Goal: Information Seeking & Learning: Learn about a topic

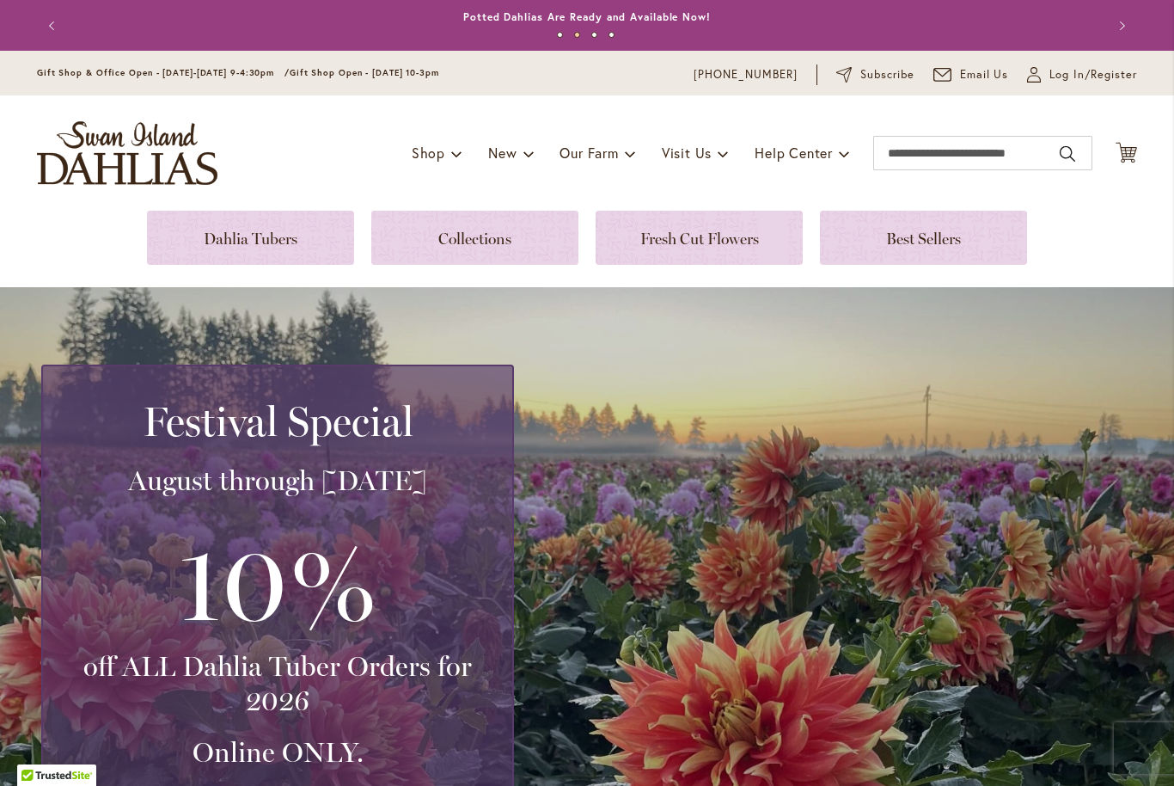
click at [445, 230] on link at bounding box center [474, 238] width 207 height 54
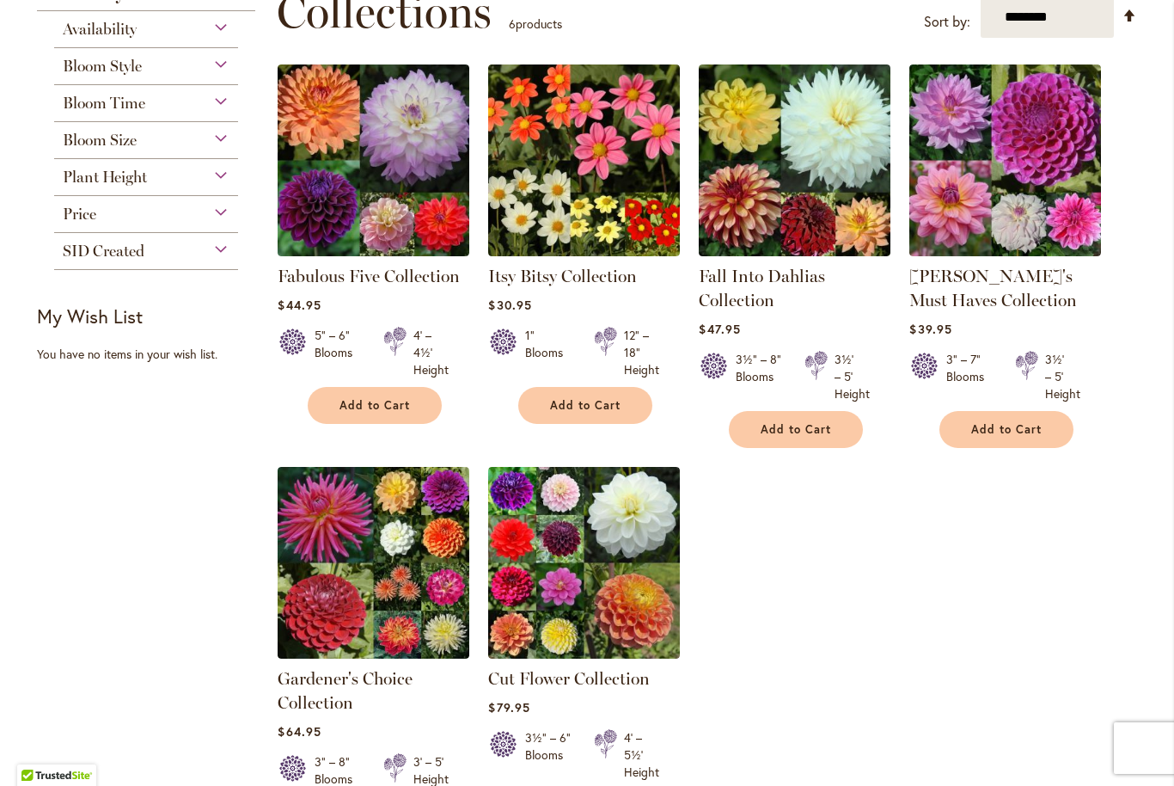
scroll to position [269, 0]
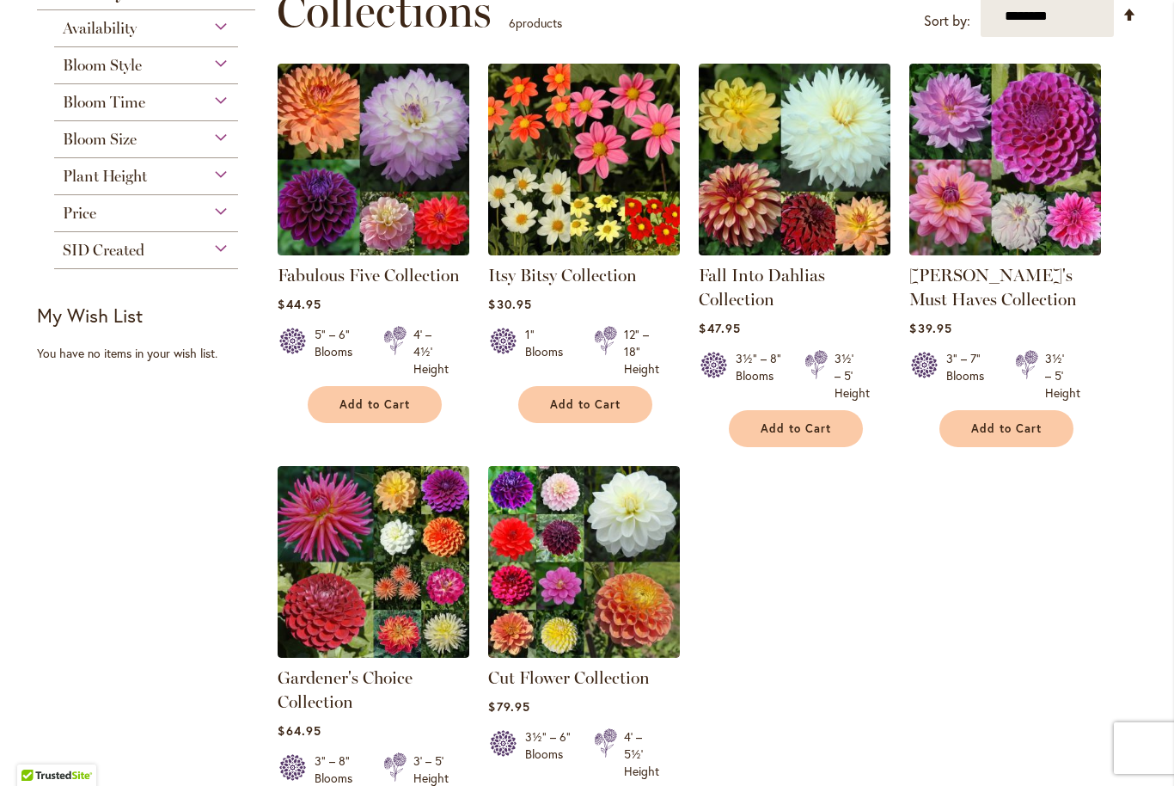
click at [554, 553] on img at bounding box center [584, 562] width 192 height 192
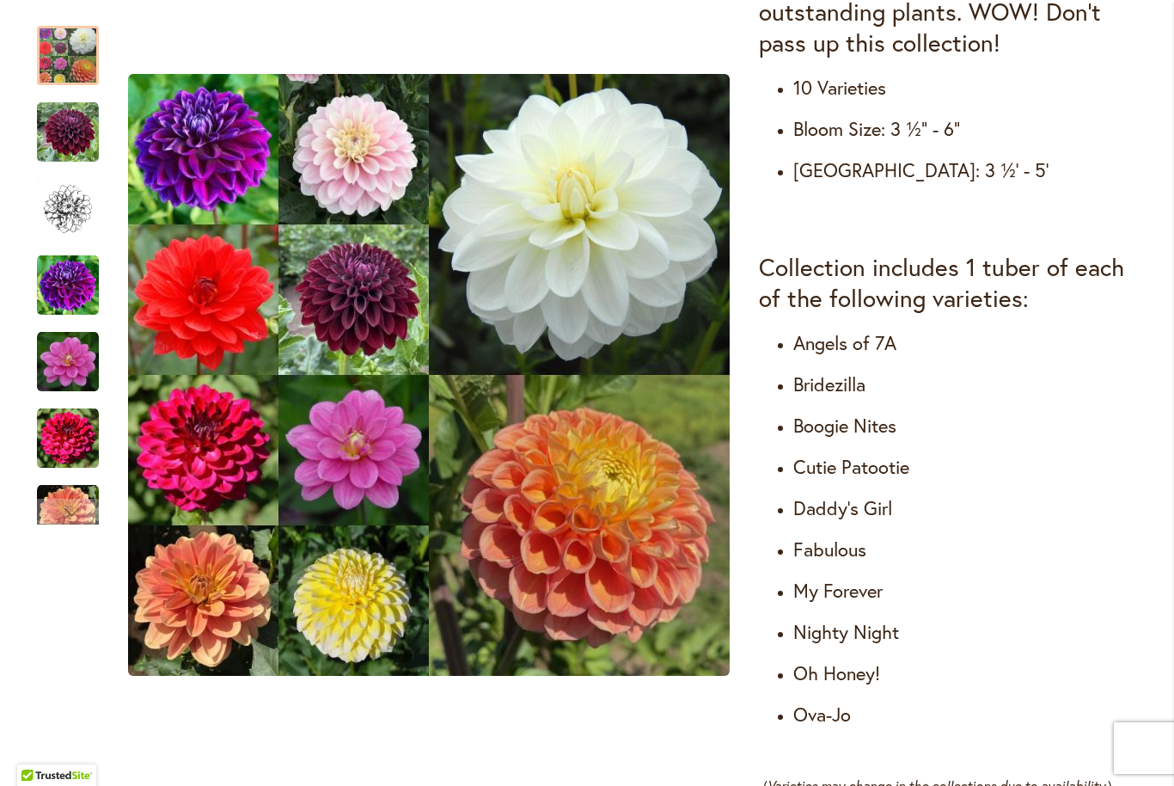
scroll to position [827, 0]
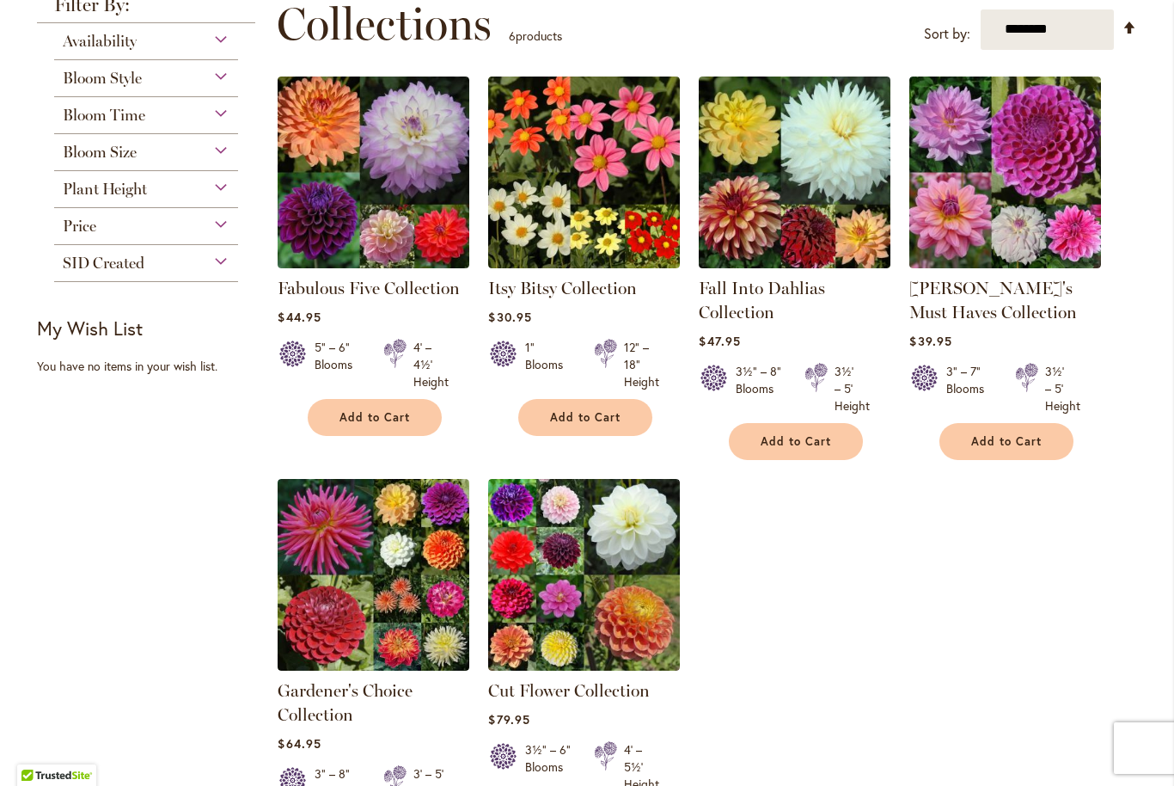
scroll to position [245, 0]
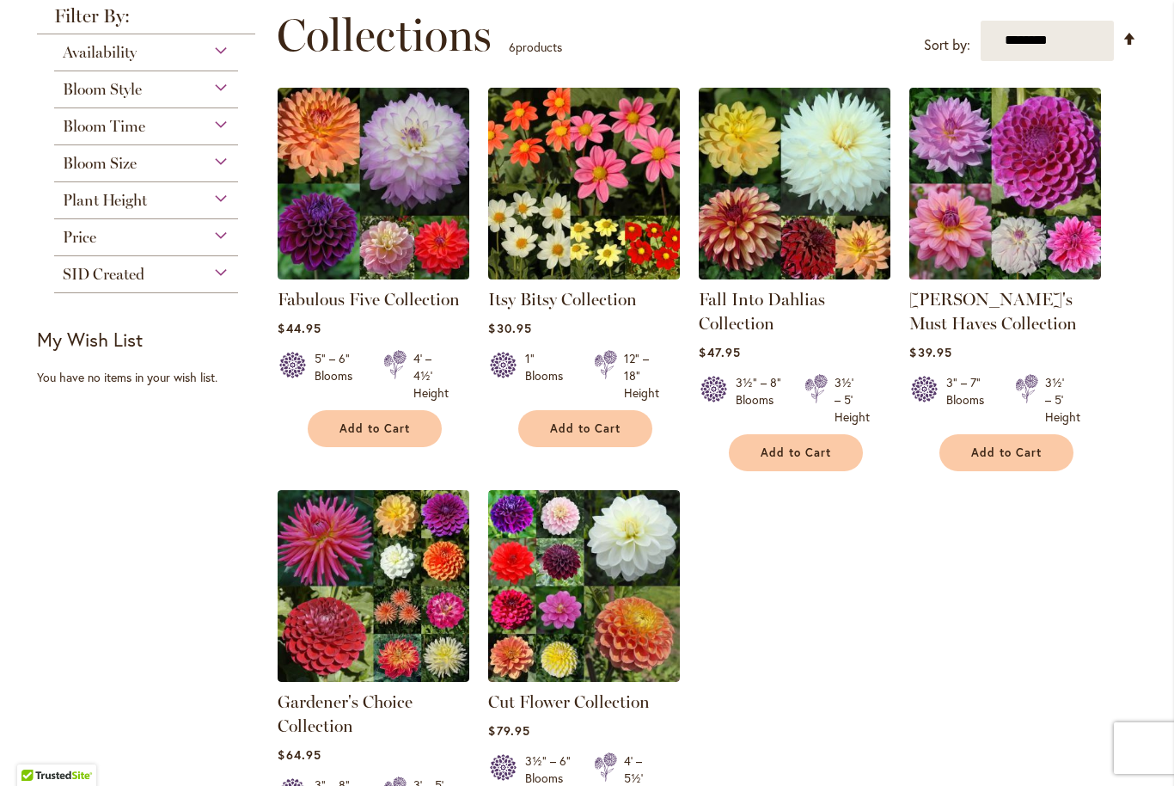
click at [369, 564] on img at bounding box center [374, 586] width 192 height 192
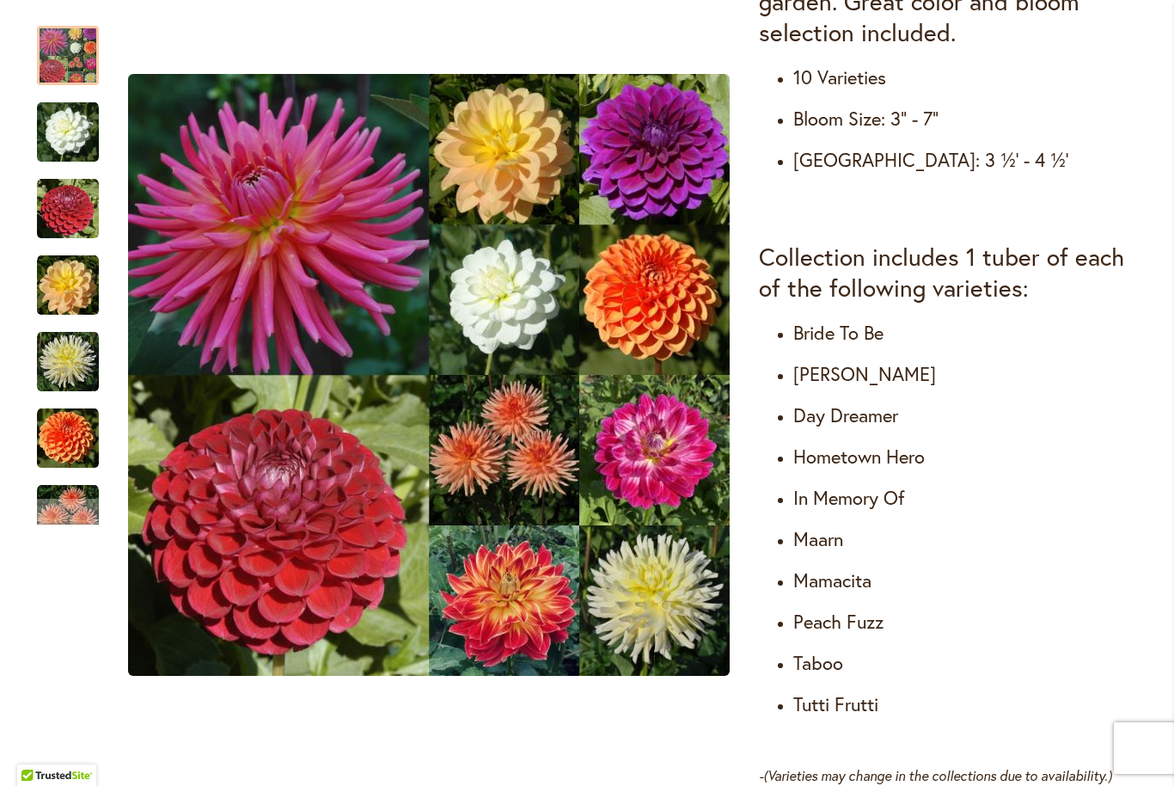
scroll to position [839, 0]
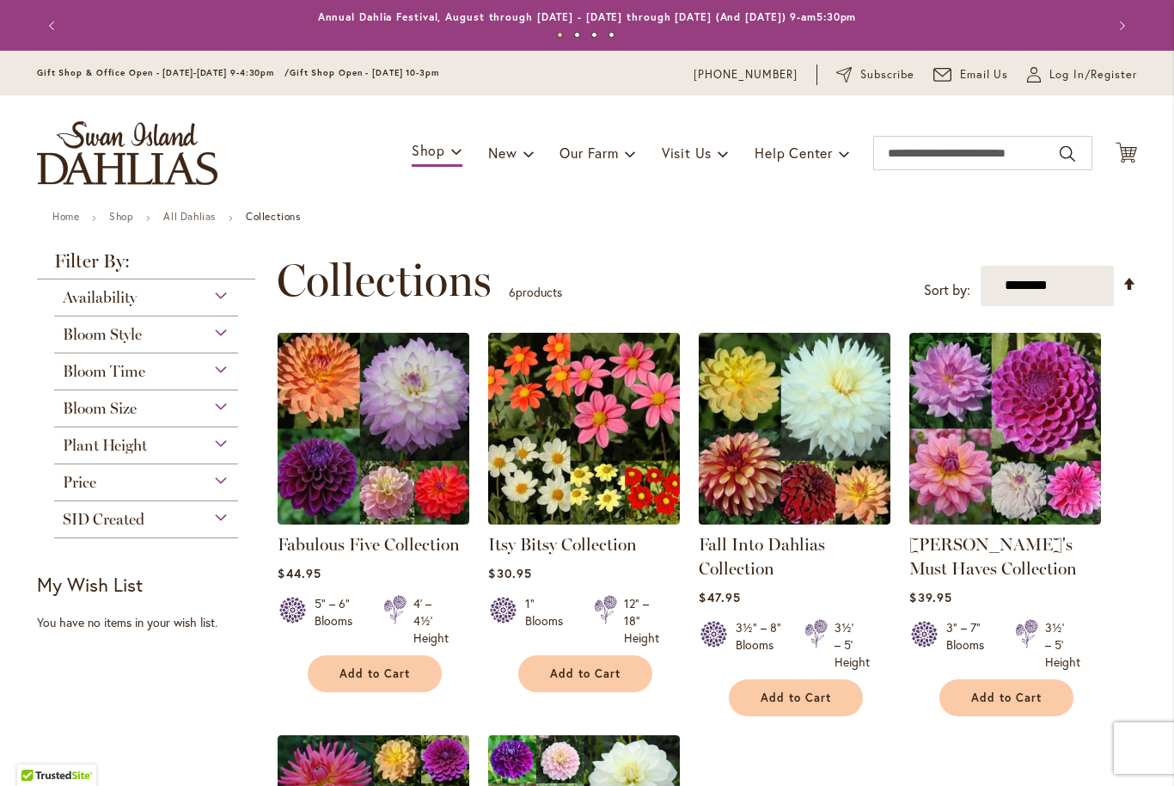
click at [100, 338] on span "Bloom Style" at bounding box center [102, 334] width 79 height 19
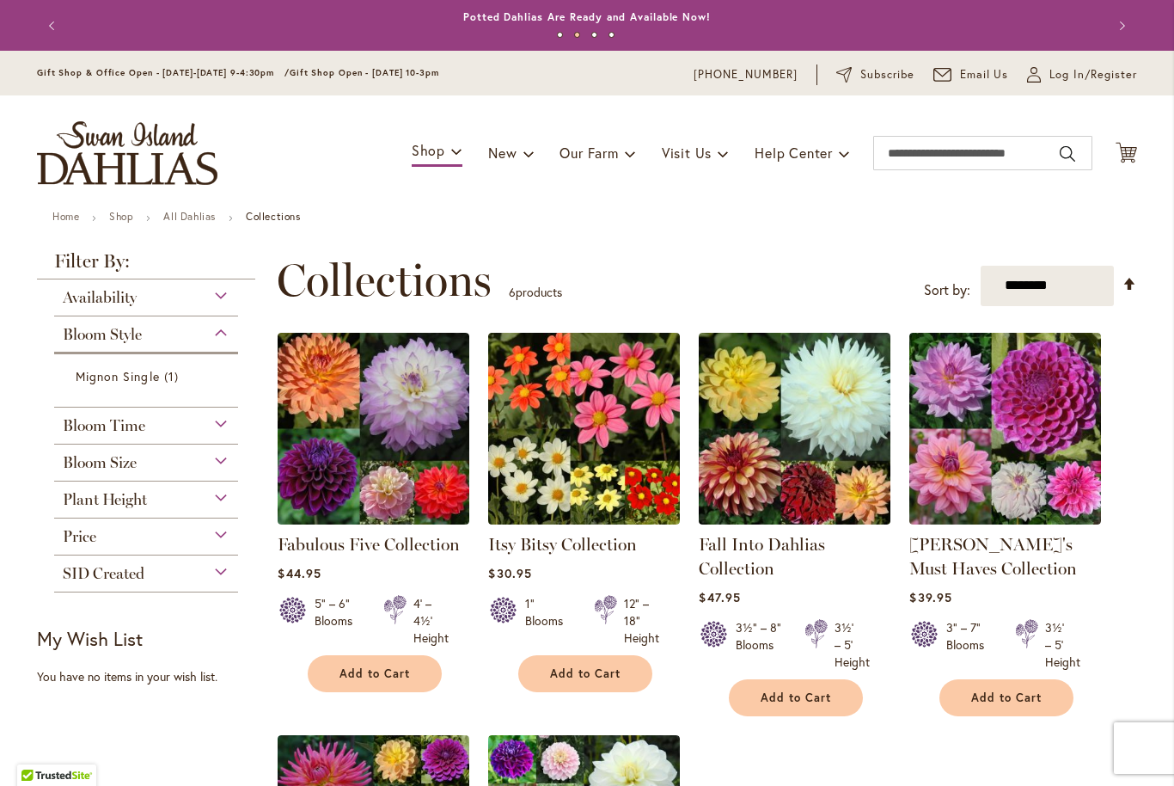
click at [174, 211] on link "All Dahlias" at bounding box center [189, 216] width 52 height 13
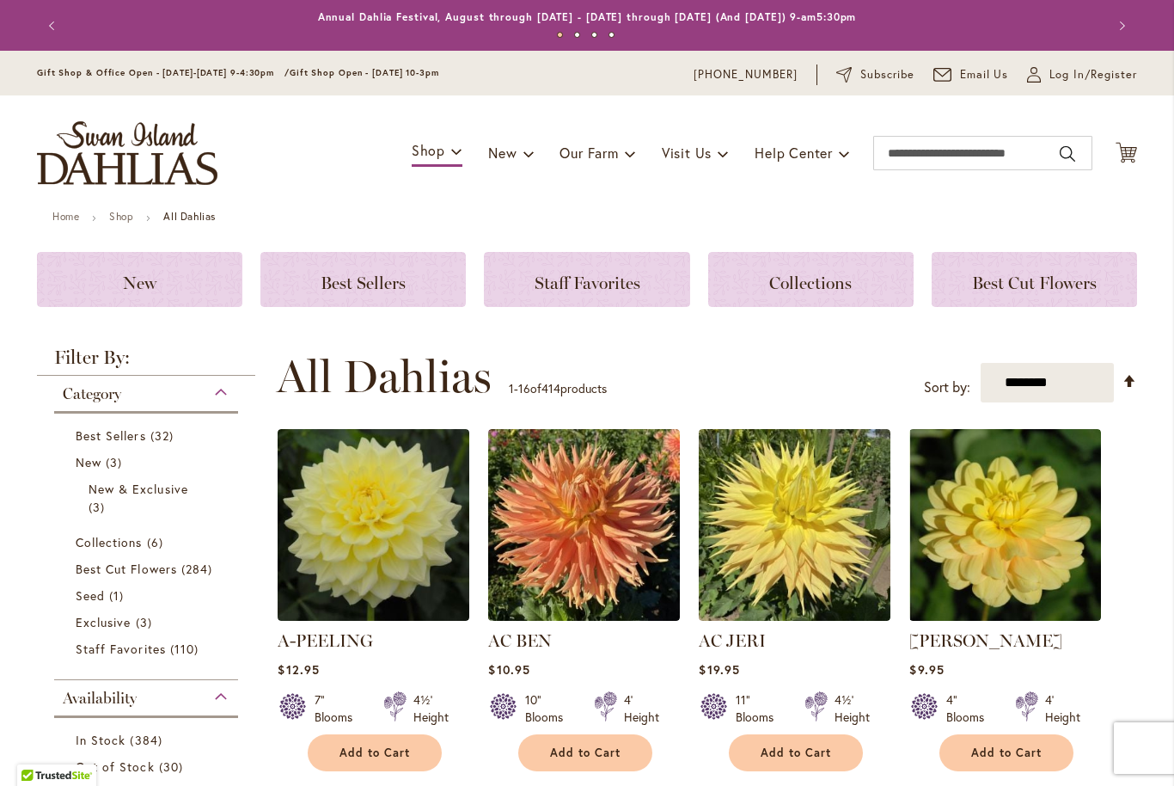
click at [567, 279] on span "Staff Favorites" at bounding box center [588, 282] width 106 height 21
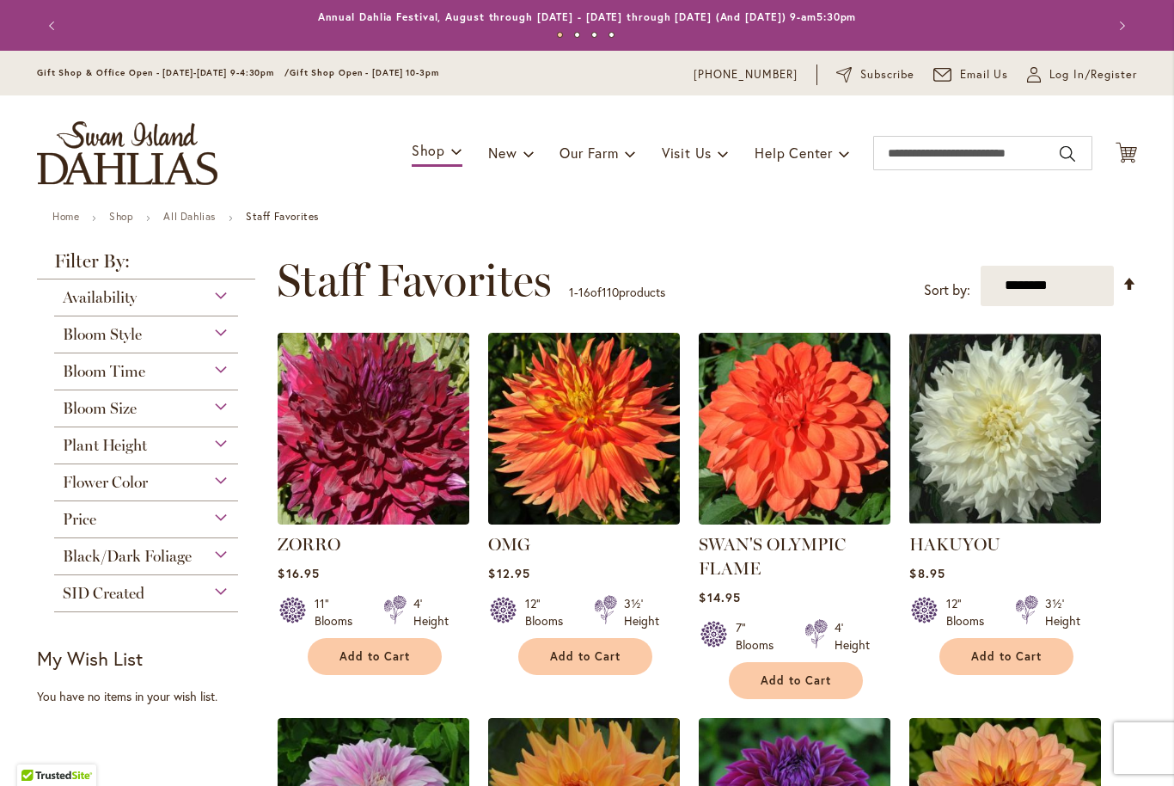
click at [126, 546] on div "Black/Dark Foliage" at bounding box center [146, 552] width 184 height 28
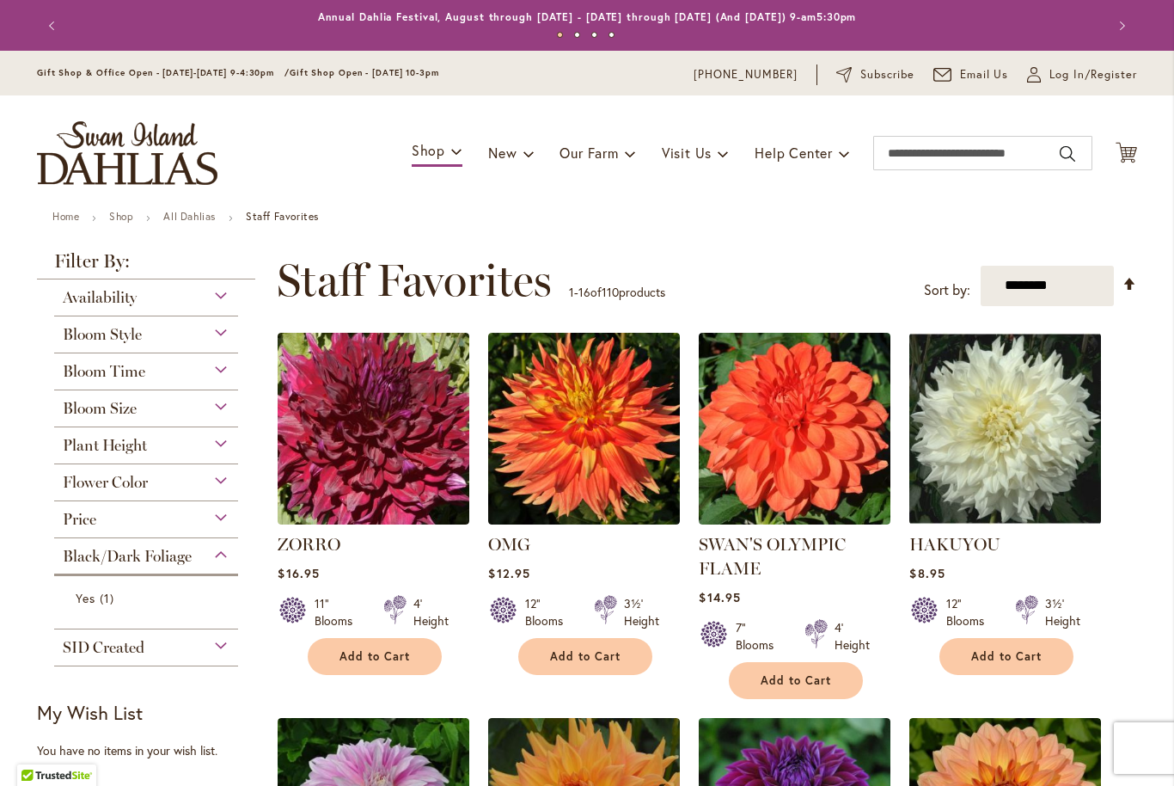
click at [187, 218] on link "All Dahlias" at bounding box center [189, 216] width 52 height 13
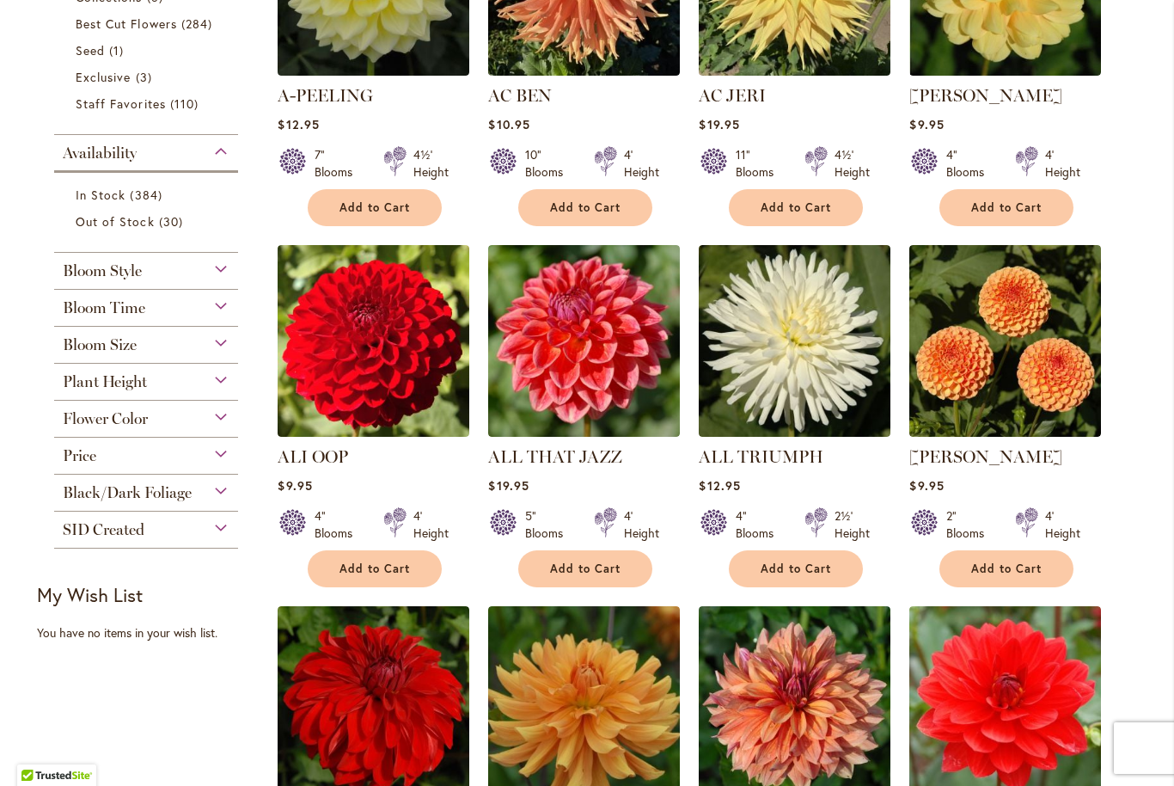
scroll to position [556, 0]
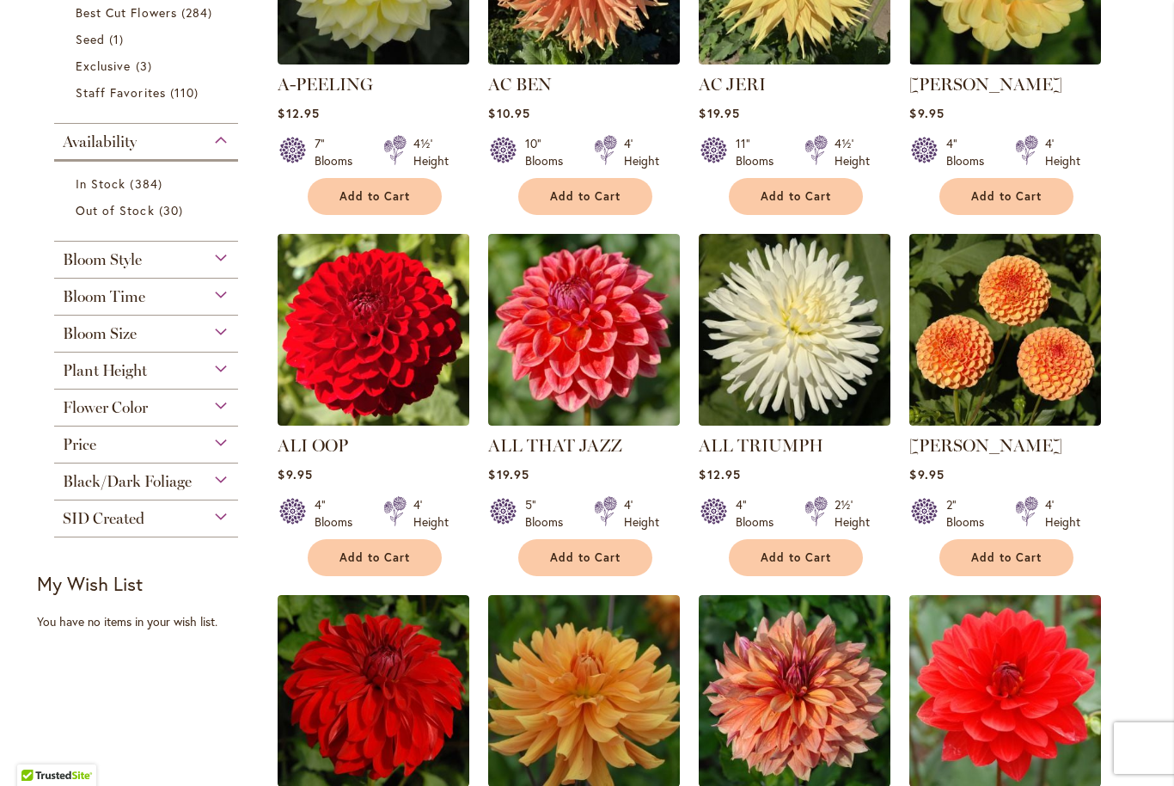
click at [100, 475] on div "Black/Dark Foliage" at bounding box center [146, 477] width 184 height 28
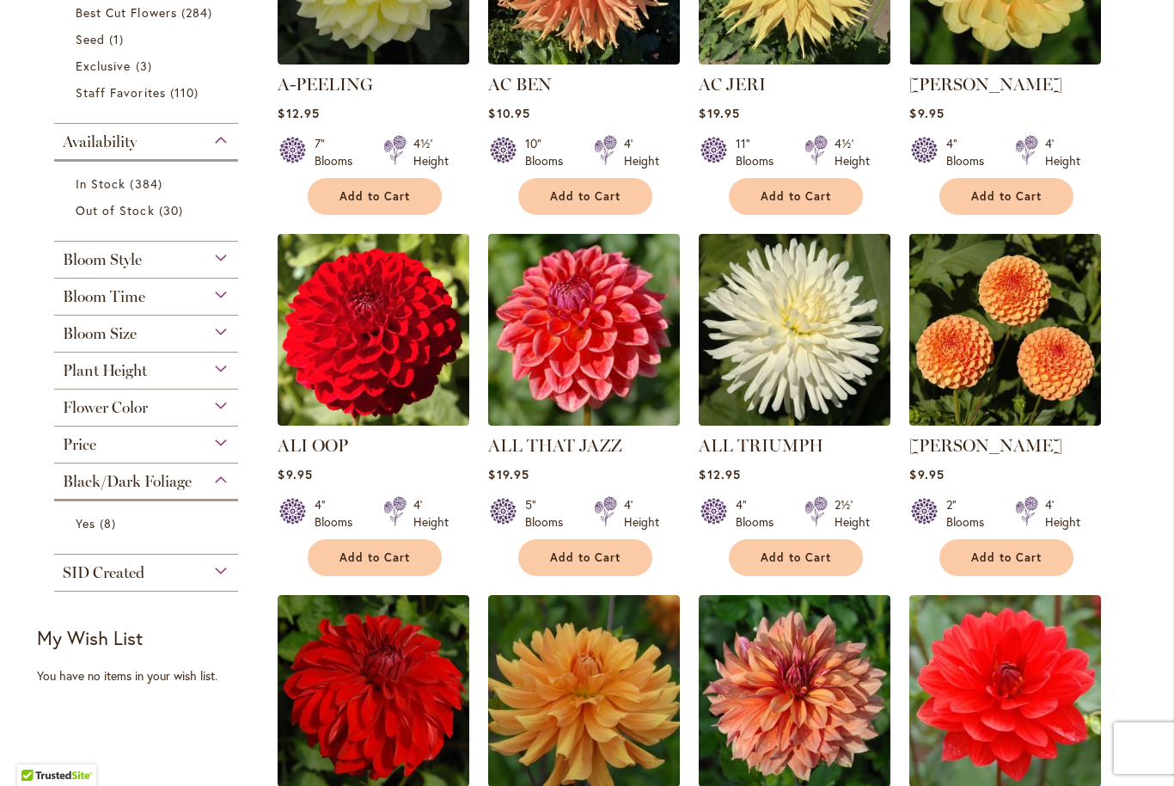
click at [77, 530] on span "Yes" at bounding box center [86, 523] width 20 height 16
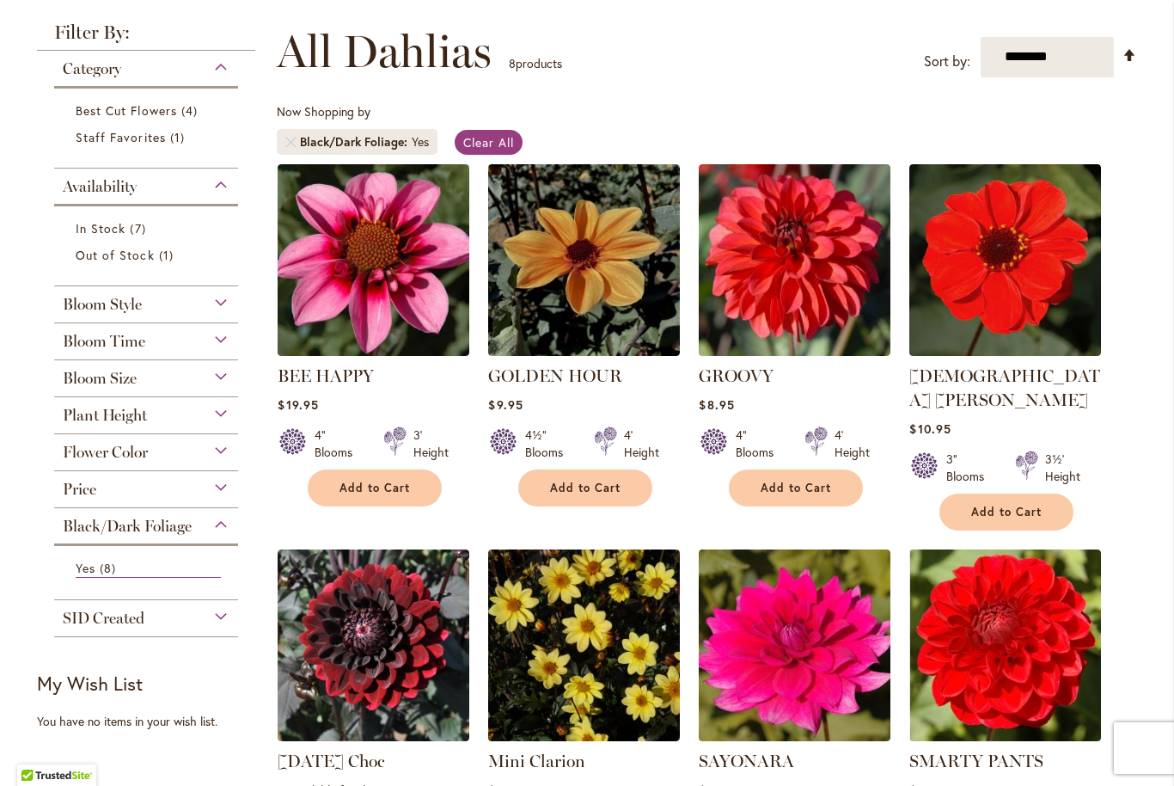
scroll to position [229, 0]
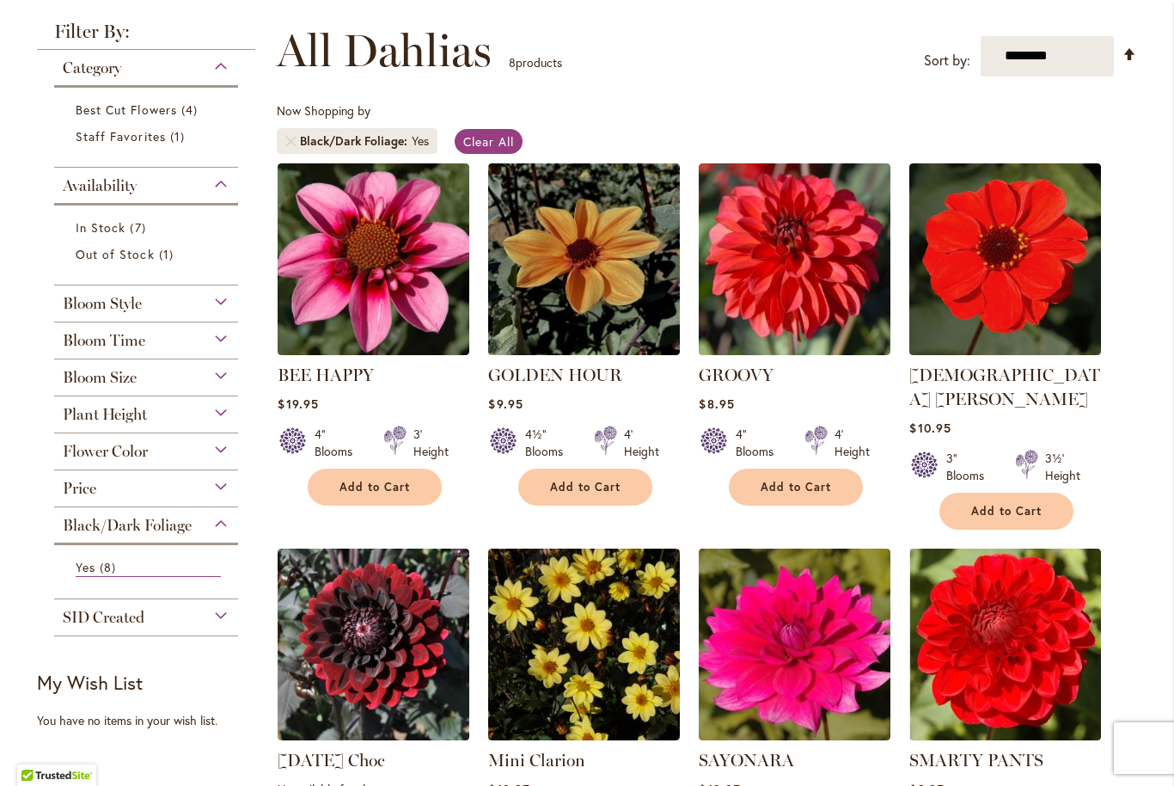
click at [91, 422] on span "Plant Height" at bounding box center [105, 414] width 84 height 19
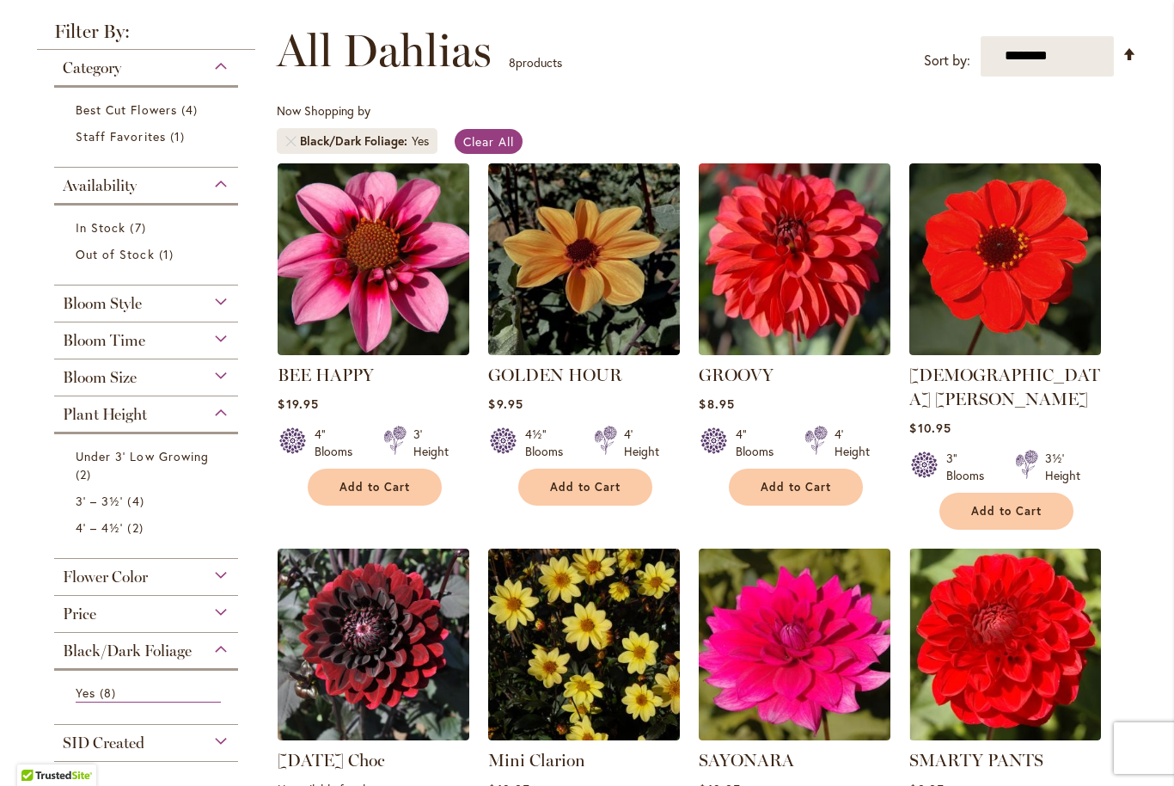
click at [89, 532] on span "4' – 4½'" at bounding box center [99, 527] width 47 height 16
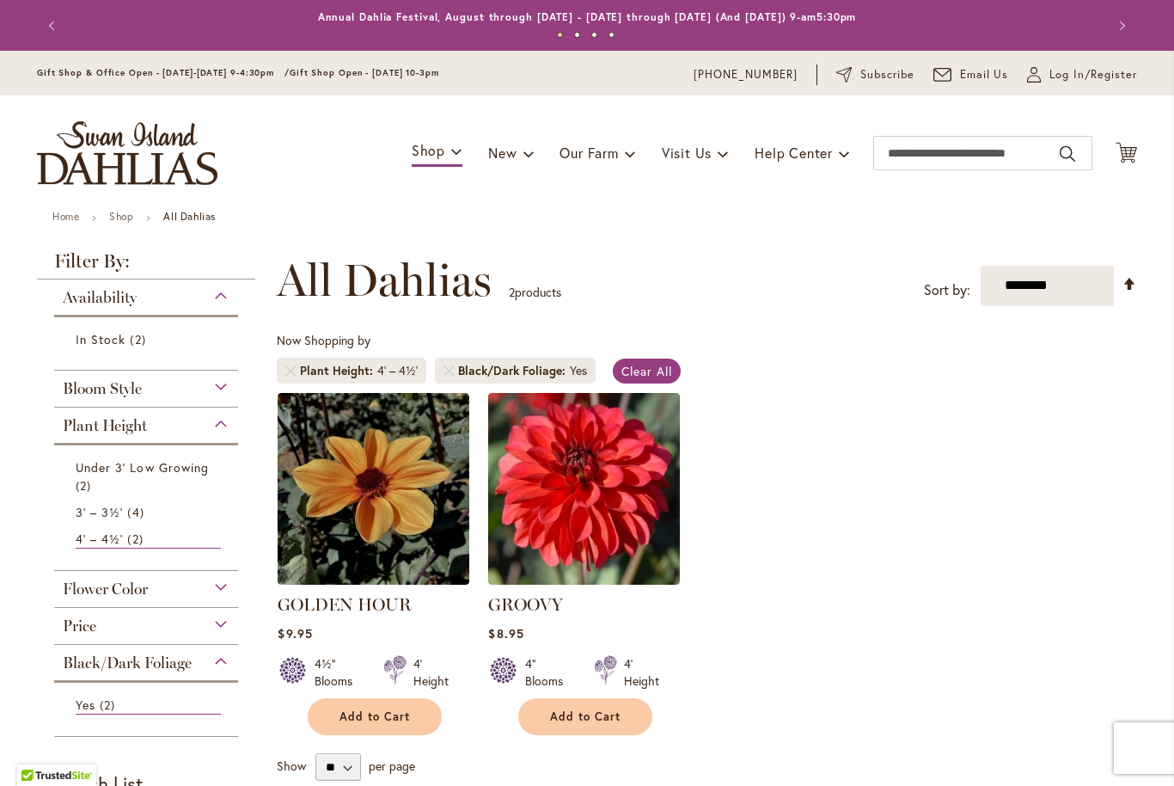
click at [336, 478] on img at bounding box center [374, 489] width 192 height 192
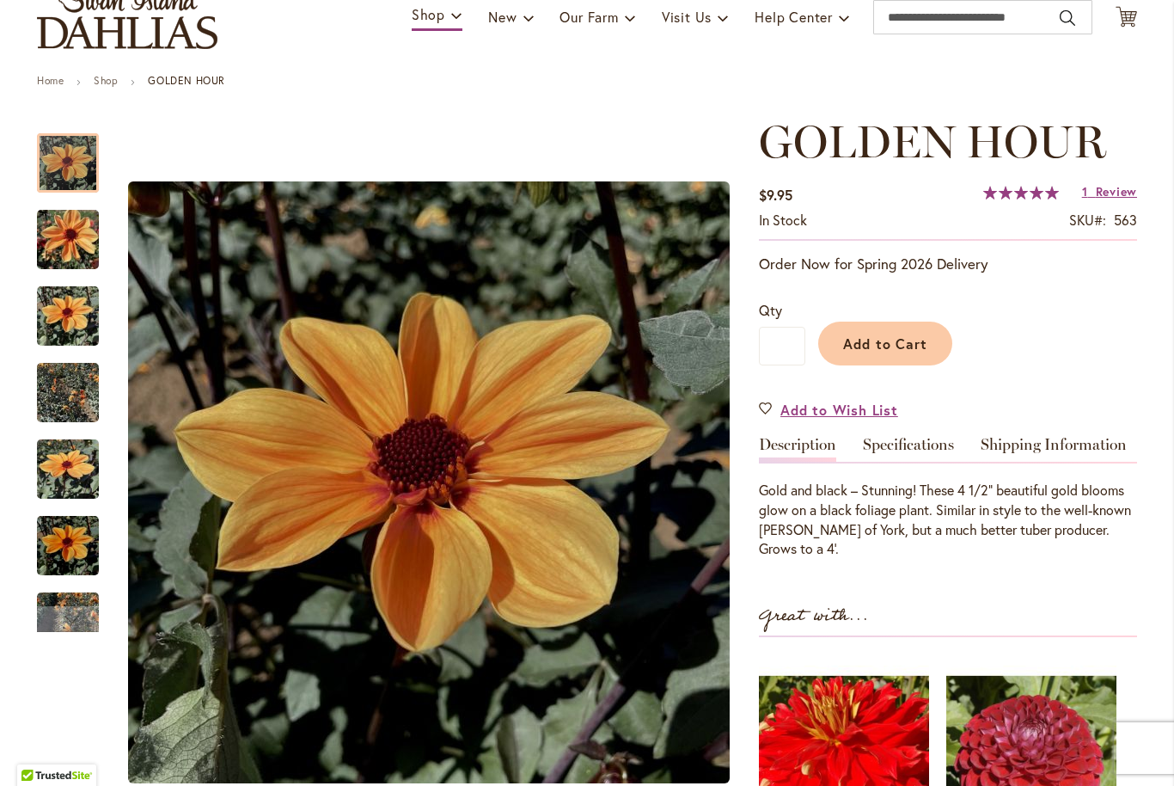
scroll to position [179, 0]
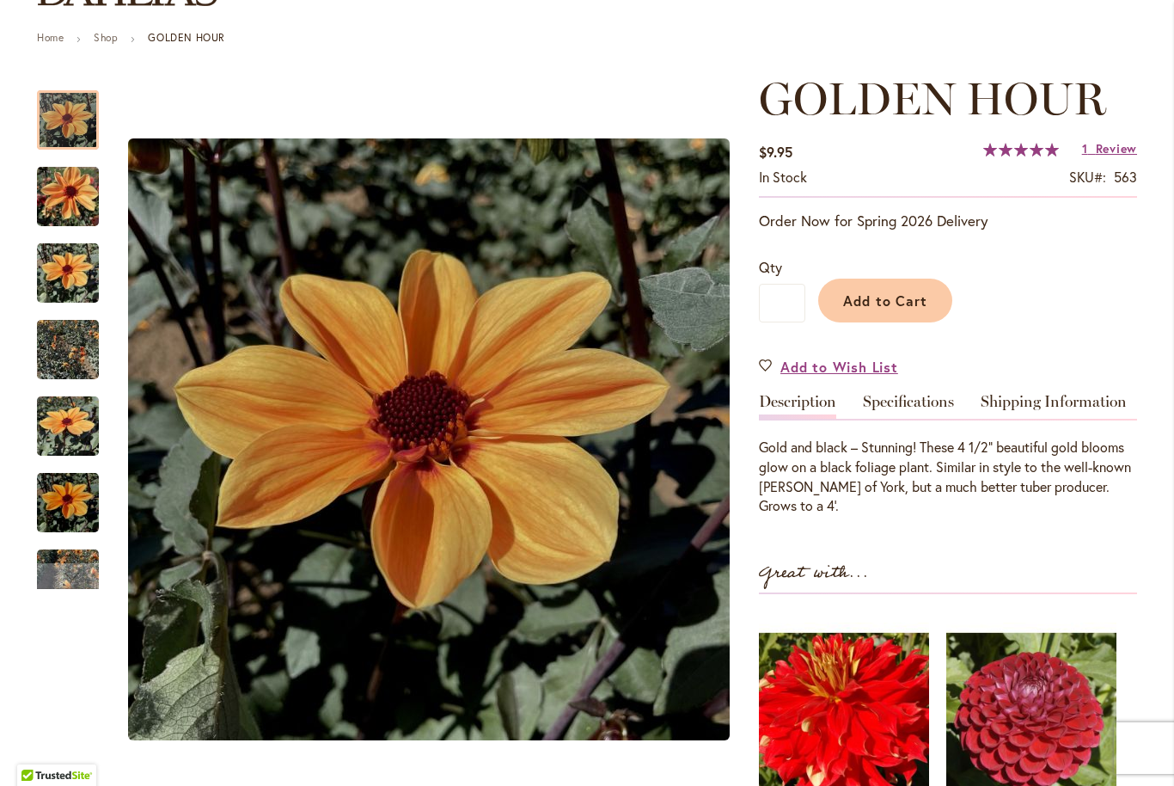
click at [55, 363] on img "Golden Hour" at bounding box center [68, 350] width 62 height 83
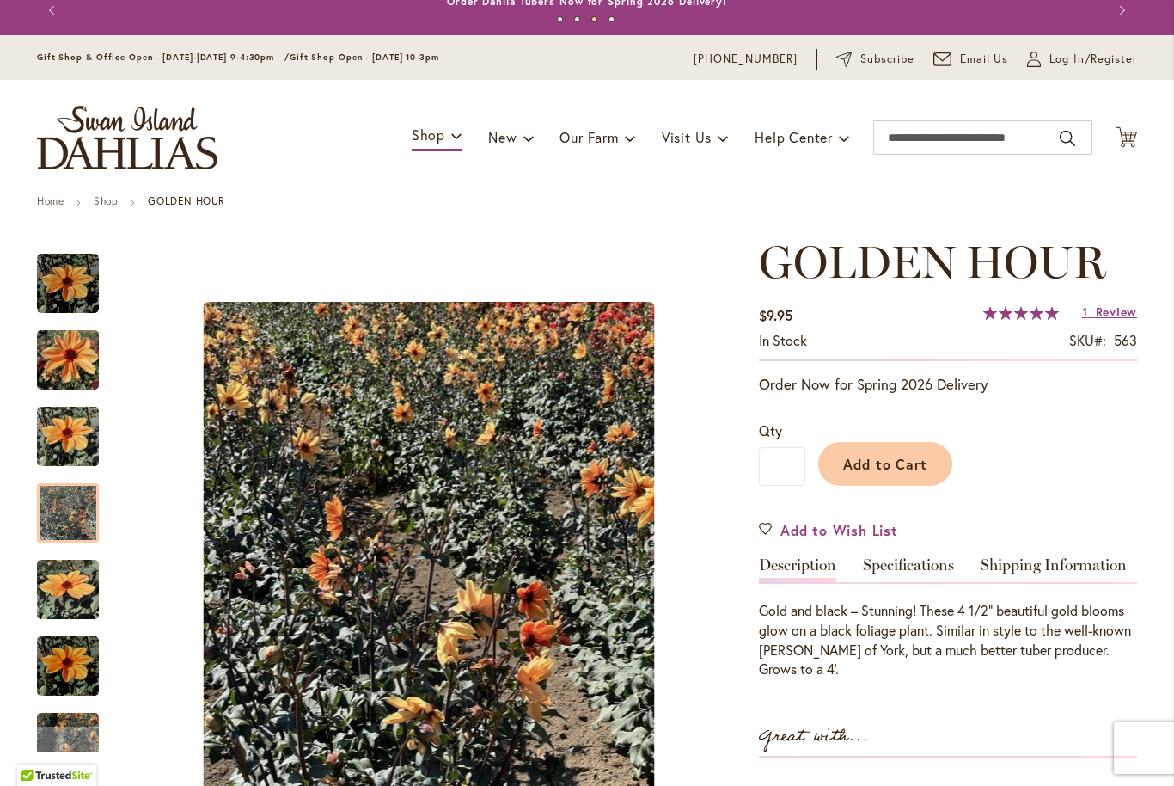
scroll to position [15, 0]
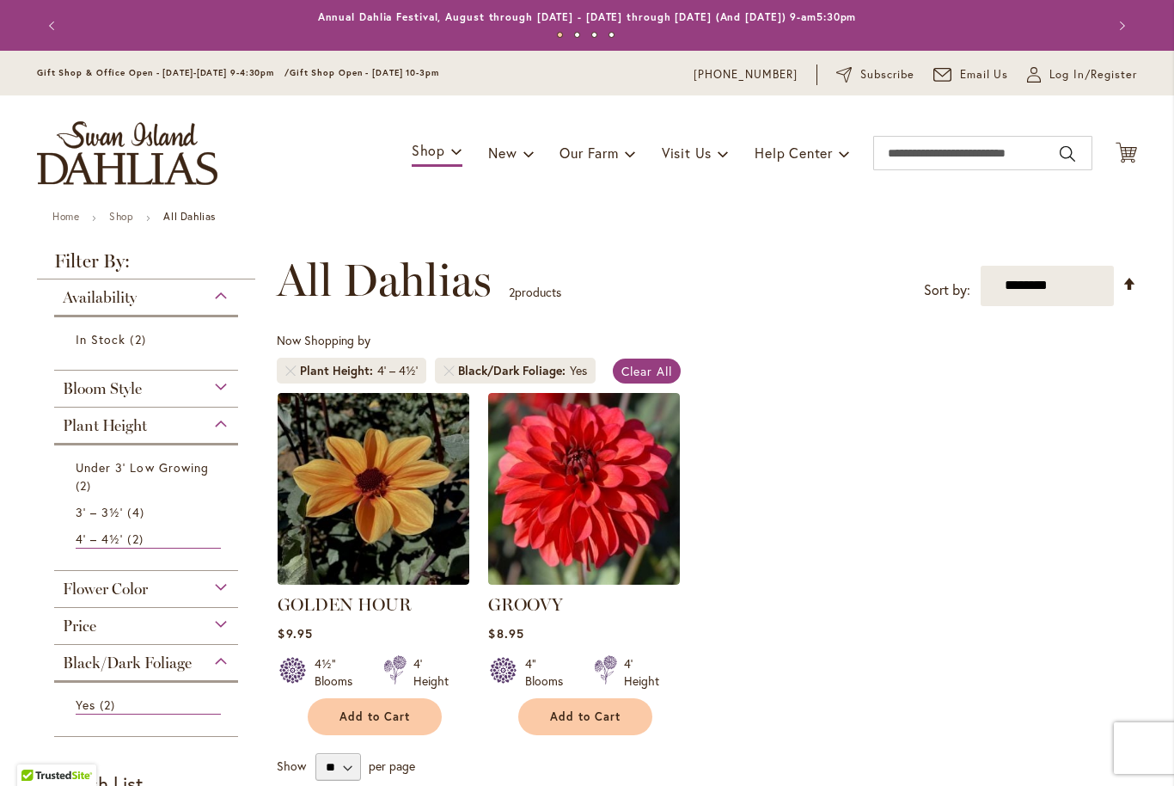
click at [567, 481] on img at bounding box center [584, 489] width 192 height 192
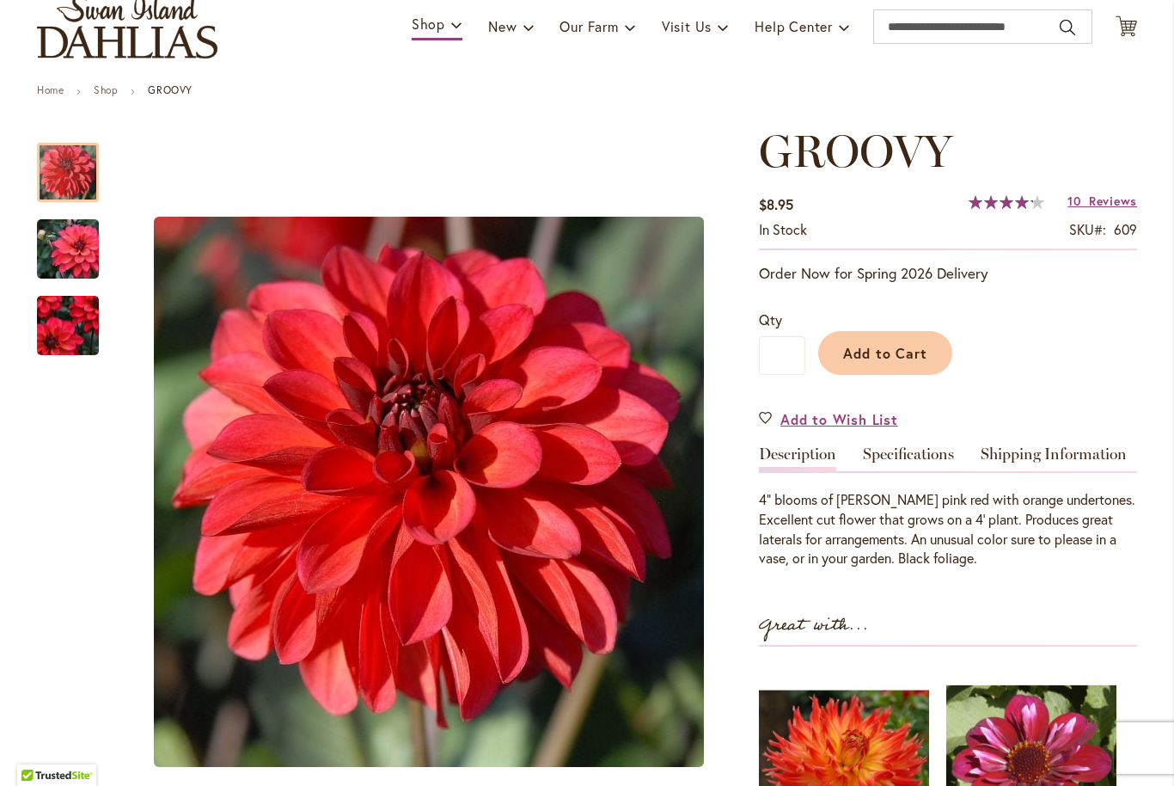
scroll to position [146, 0]
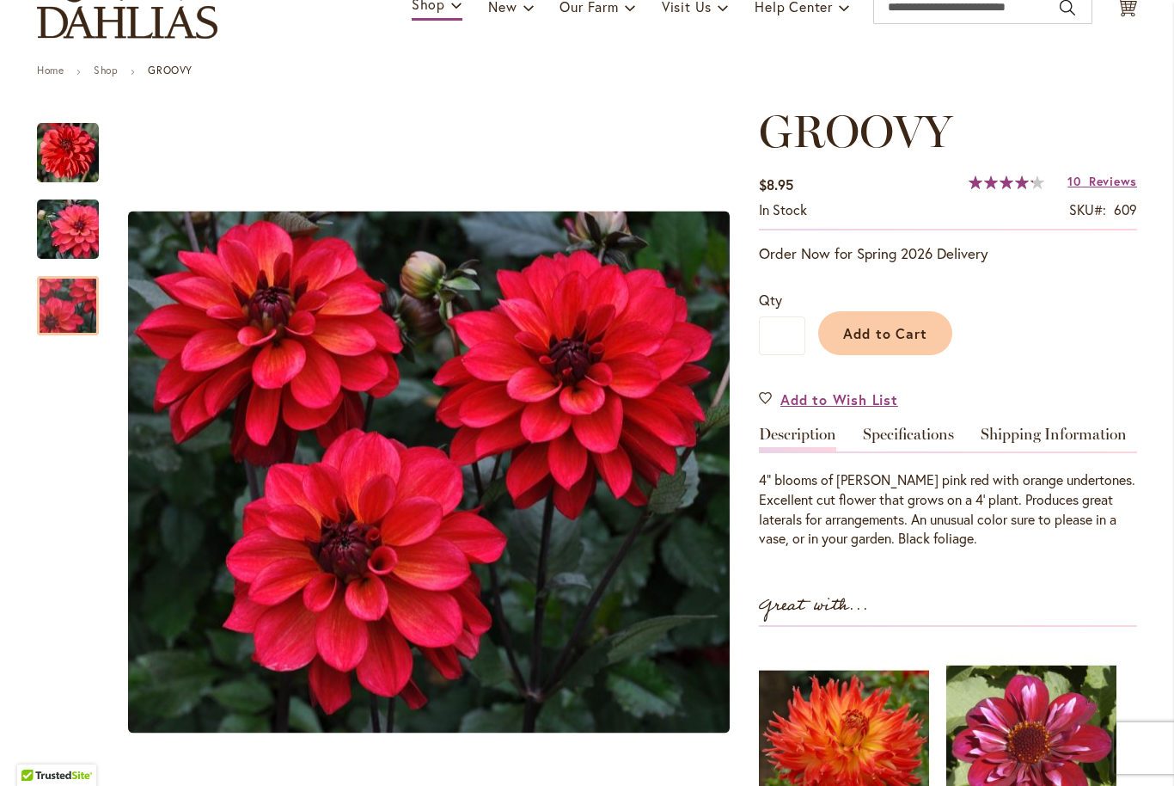
click at [49, 305] on img "GROOVY" at bounding box center [68, 305] width 124 height 107
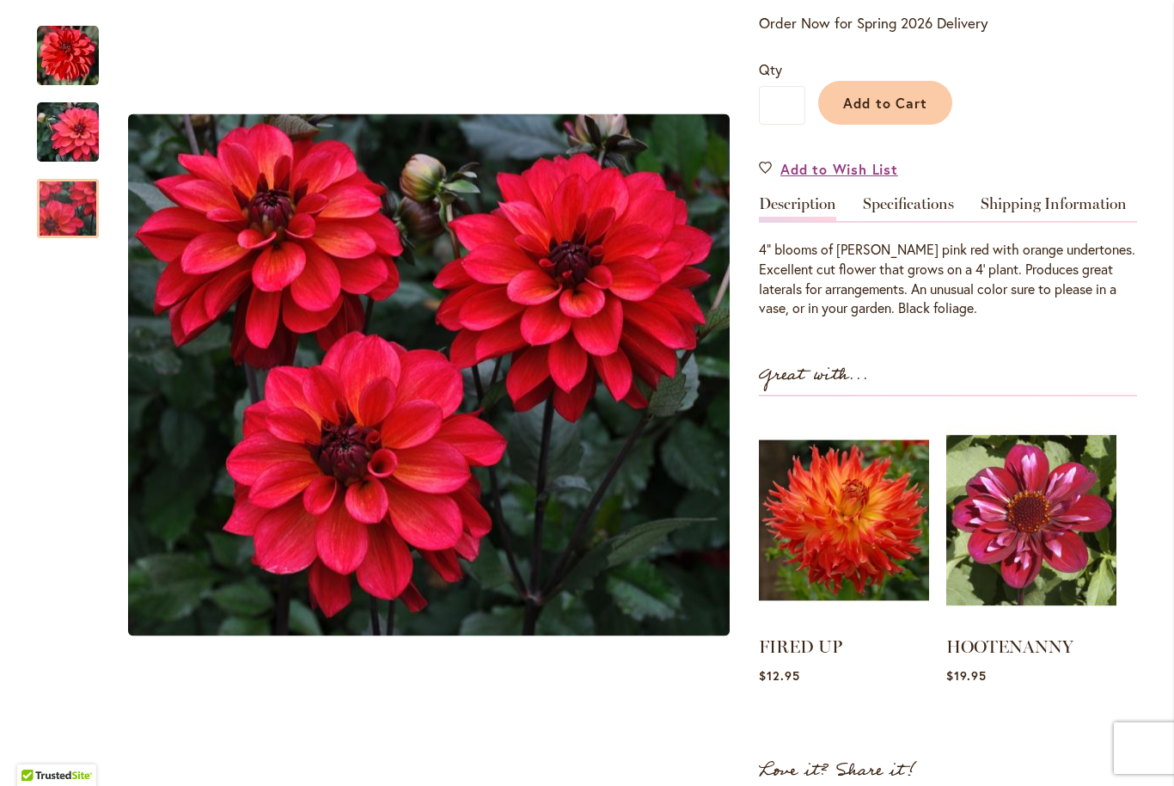
scroll to position [377, 0]
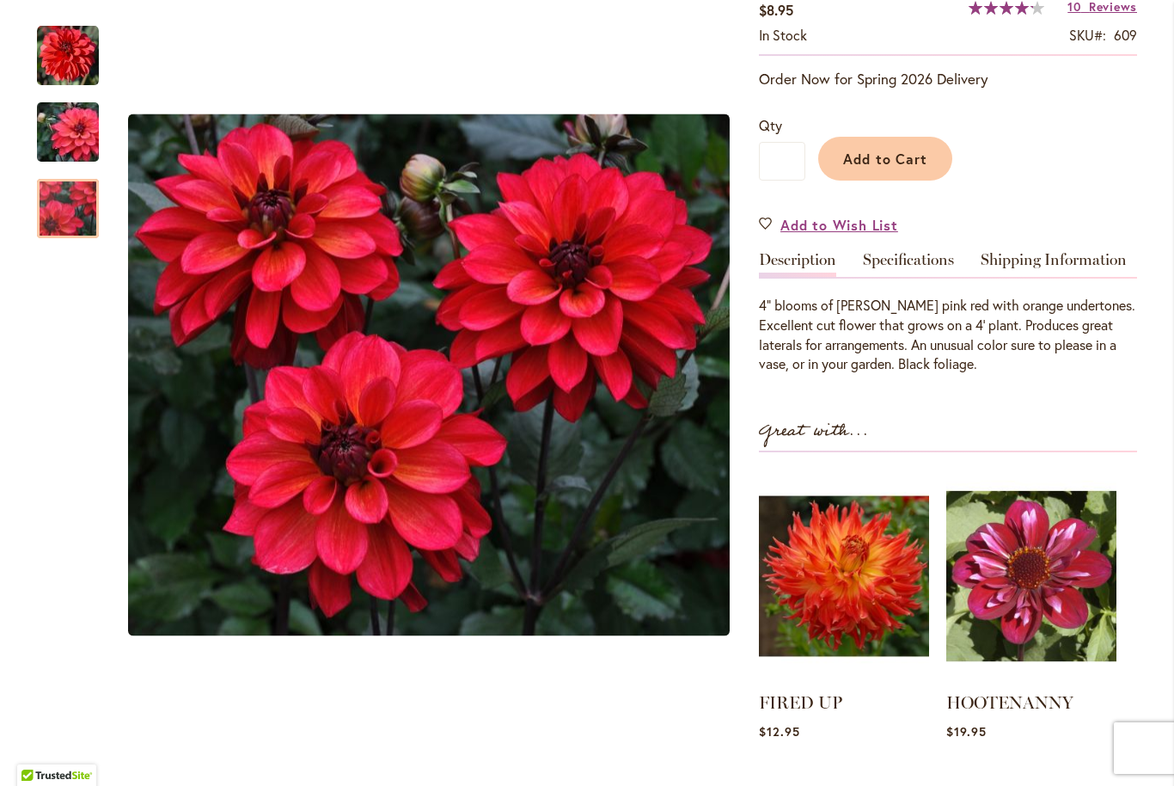
scroll to position [312, 0]
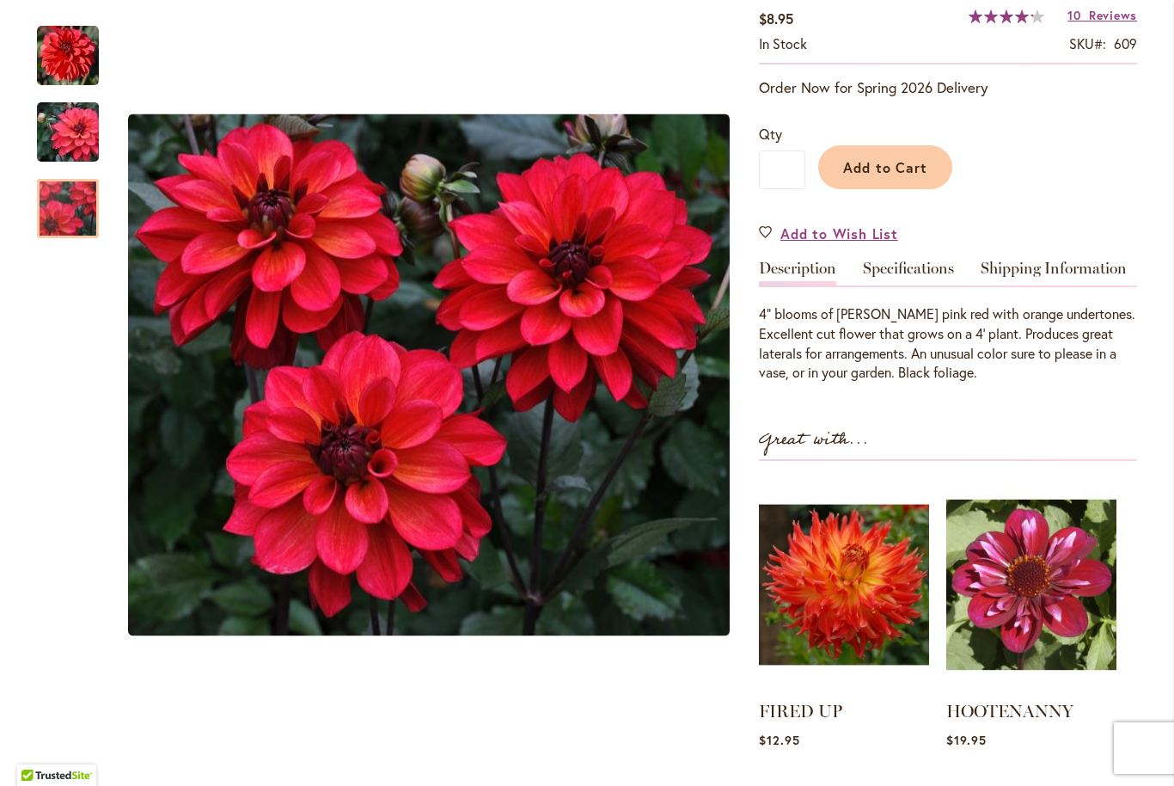
click at [876, 537] on img at bounding box center [844, 584] width 170 height 213
click at [878, 547] on img at bounding box center [844, 584] width 170 height 213
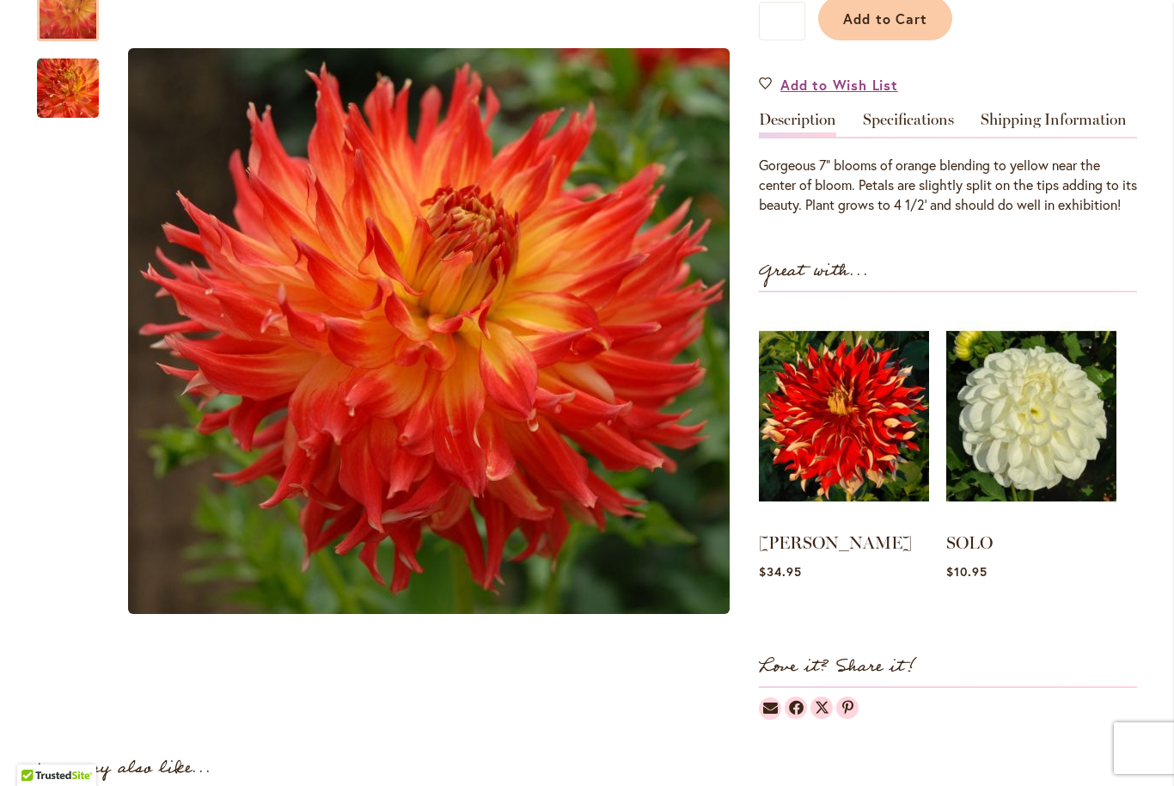
scroll to position [448, 0]
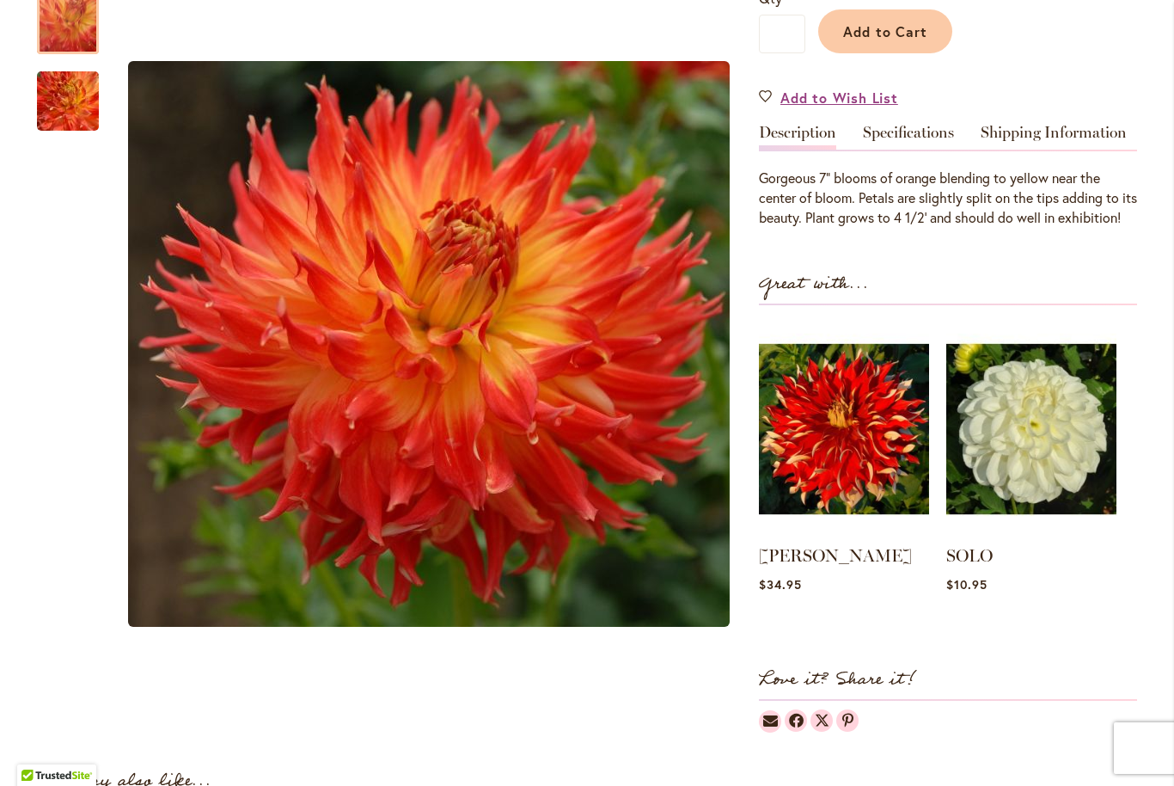
click at [859, 429] on img at bounding box center [844, 428] width 170 height 213
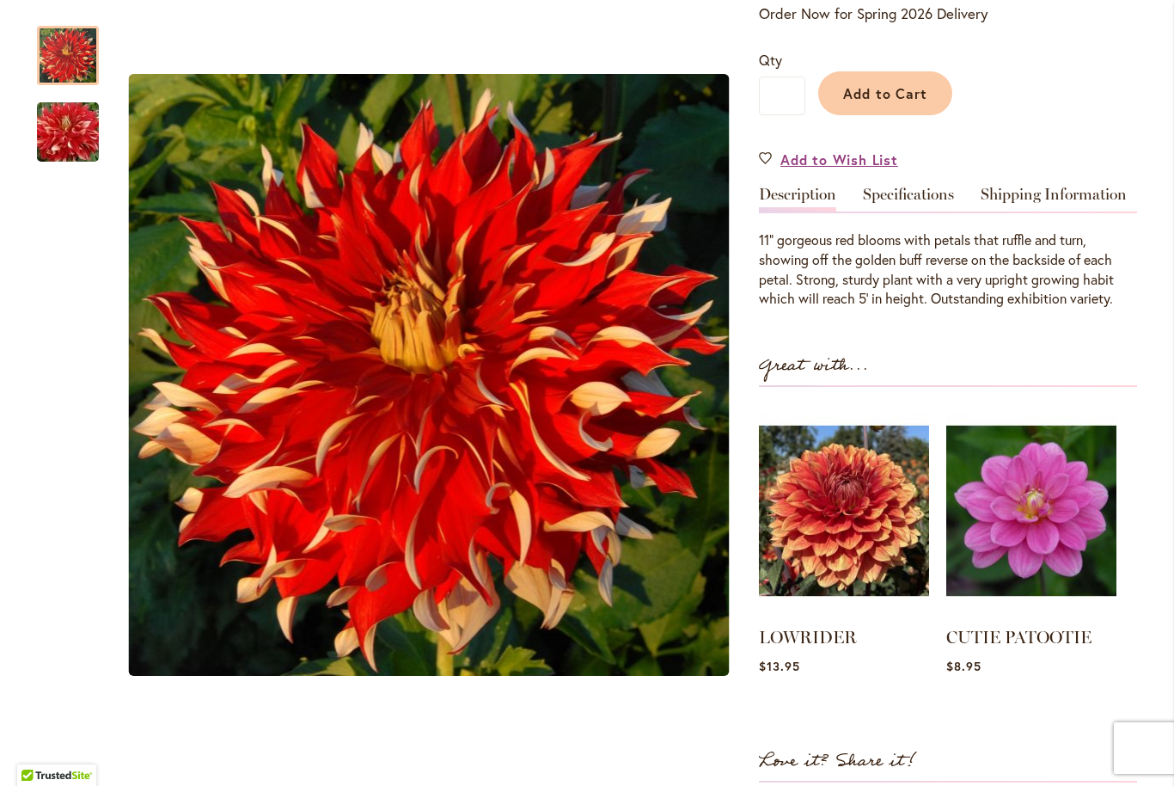
scroll to position [382, 0]
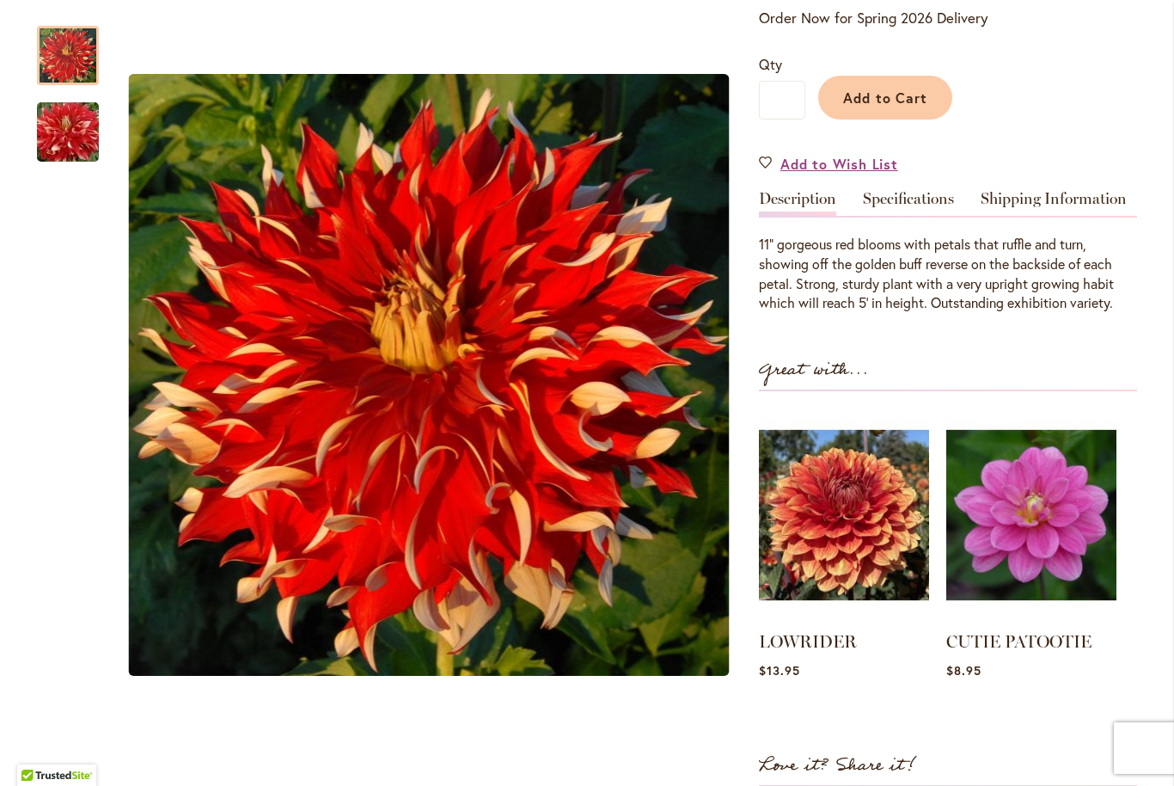
click at [1032, 487] on img at bounding box center [1031, 514] width 170 height 213
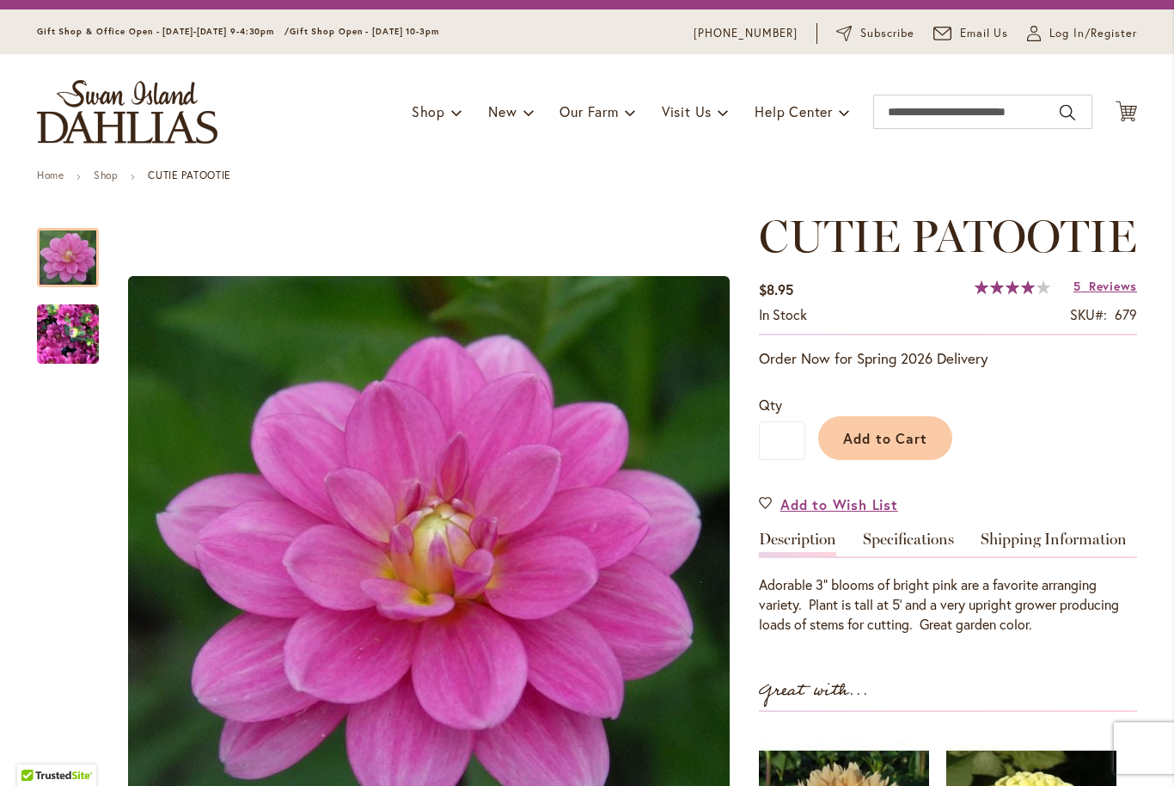
scroll to position [41, 0]
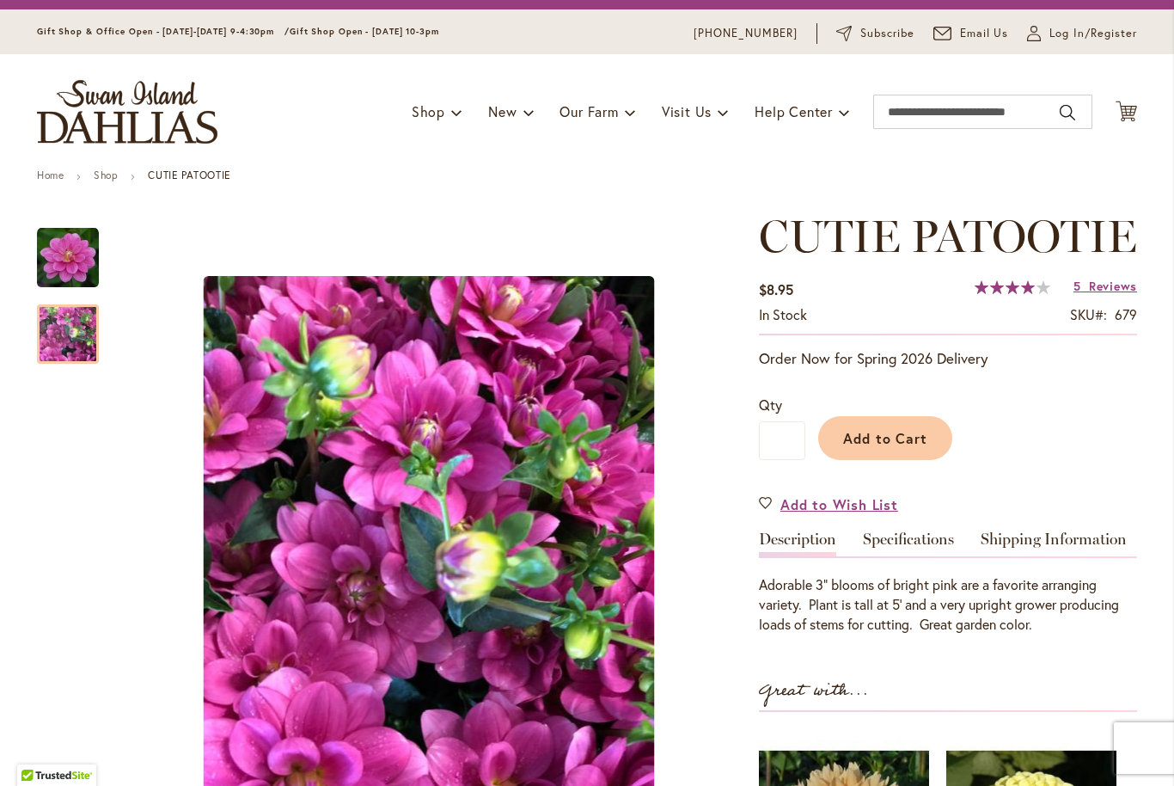
click at [61, 335] on img "CUTIE PATOOTIE" at bounding box center [68, 334] width 62 height 83
click at [78, 263] on img "CUTIE PATOOTIE" at bounding box center [68, 258] width 62 height 62
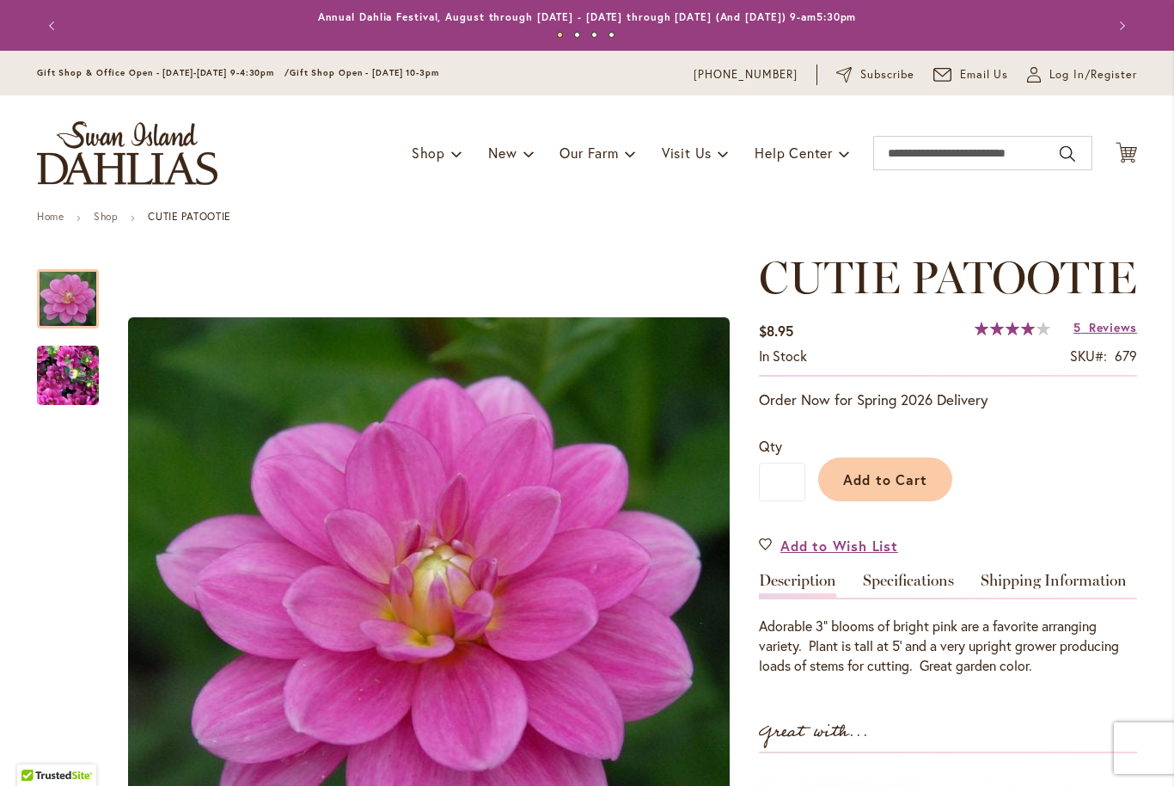
scroll to position [0, 0]
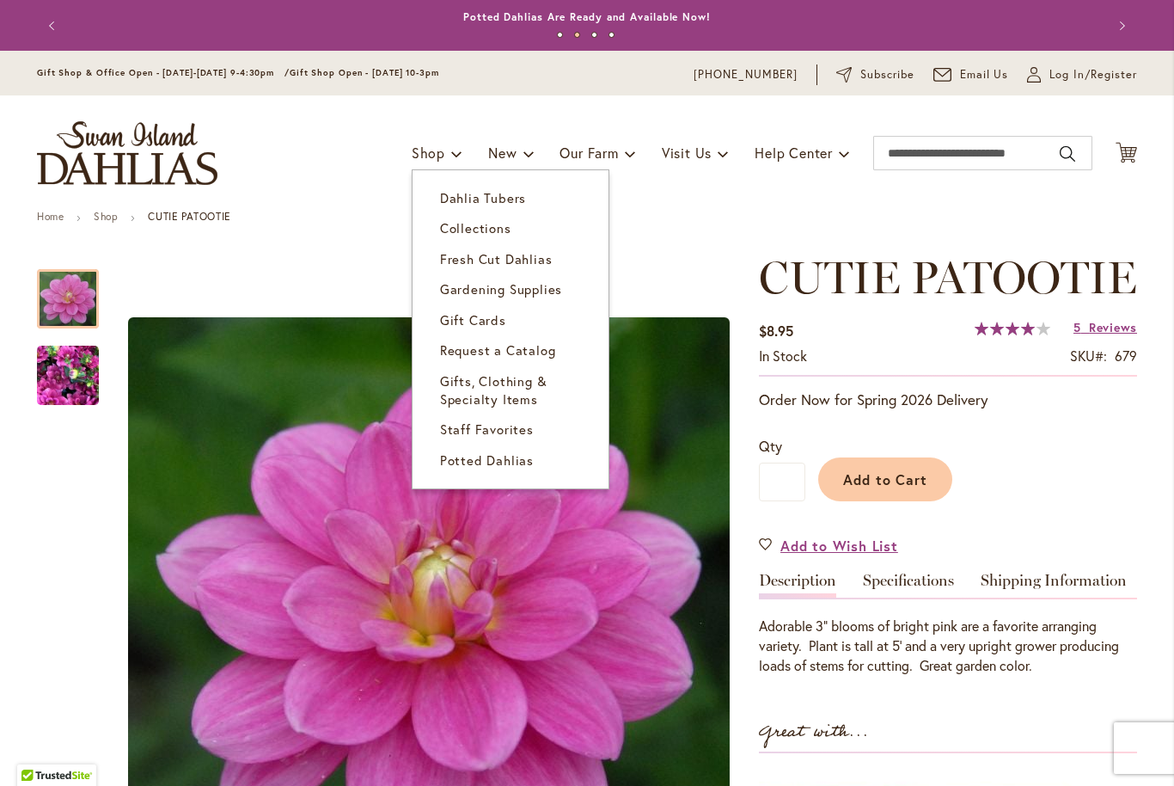
click at [527, 192] on link "Dahlia Tubers" at bounding box center [511, 198] width 196 height 30
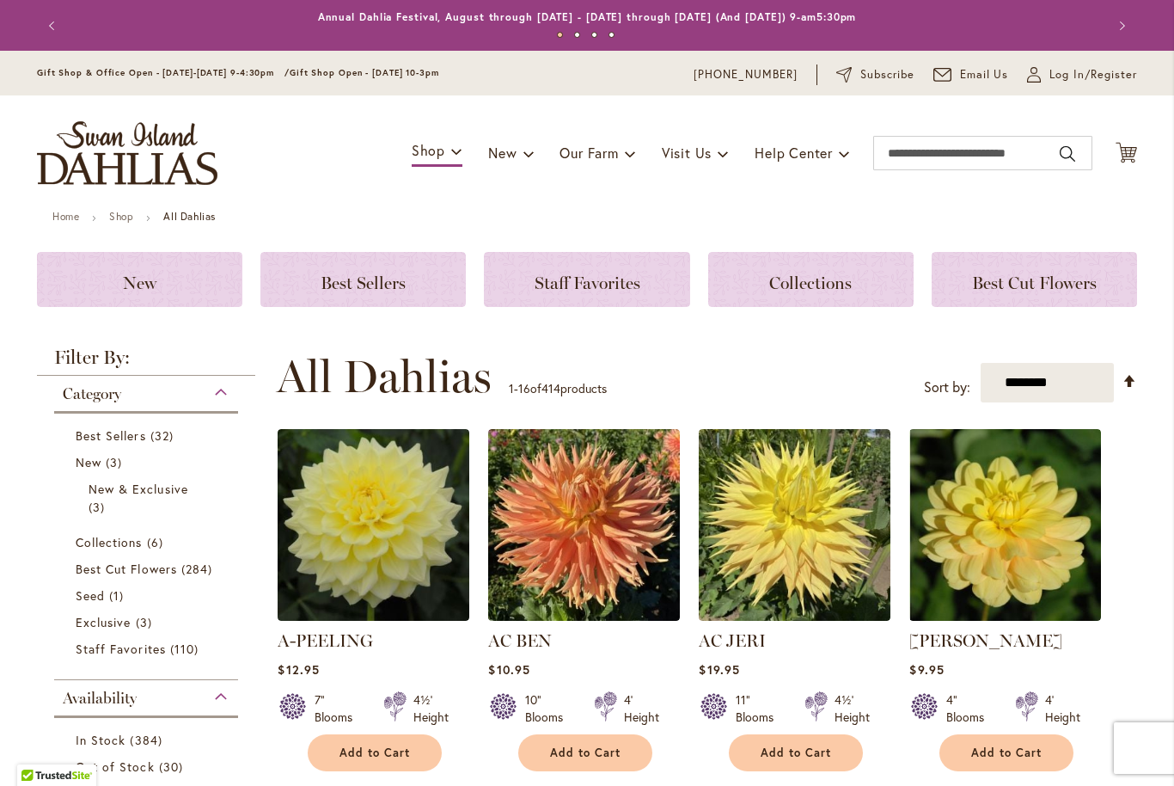
click at [1063, 277] on span "Best Cut Flowers" at bounding box center [1034, 282] width 125 height 21
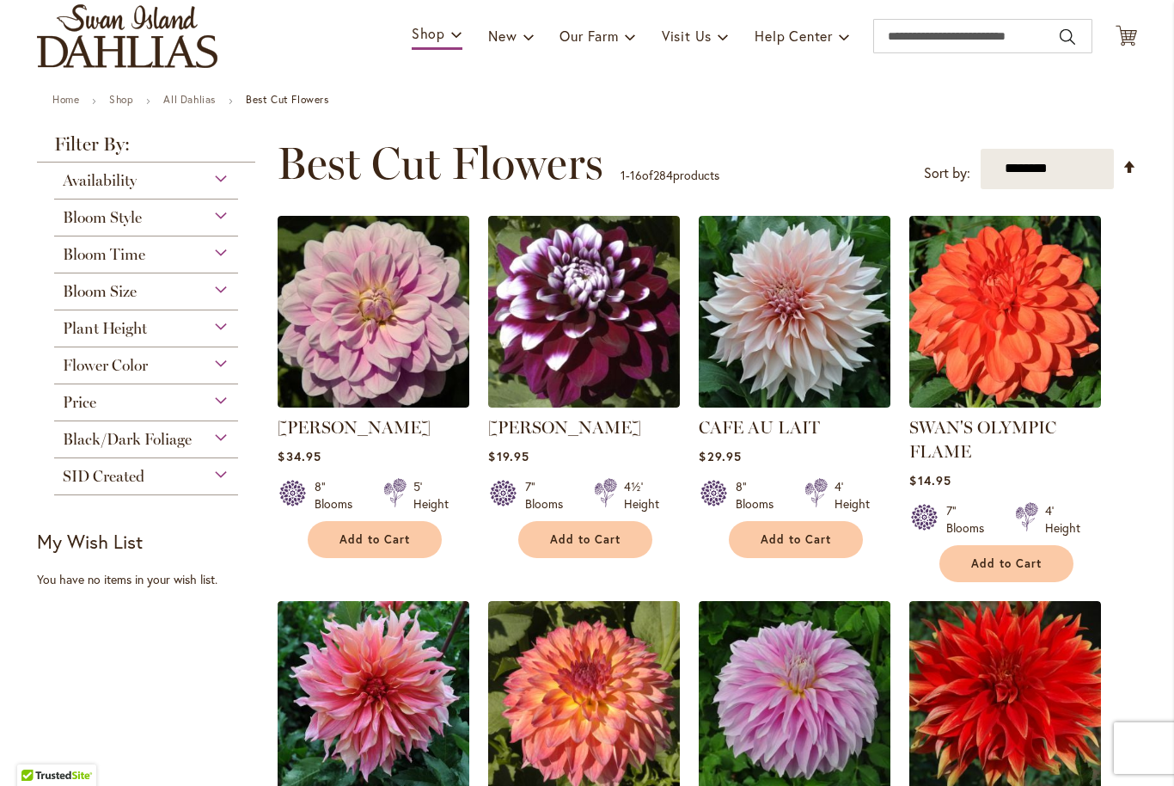
scroll to position [118, 0]
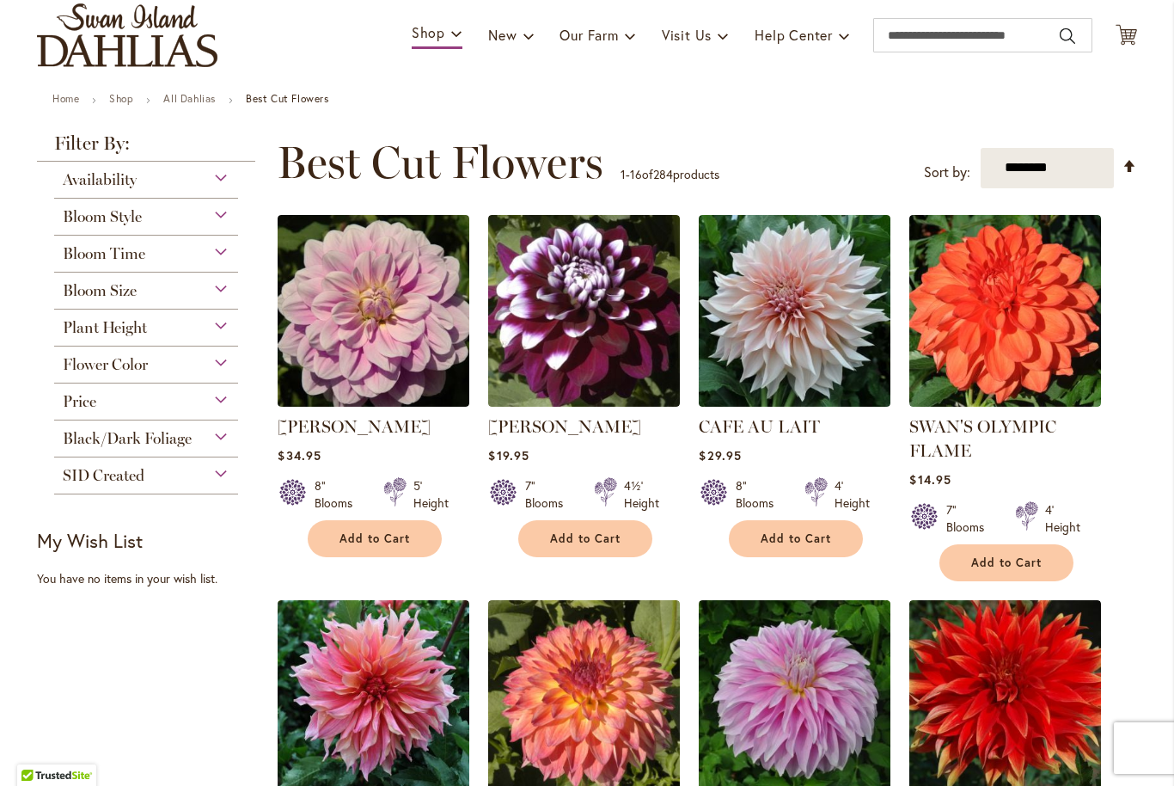
click at [828, 302] on img at bounding box center [795, 311] width 192 height 192
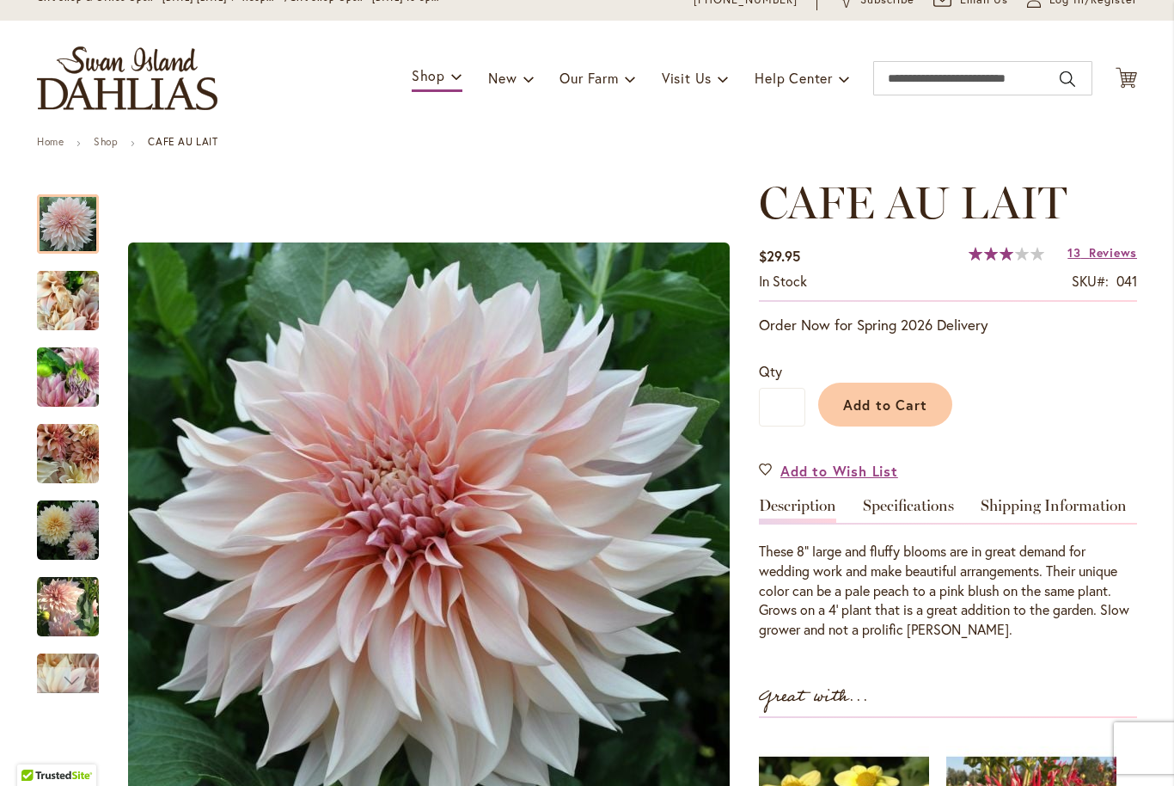
scroll to position [79, 0]
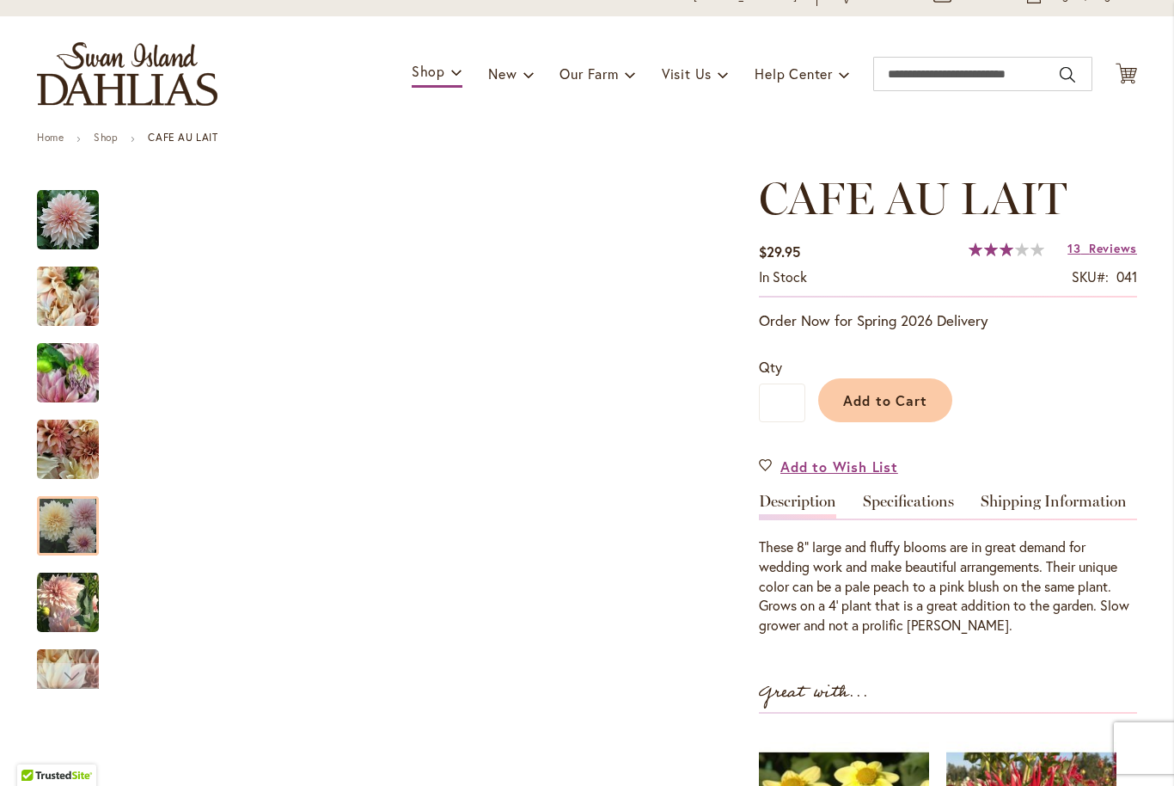
click at [89, 524] on img "Café Au Lait" at bounding box center [68, 526] width 62 height 62
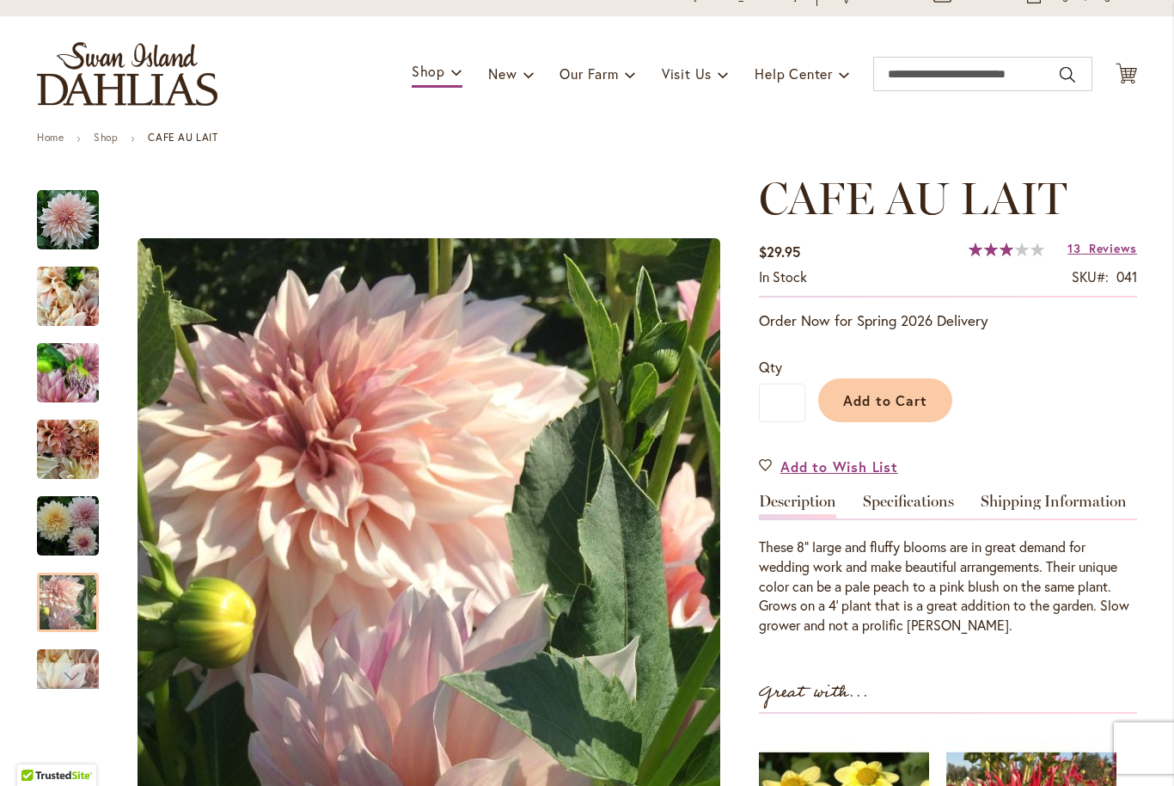
click at [82, 604] on img "Café Au Lait" at bounding box center [68, 602] width 62 height 64
click at [80, 453] on img "Café Au Lait" at bounding box center [68, 450] width 62 height 62
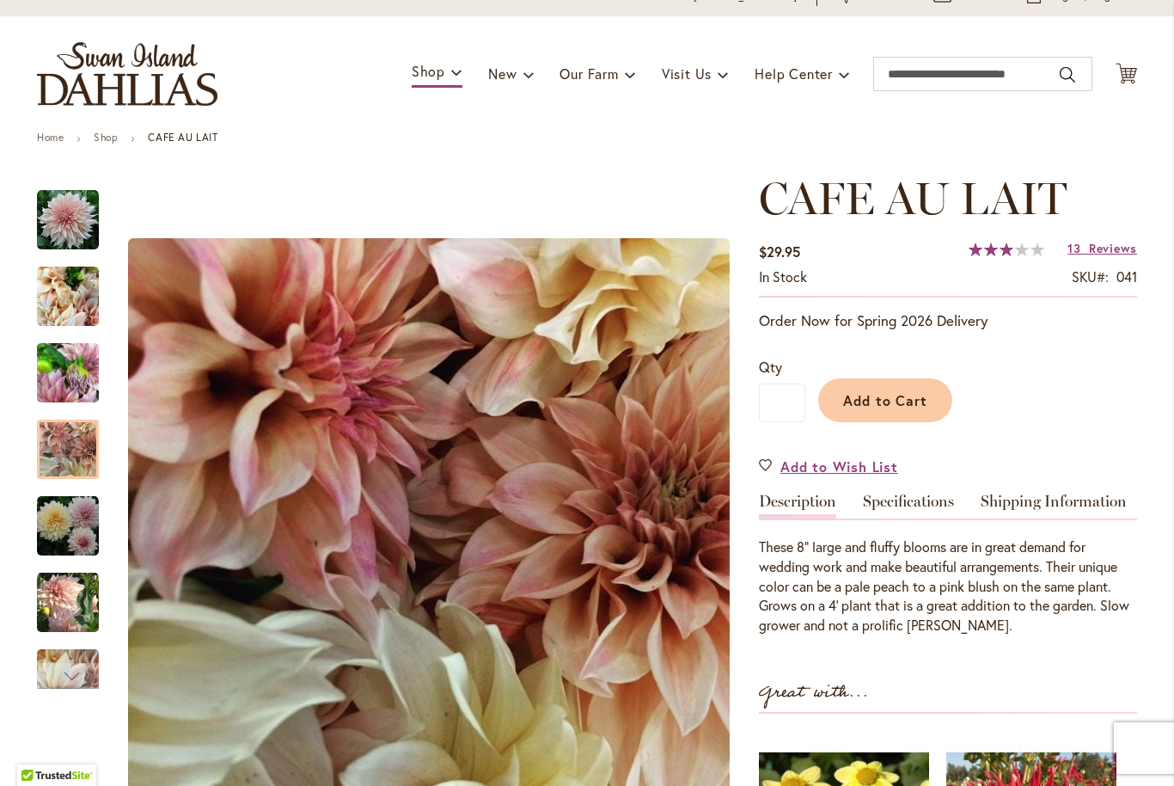
click at [78, 382] on img "Café Au Lait" at bounding box center [68, 373] width 62 height 83
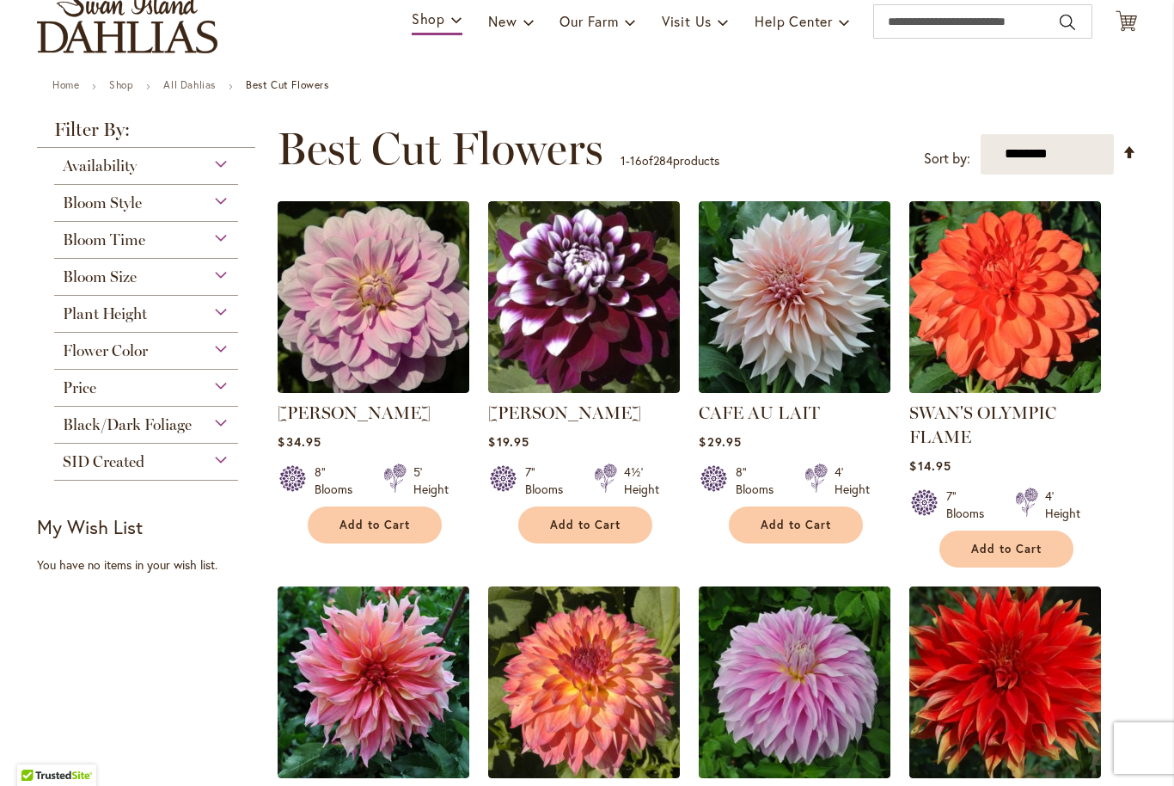
scroll to position [132, 0]
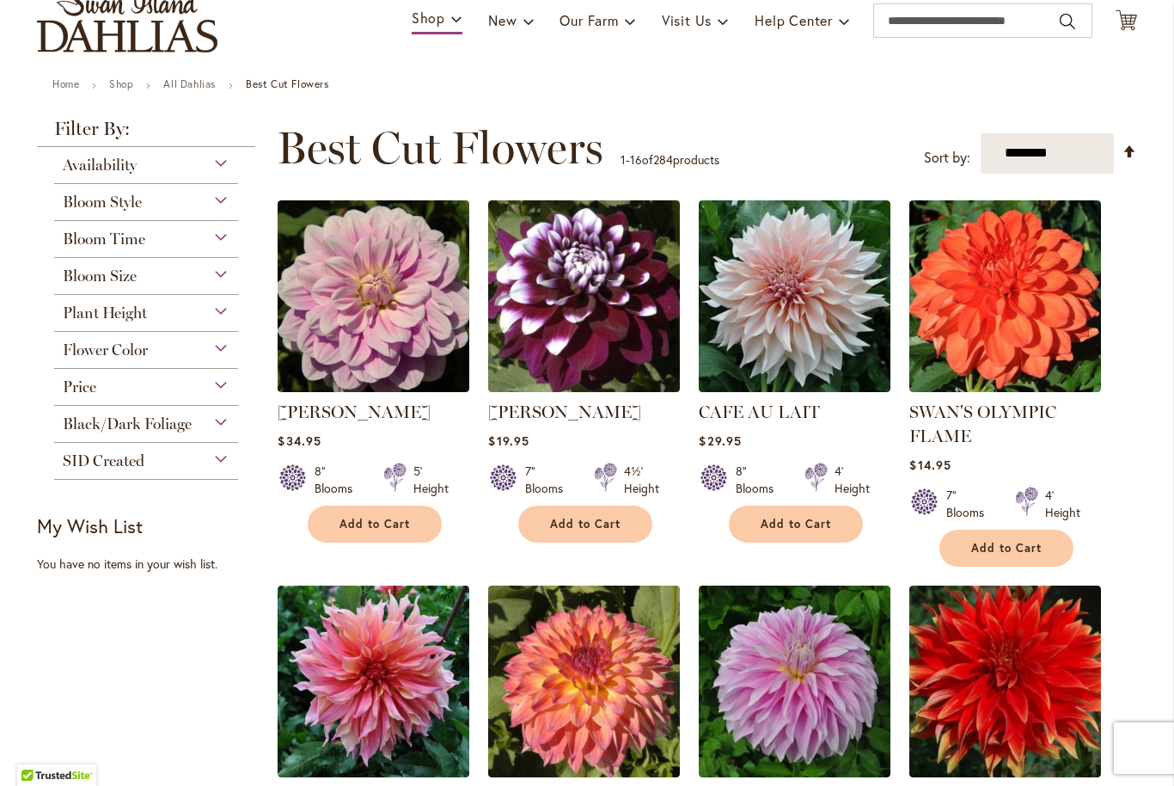
click at [830, 293] on img at bounding box center [795, 296] width 192 height 192
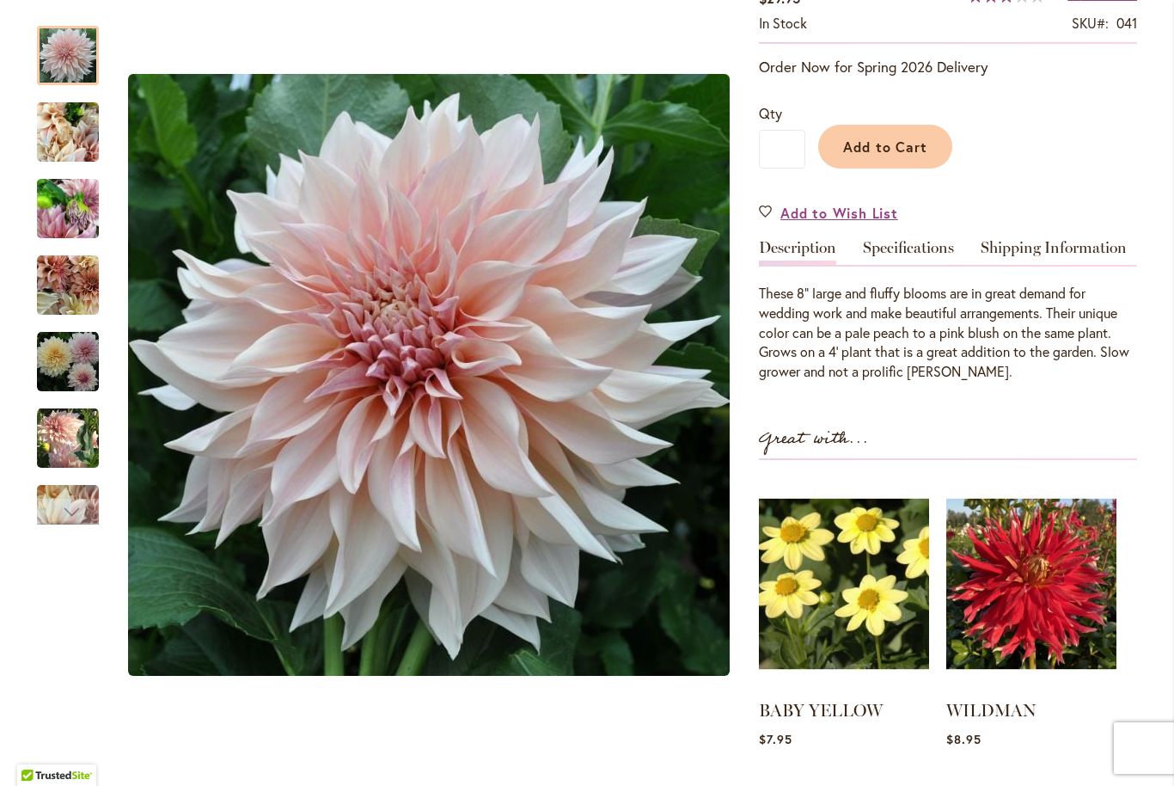
scroll to position [313, 0]
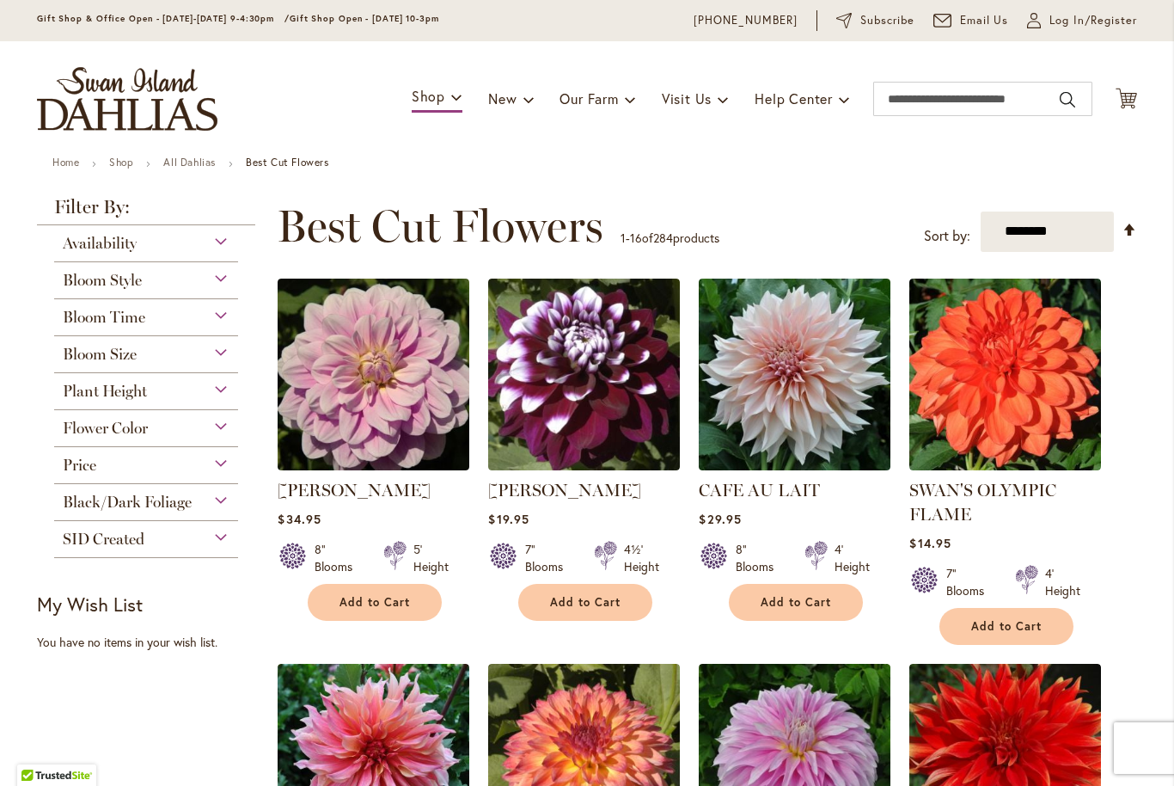
scroll to position [57, 0]
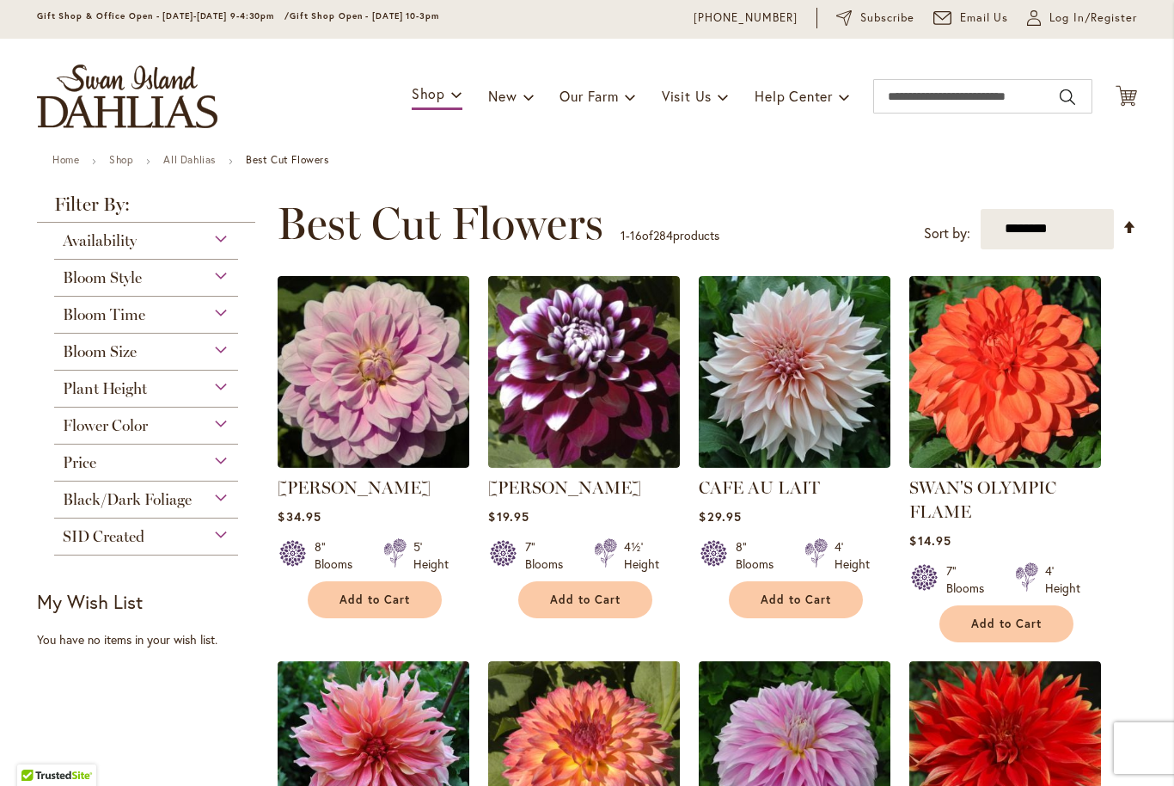
click at [151, 287] on div "Bloom Style" at bounding box center [146, 274] width 184 height 28
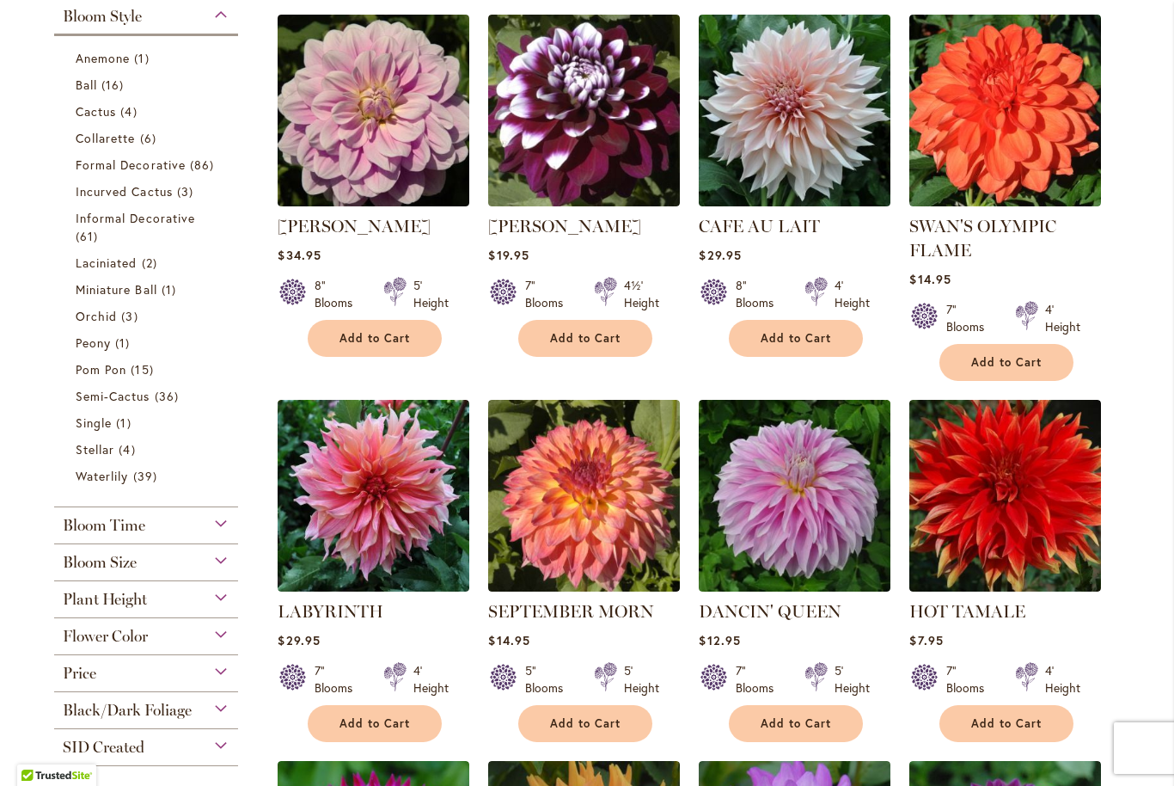
scroll to position [321, 0]
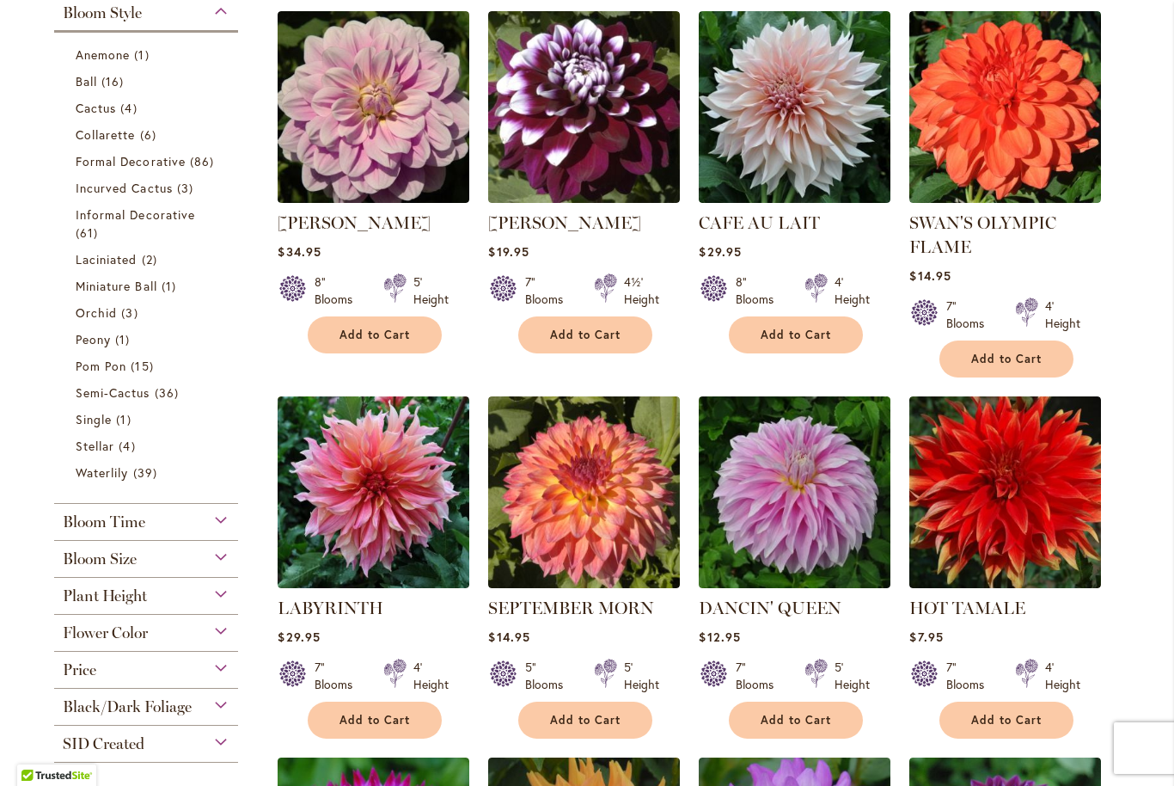
click at [437, 444] on img at bounding box center [374, 492] width 192 height 192
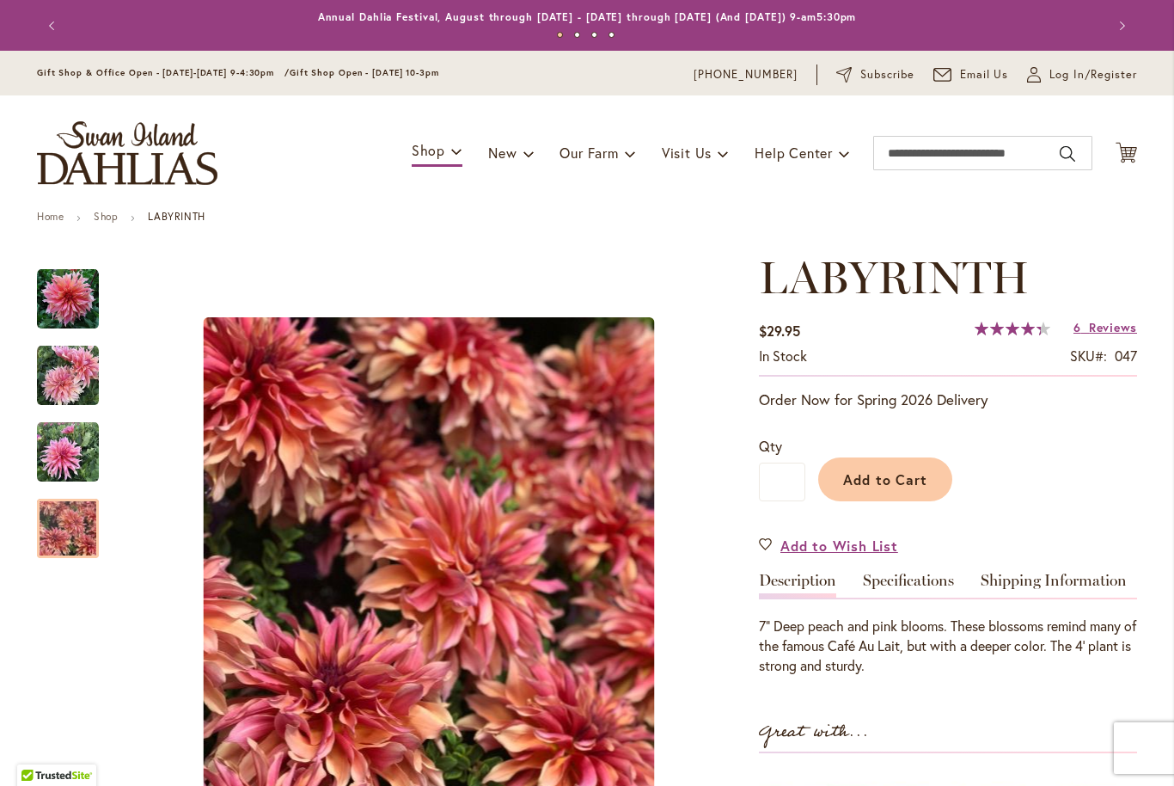
click at [66, 533] on img "Labyrinth" at bounding box center [68, 528] width 62 height 83
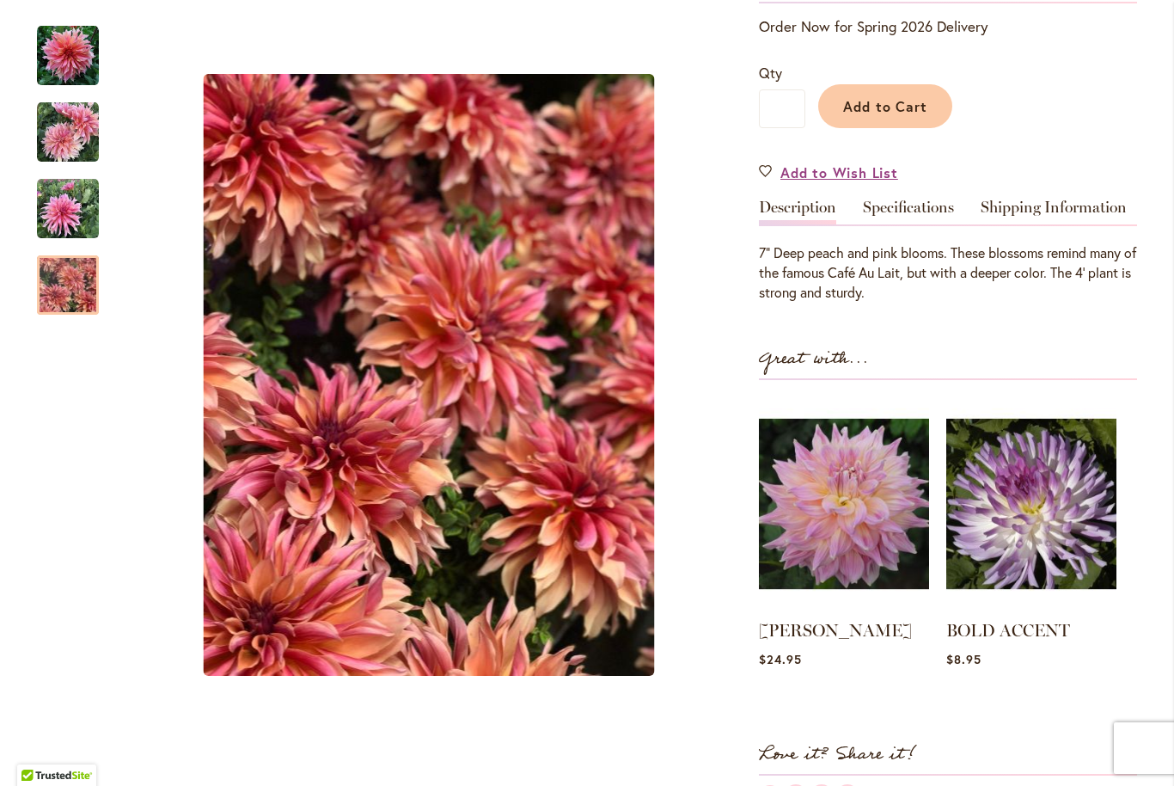
scroll to position [395, 0]
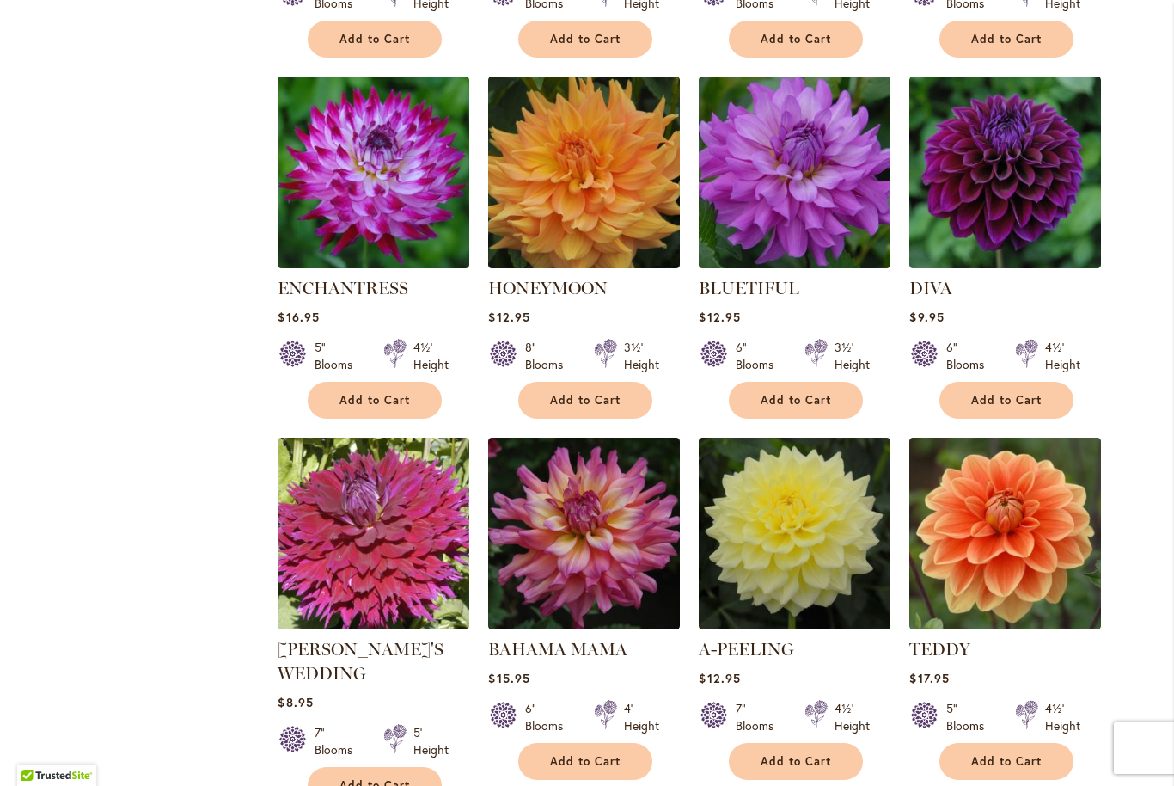
scroll to position [1037, 0]
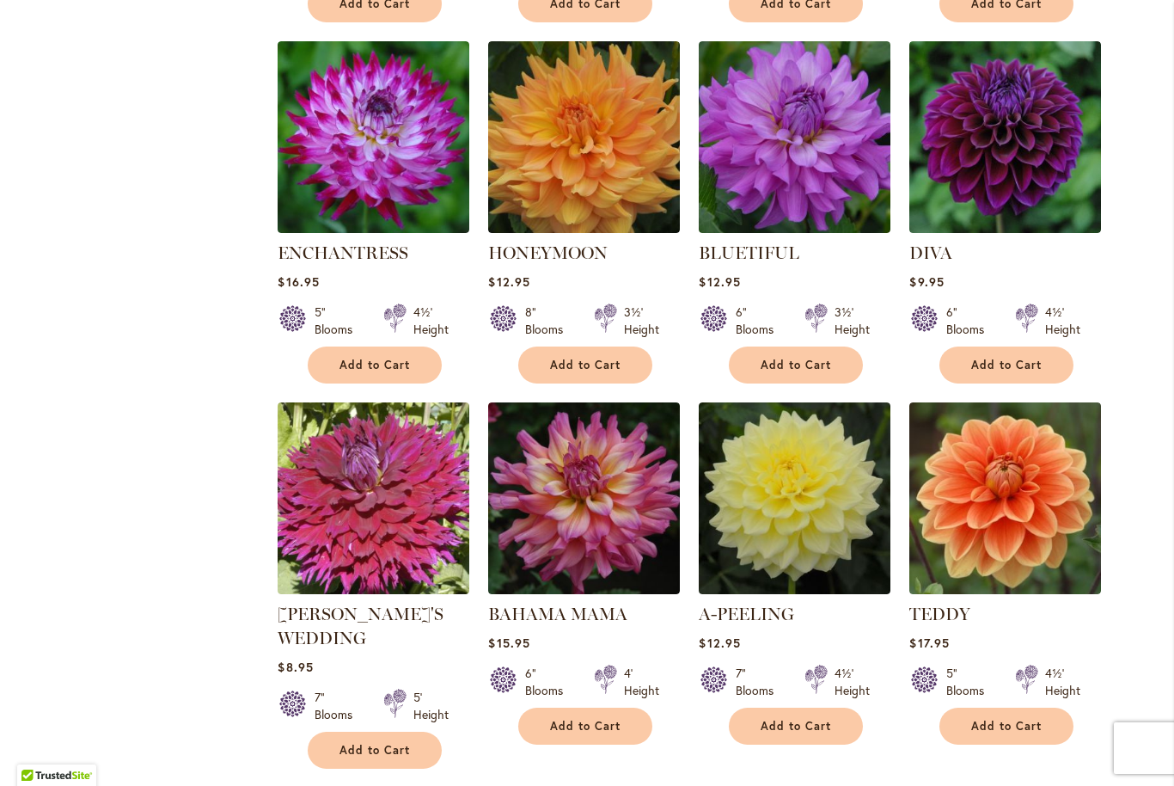
click at [1012, 488] on img at bounding box center [1005, 498] width 192 height 192
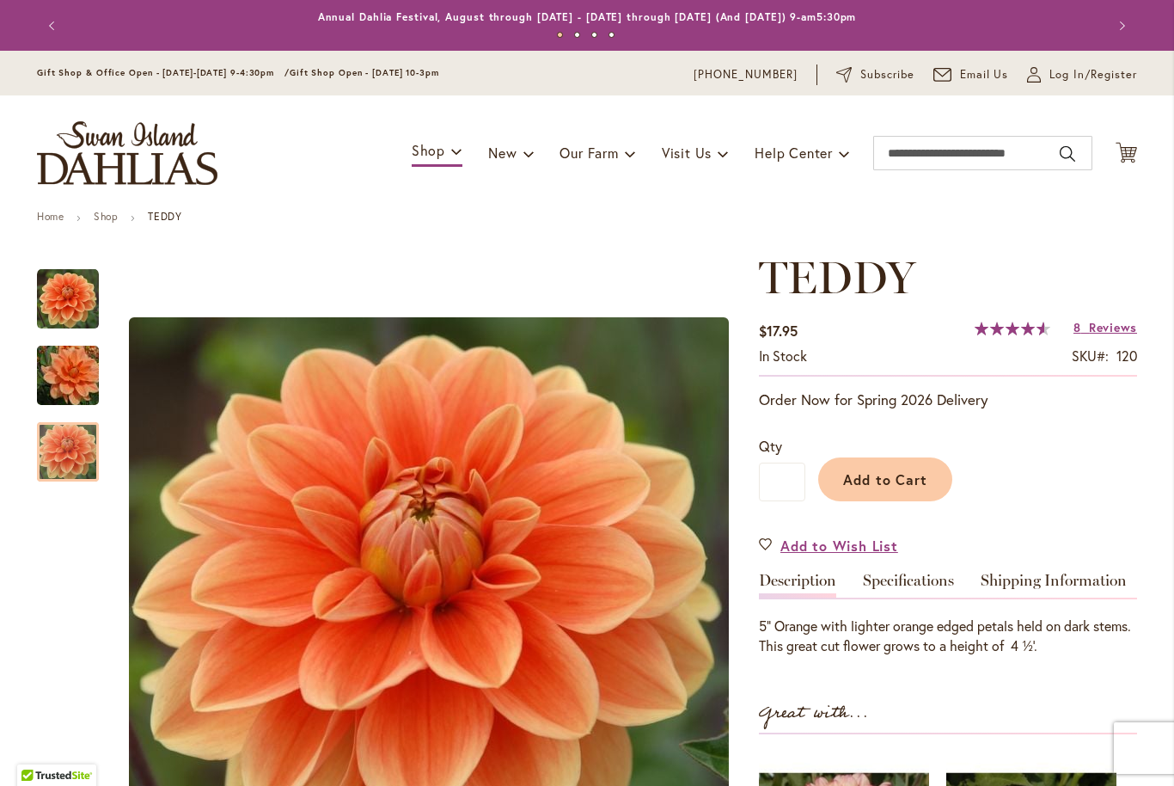
click at [70, 466] on img "Teddy" at bounding box center [68, 452] width 62 height 62
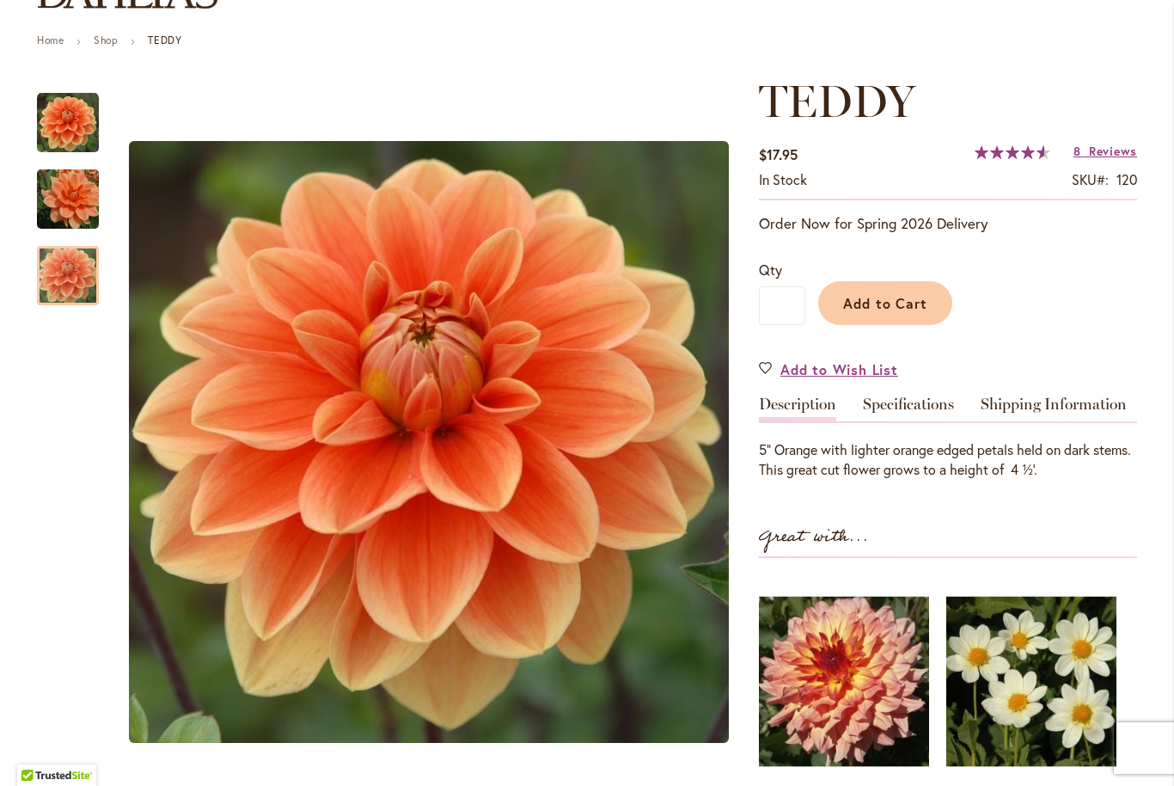
scroll to position [177, 0]
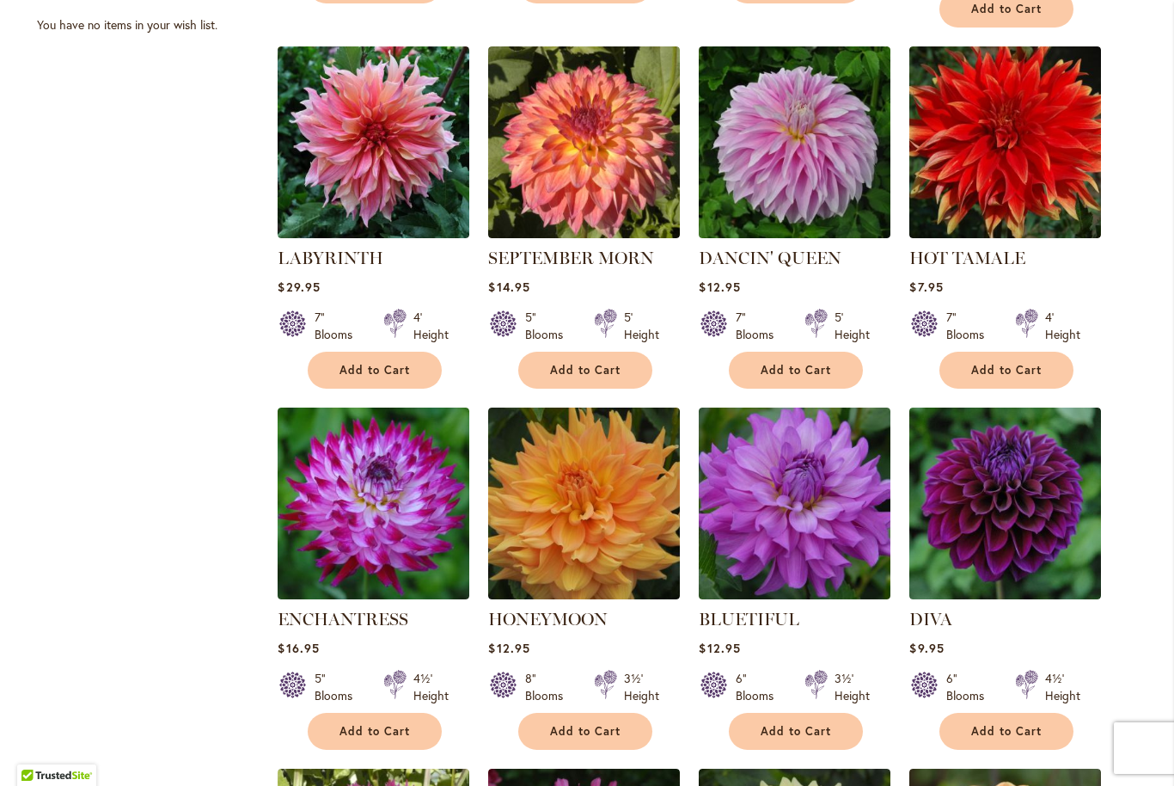
scroll to position [700, 0]
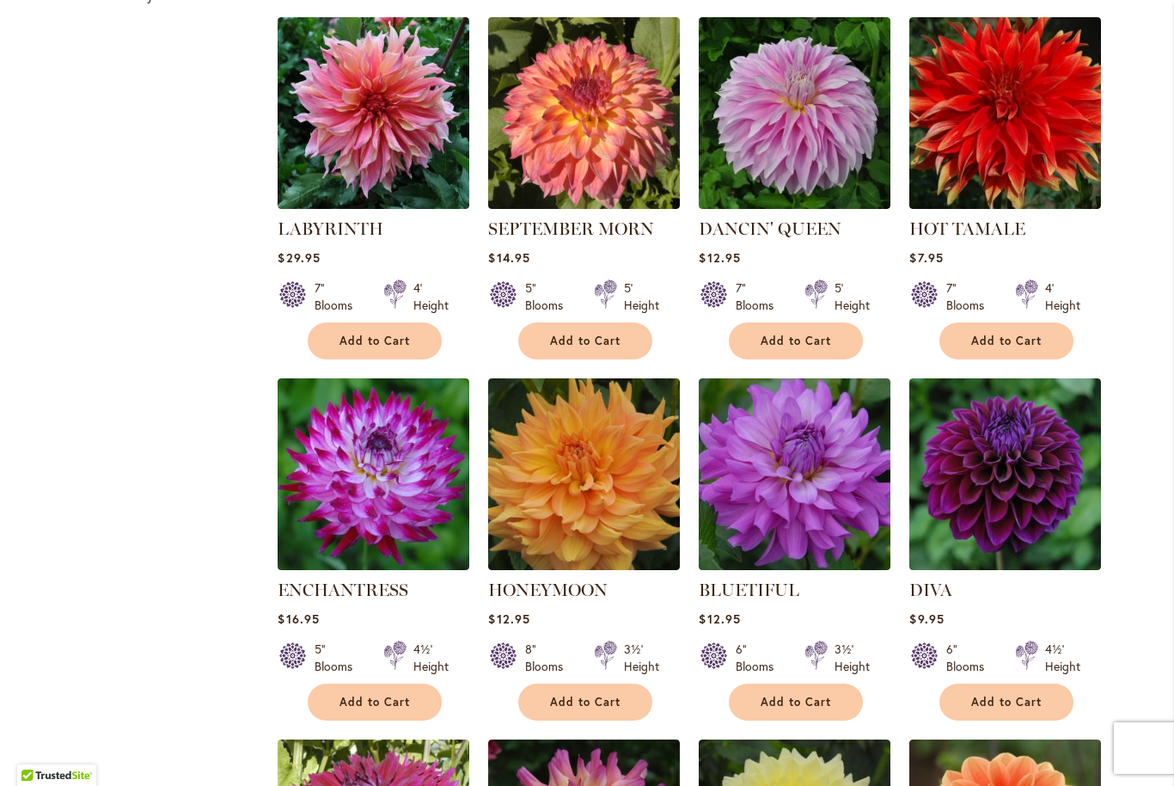
click at [1042, 457] on img at bounding box center [1005, 474] width 192 height 192
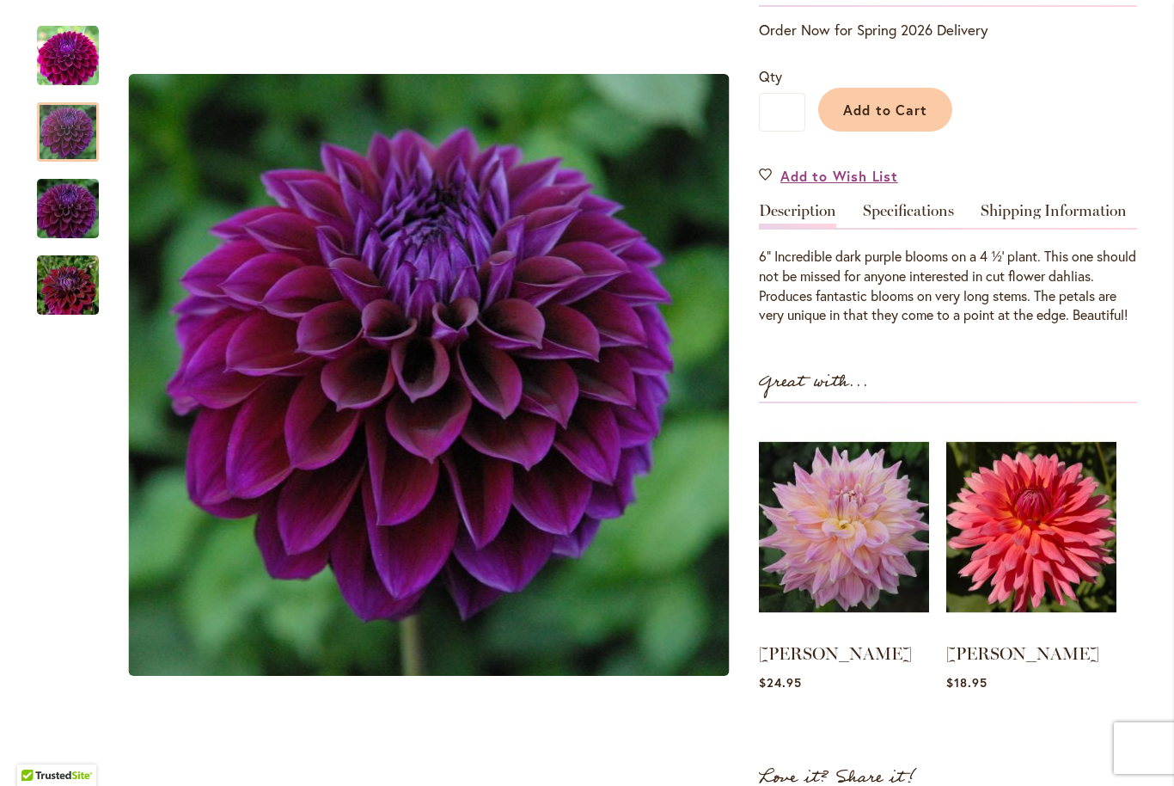
scroll to position [369, 0]
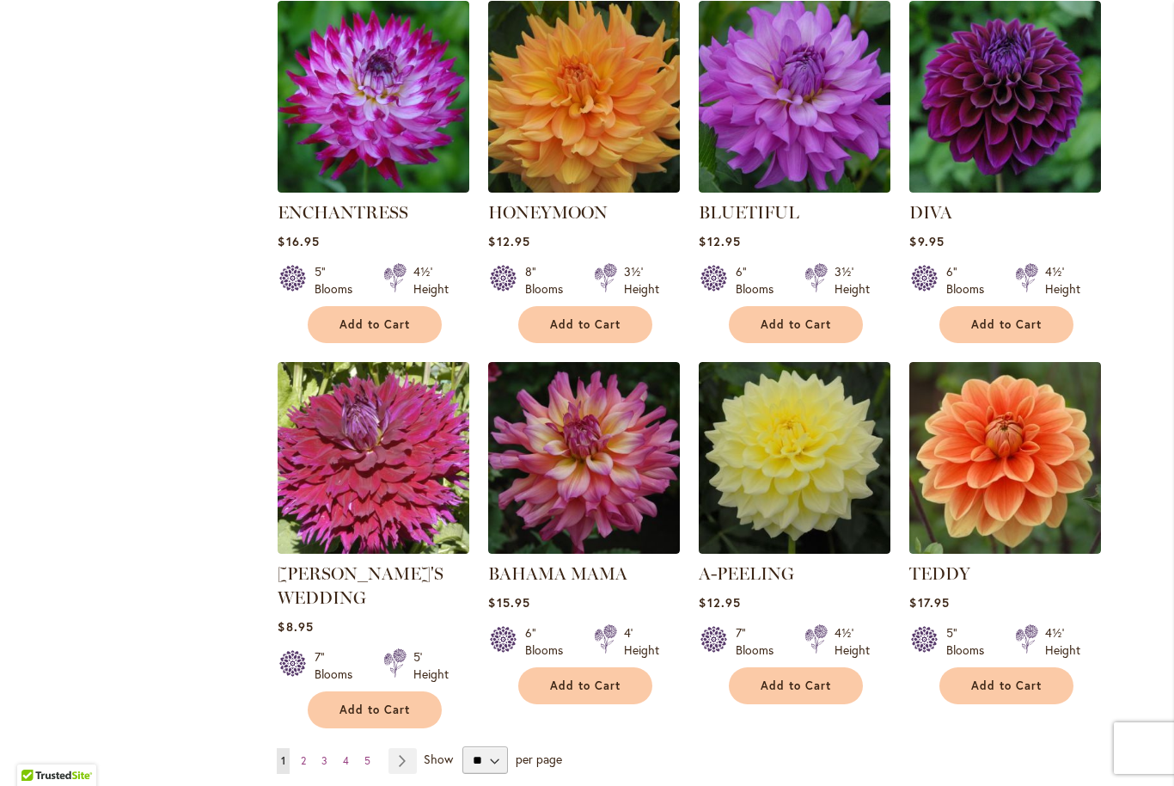
scroll to position [1124, 0]
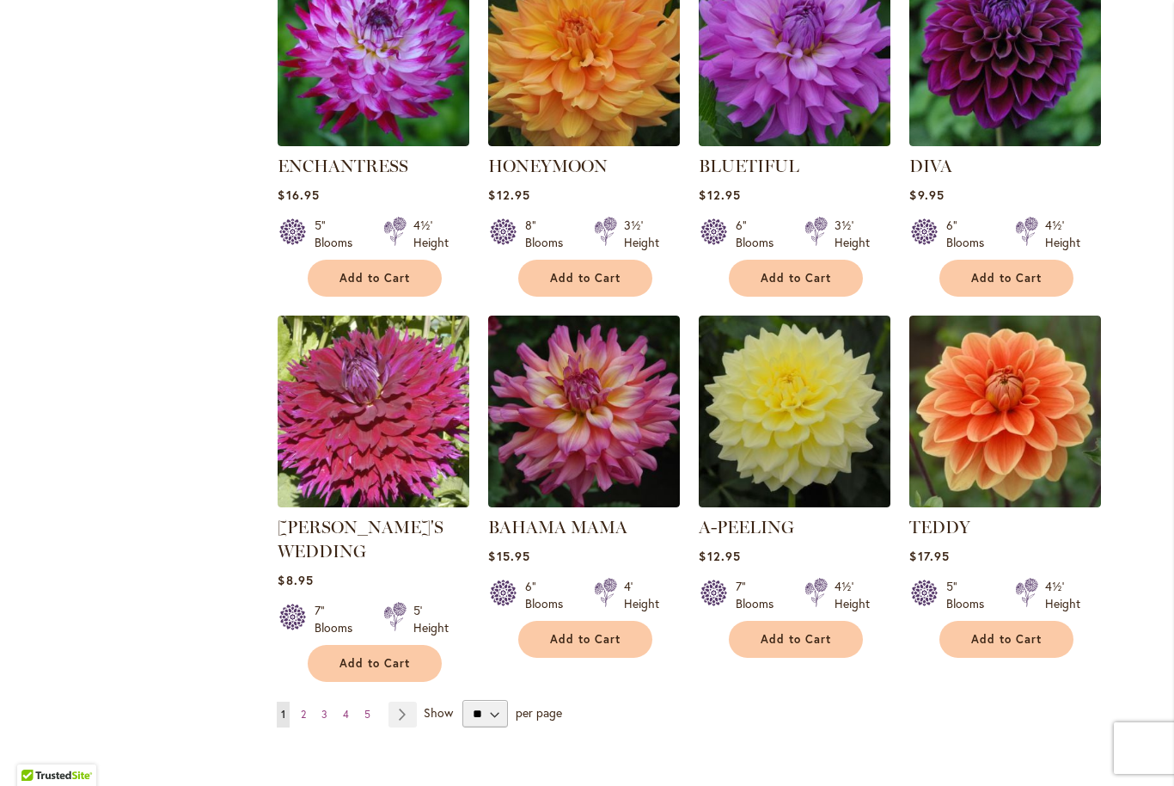
click at [617, 410] on img at bounding box center [584, 411] width 192 height 192
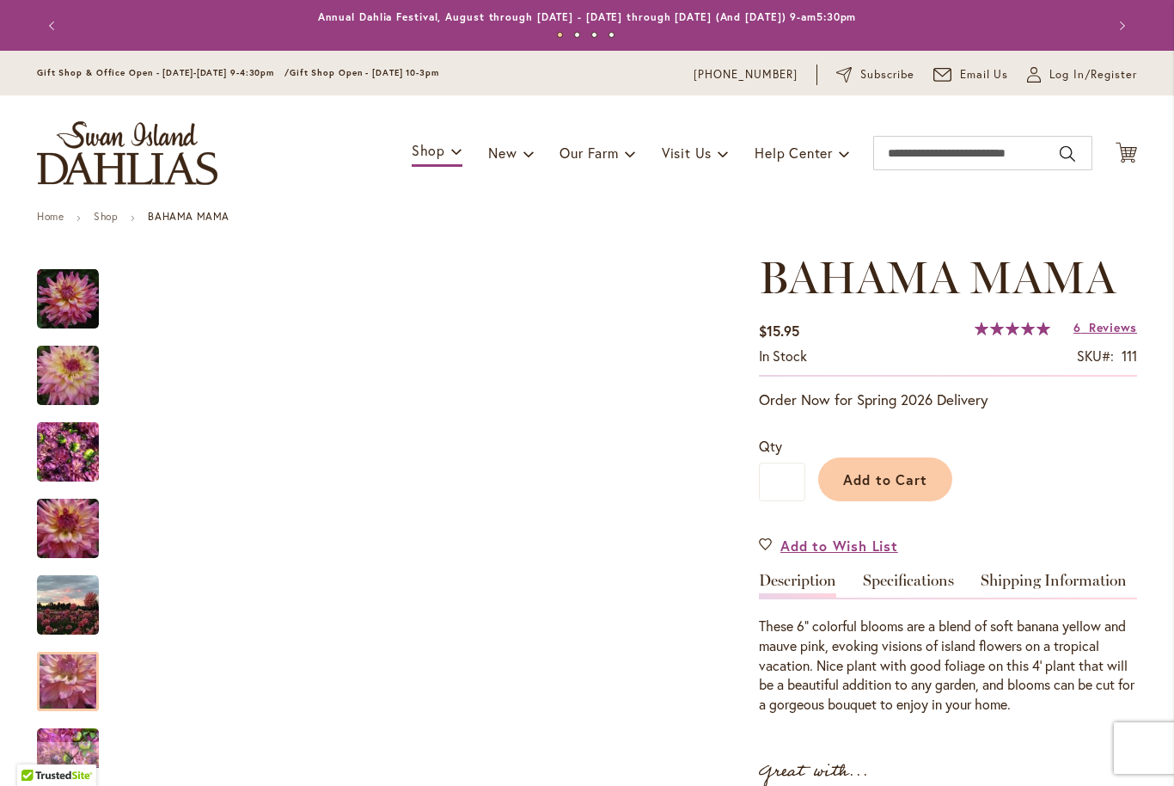
click at [64, 637] on div "Bahama Mama" at bounding box center [76, 672] width 79 height 76
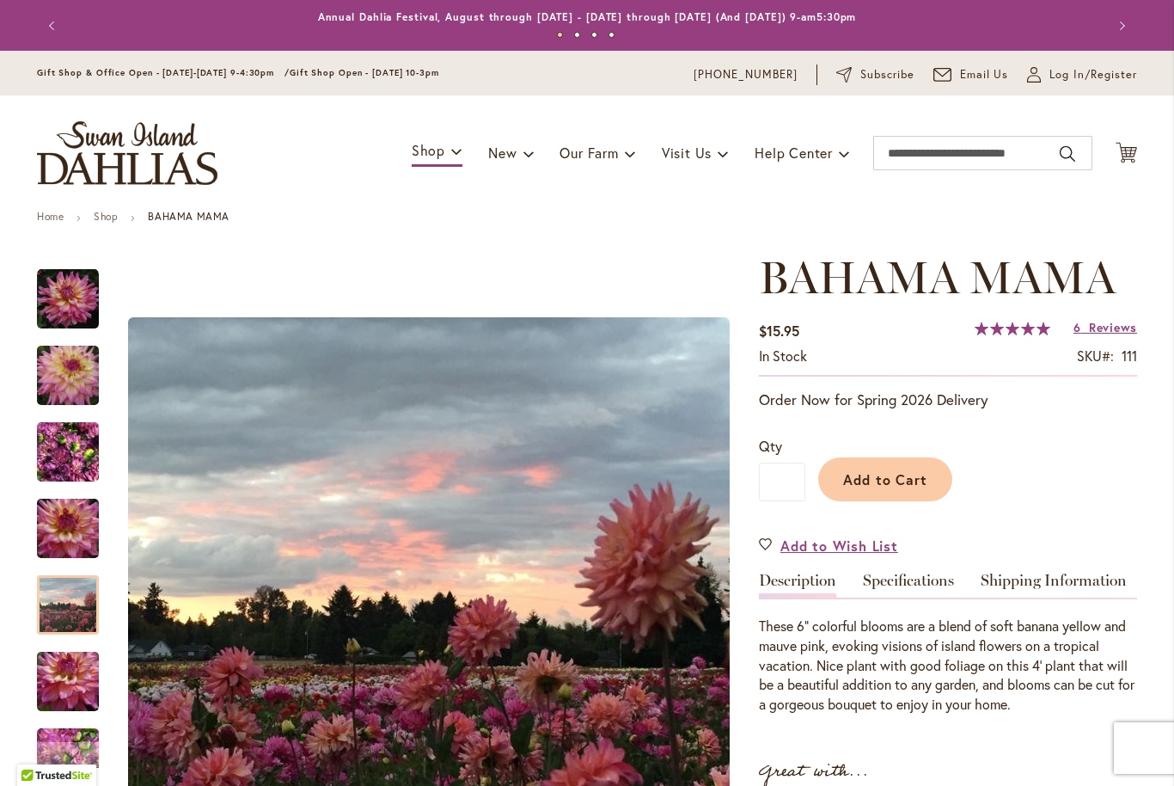
click at [76, 610] on img "Bahama Mama" at bounding box center [68, 605] width 62 height 62
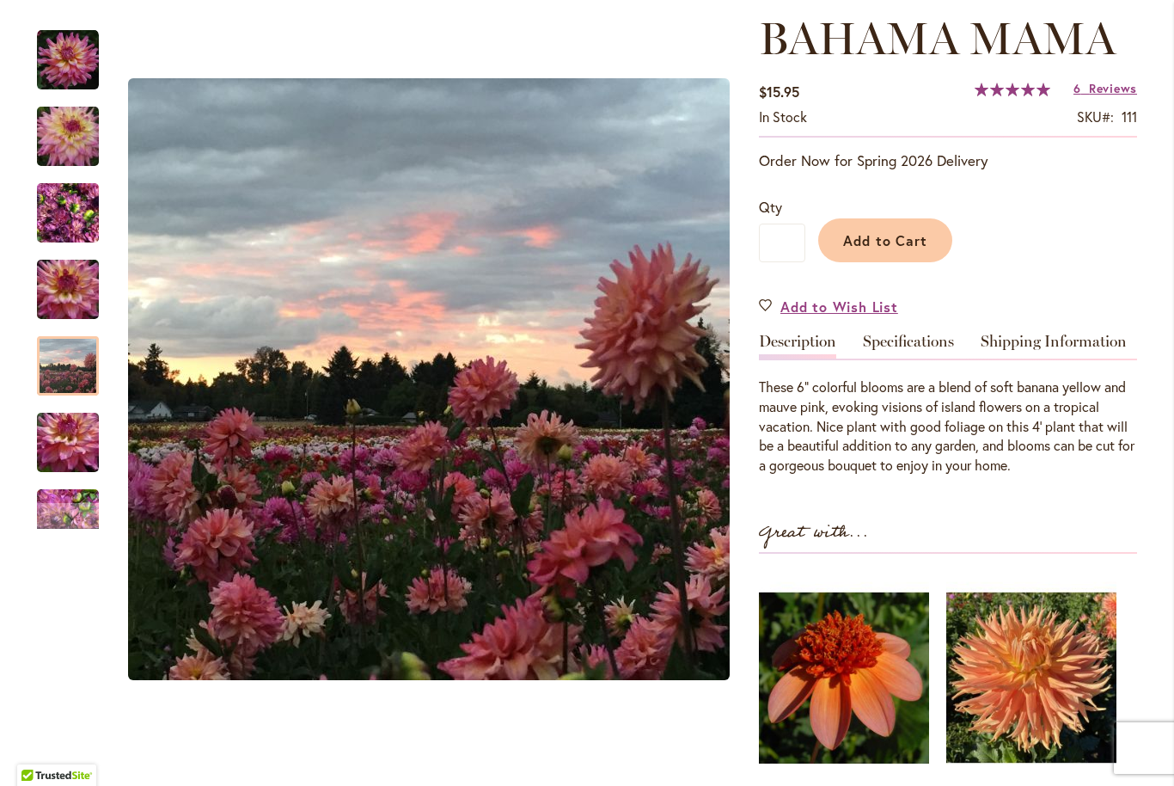
scroll to position [237, 0]
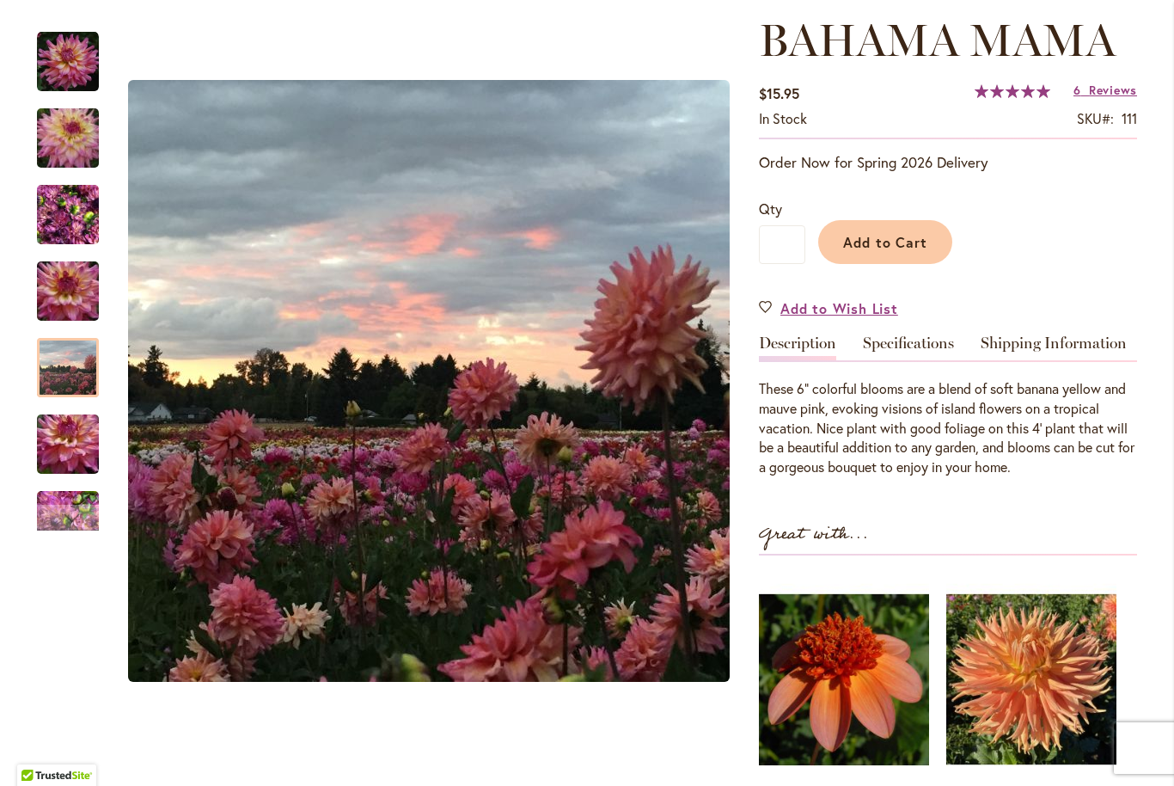
click at [73, 382] on div at bounding box center [68, 367] width 62 height 59
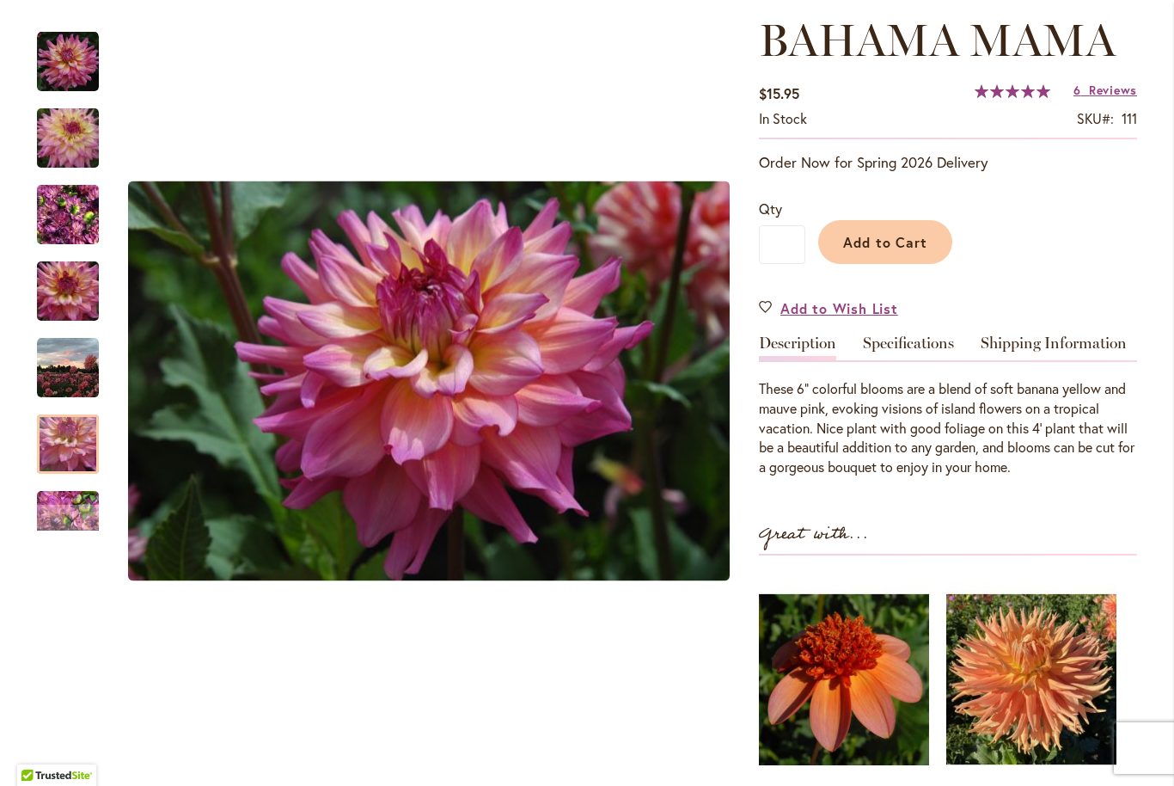
click at [71, 439] on img "Bahama Mama" at bounding box center [68, 444] width 124 height 83
click at [50, 507] on div "Next" at bounding box center [68, 517] width 62 height 26
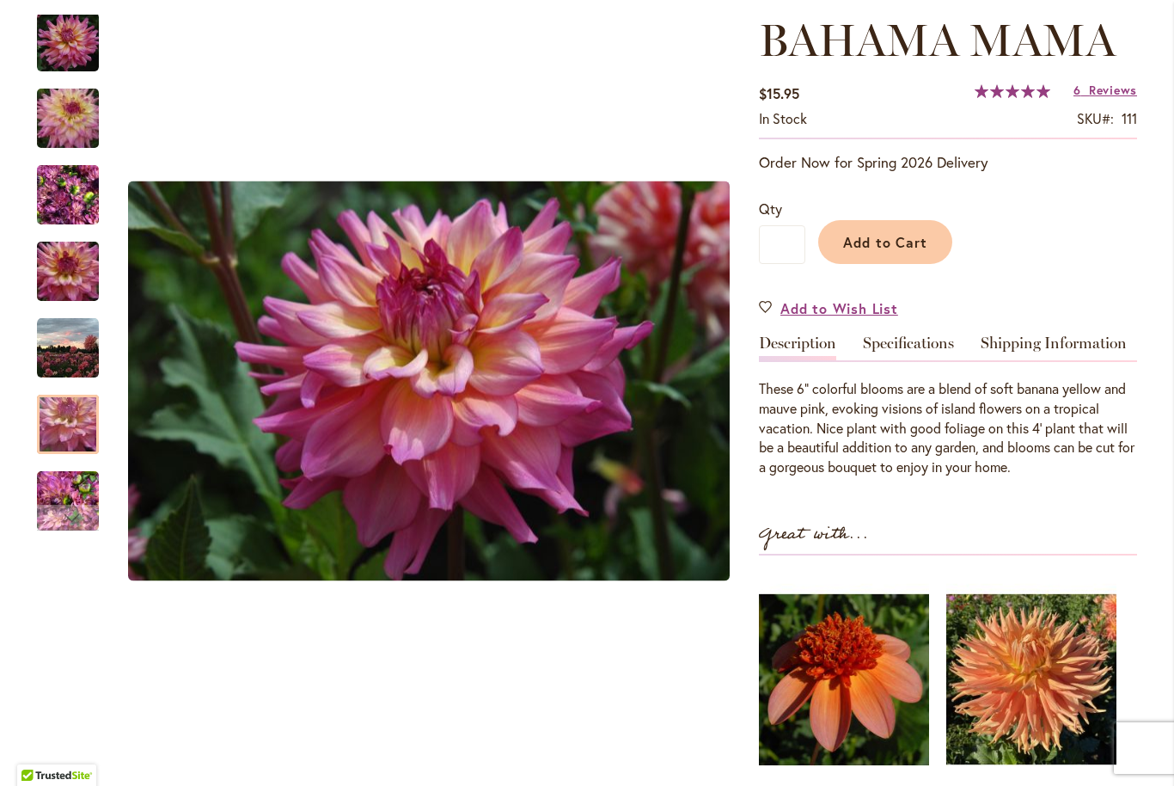
click at [50, 507] on div "Next" at bounding box center [68, 517] width 62 height 26
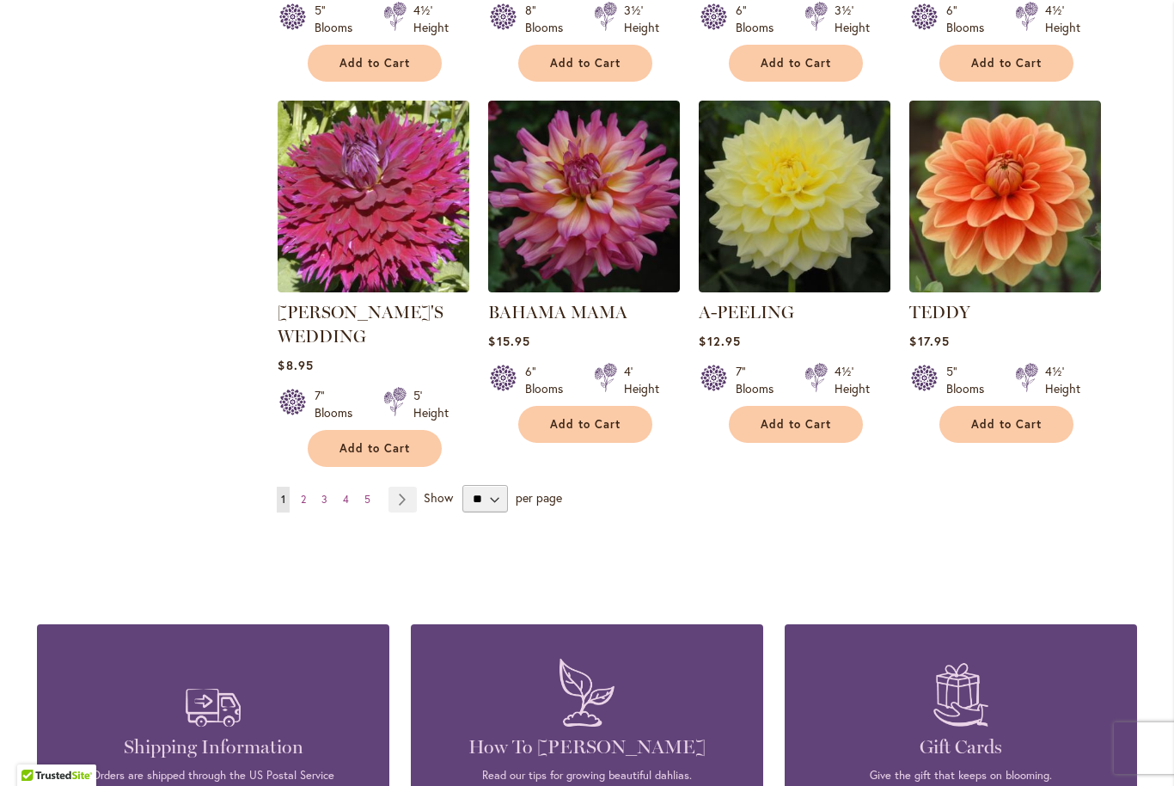
scroll to position [1391, 0]
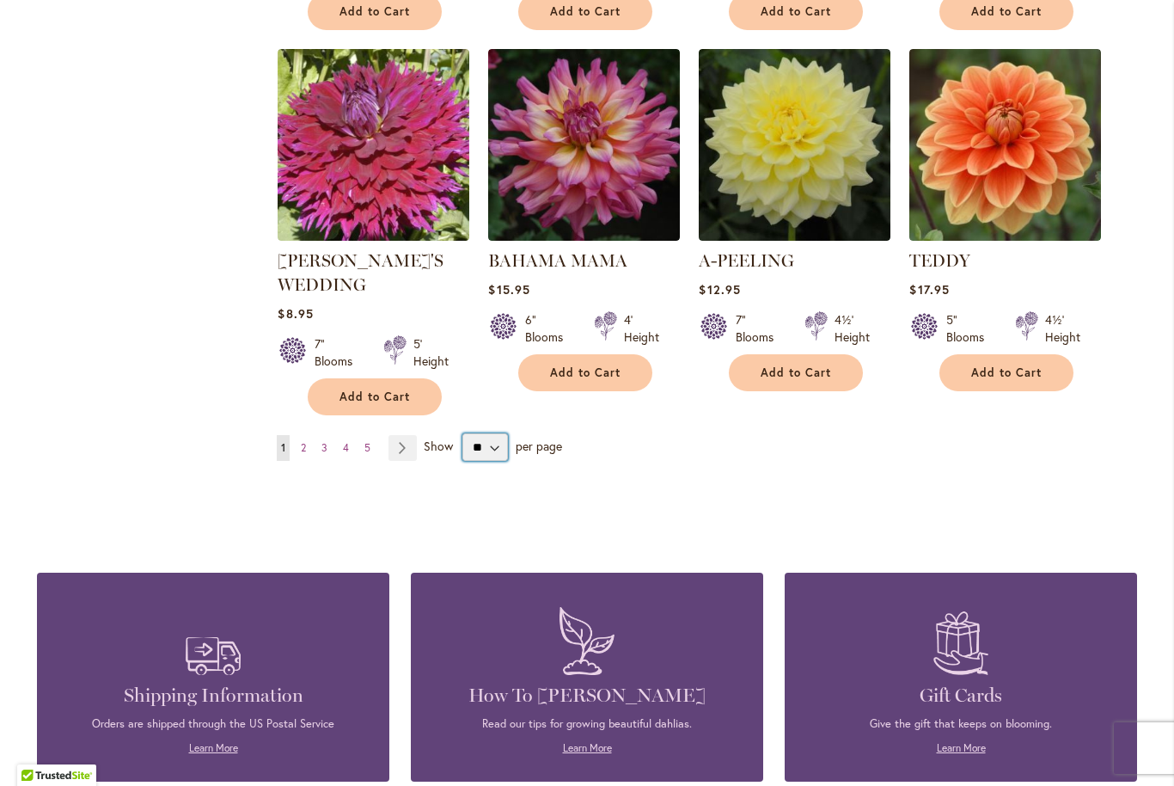
click at [492, 449] on select "** ** ** **" at bounding box center [485, 447] width 46 height 28
select select "**"
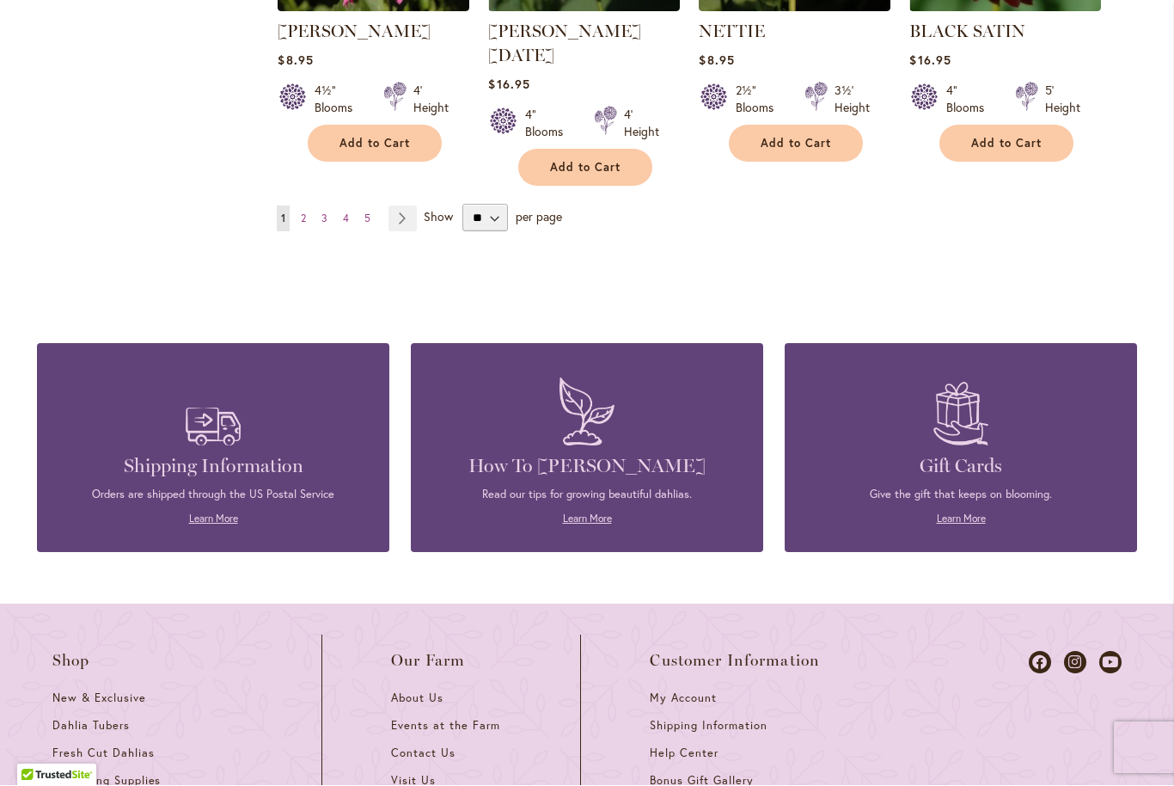
scroll to position [6092, 0]
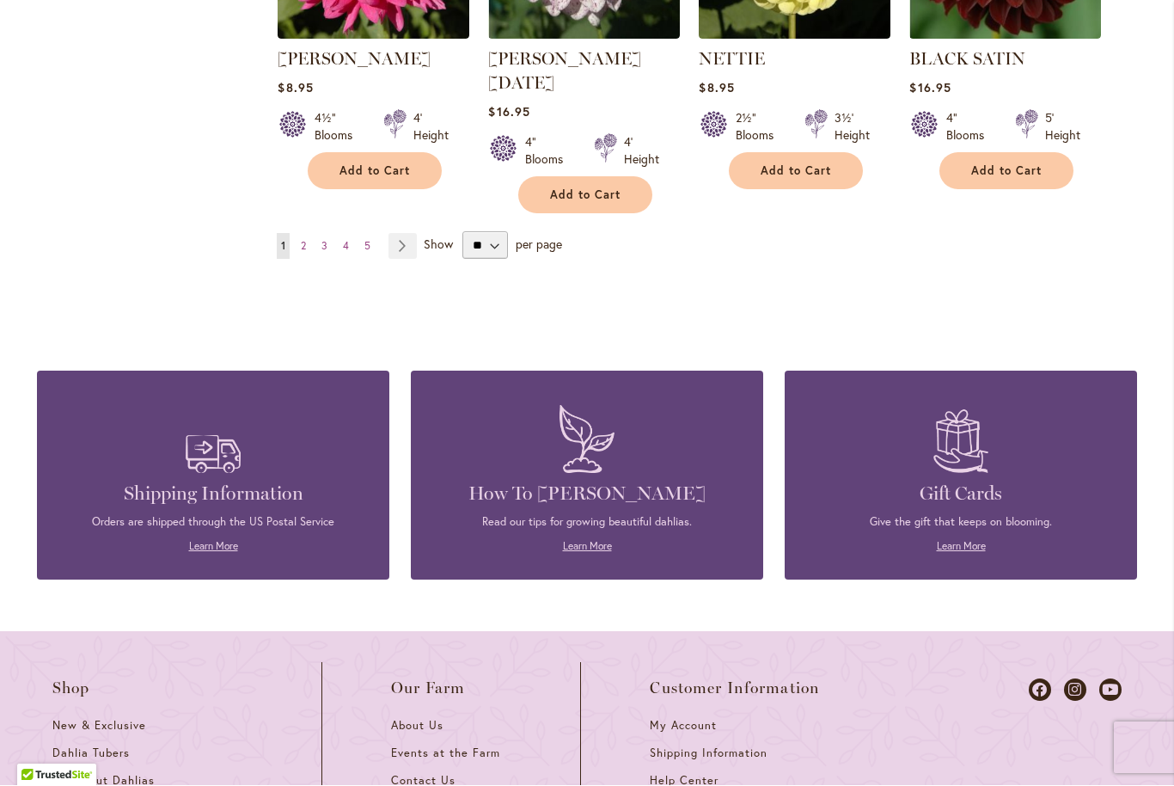
click at [367, 234] on link "Page 5" at bounding box center [367, 247] width 15 height 26
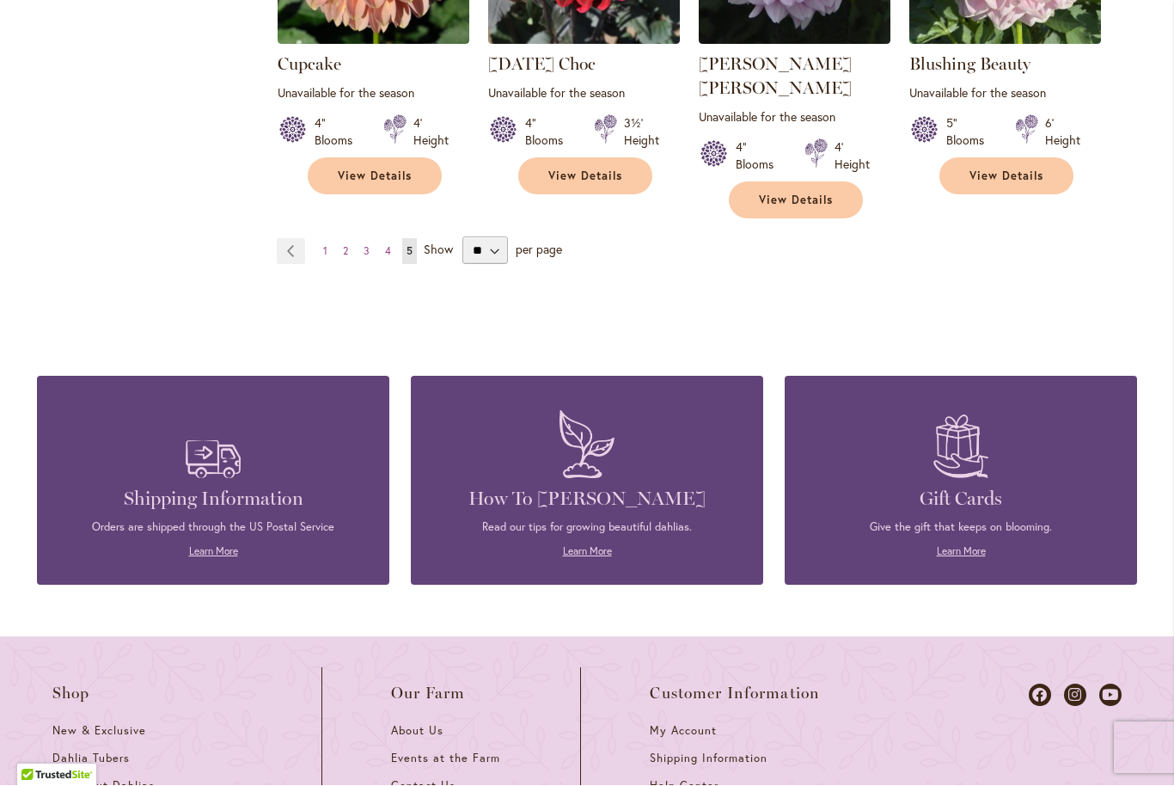
scroll to position [2699, 0]
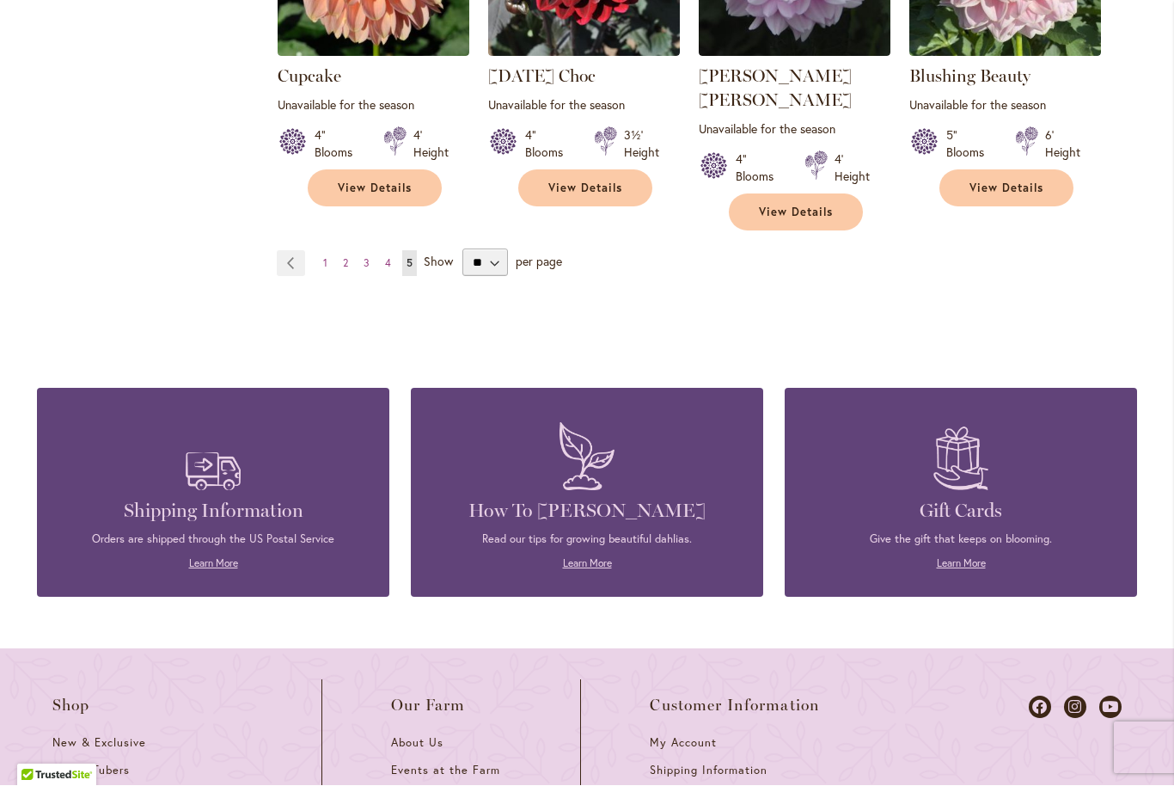
click at [329, 251] on link "Page 1" at bounding box center [325, 264] width 13 height 26
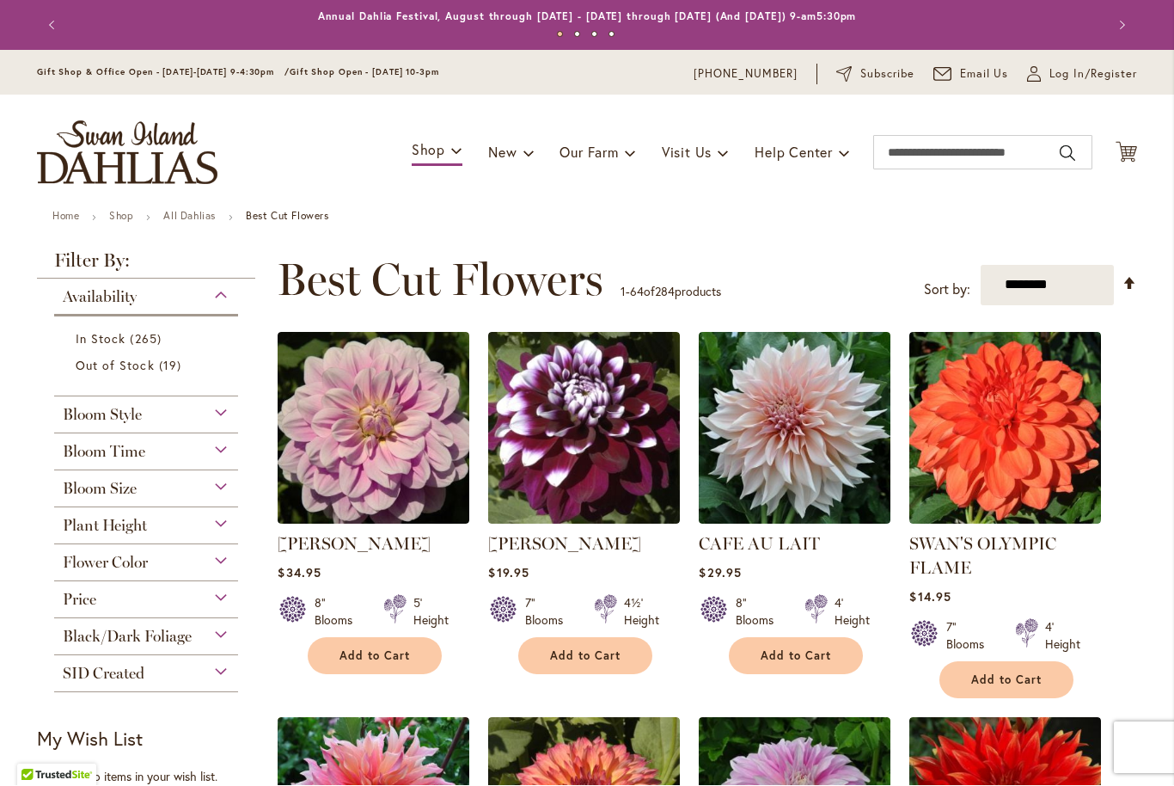
click at [1081, 281] on select "**********" at bounding box center [1047, 286] width 133 height 40
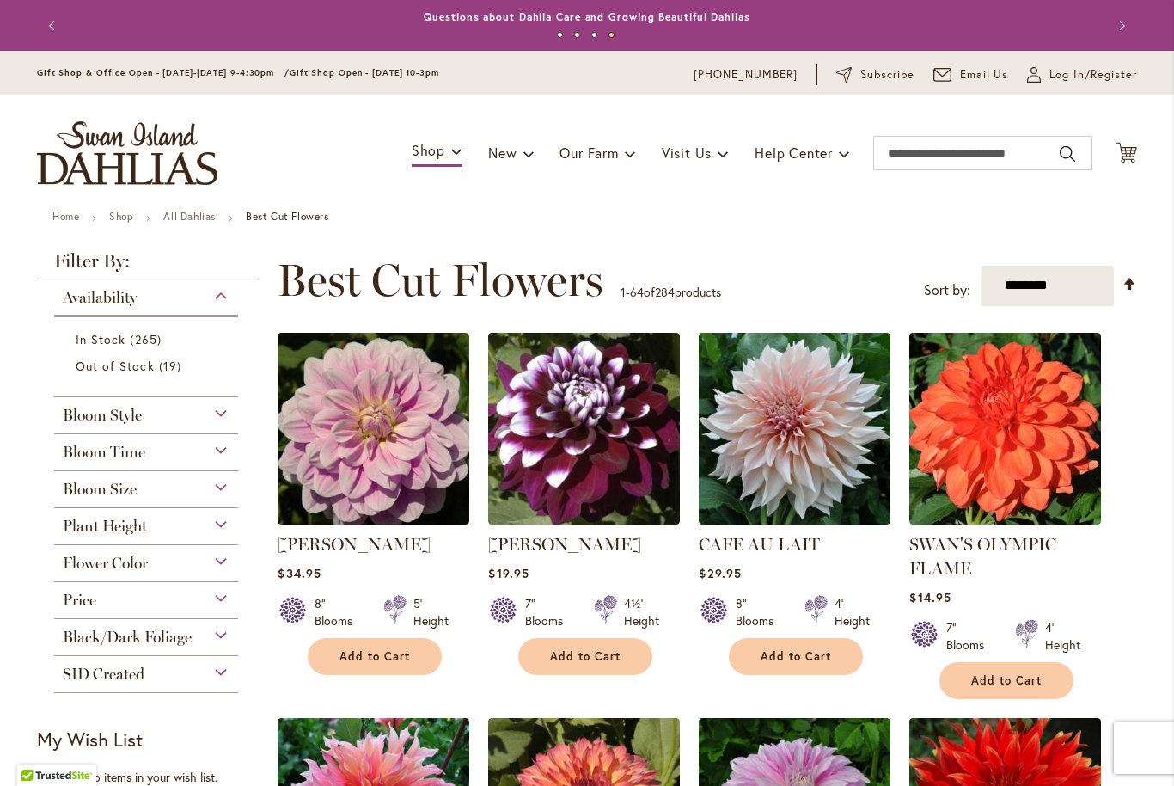
click at [197, 643] on div "Black/Dark Foliage" at bounding box center [146, 633] width 184 height 28
click at [149, 527] on div "Plant Height" at bounding box center [146, 522] width 184 height 28
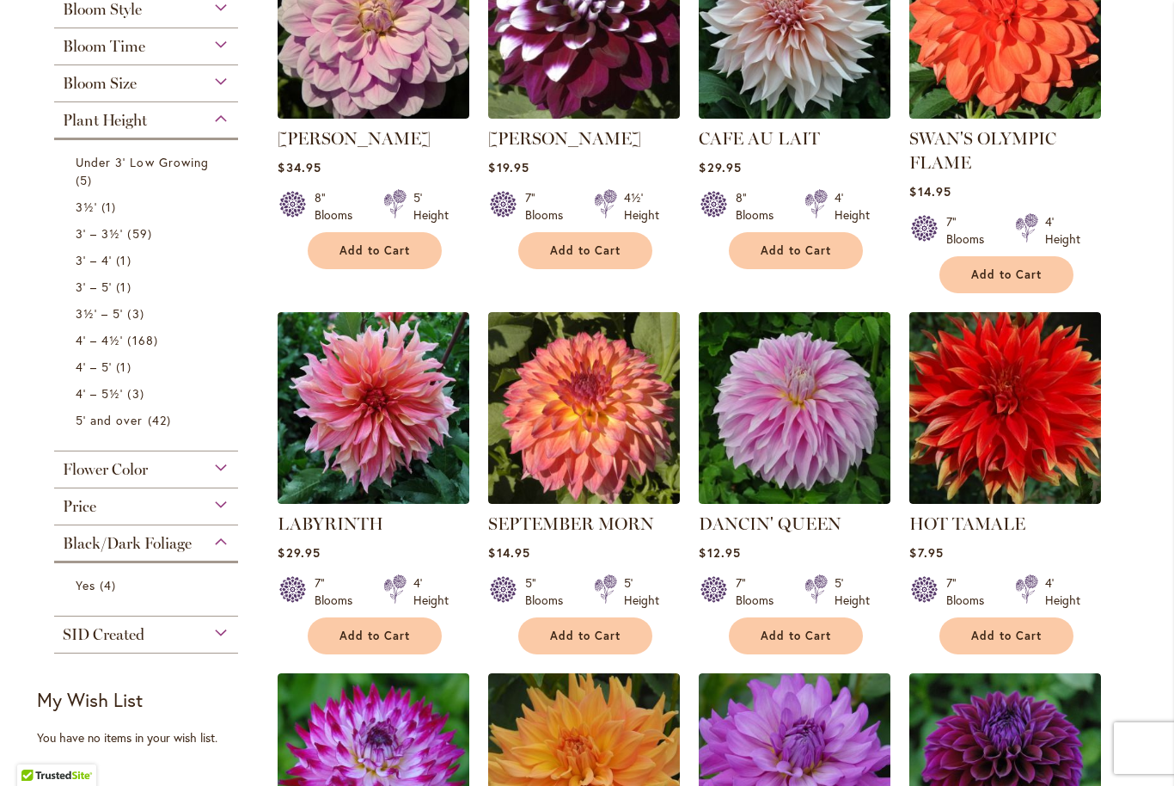
scroll to position [405, 0]
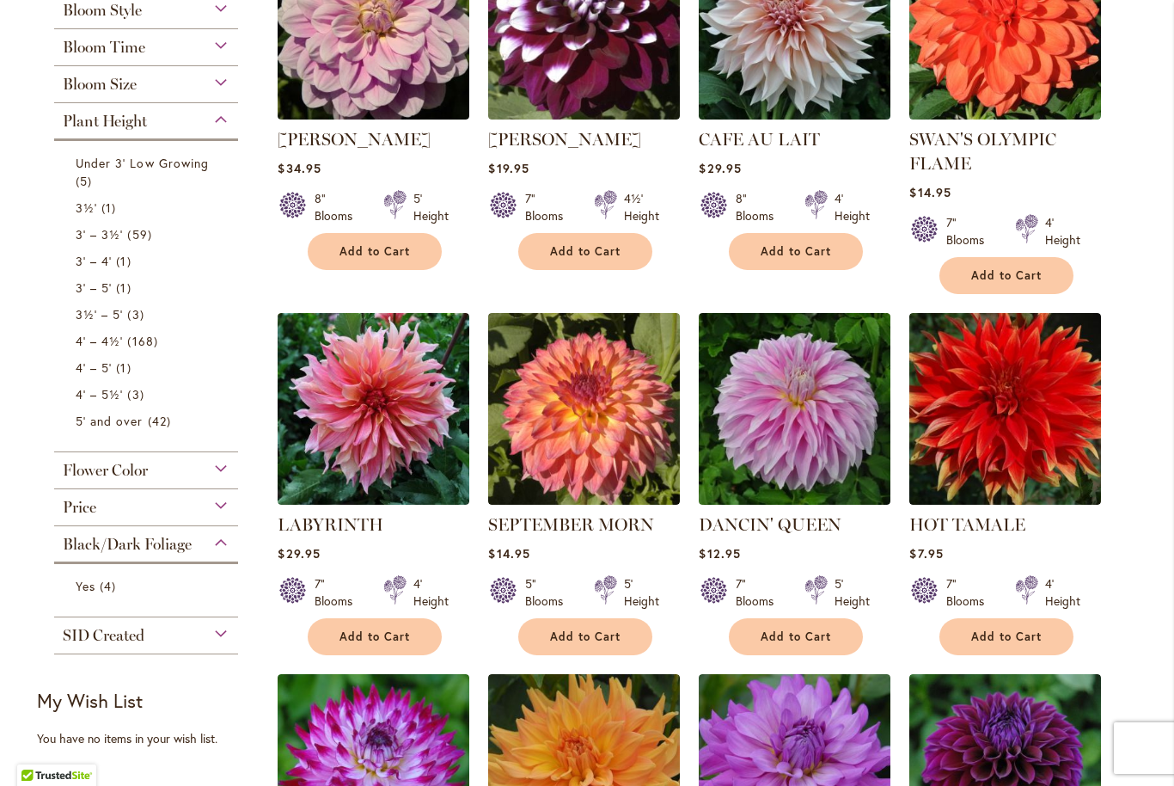
click at [144, 430] on link "5' and over 42 items" at bounding box center [148, 421] width 145 height 18
